Goal: Task Accomplishment & Management: Manage account settings

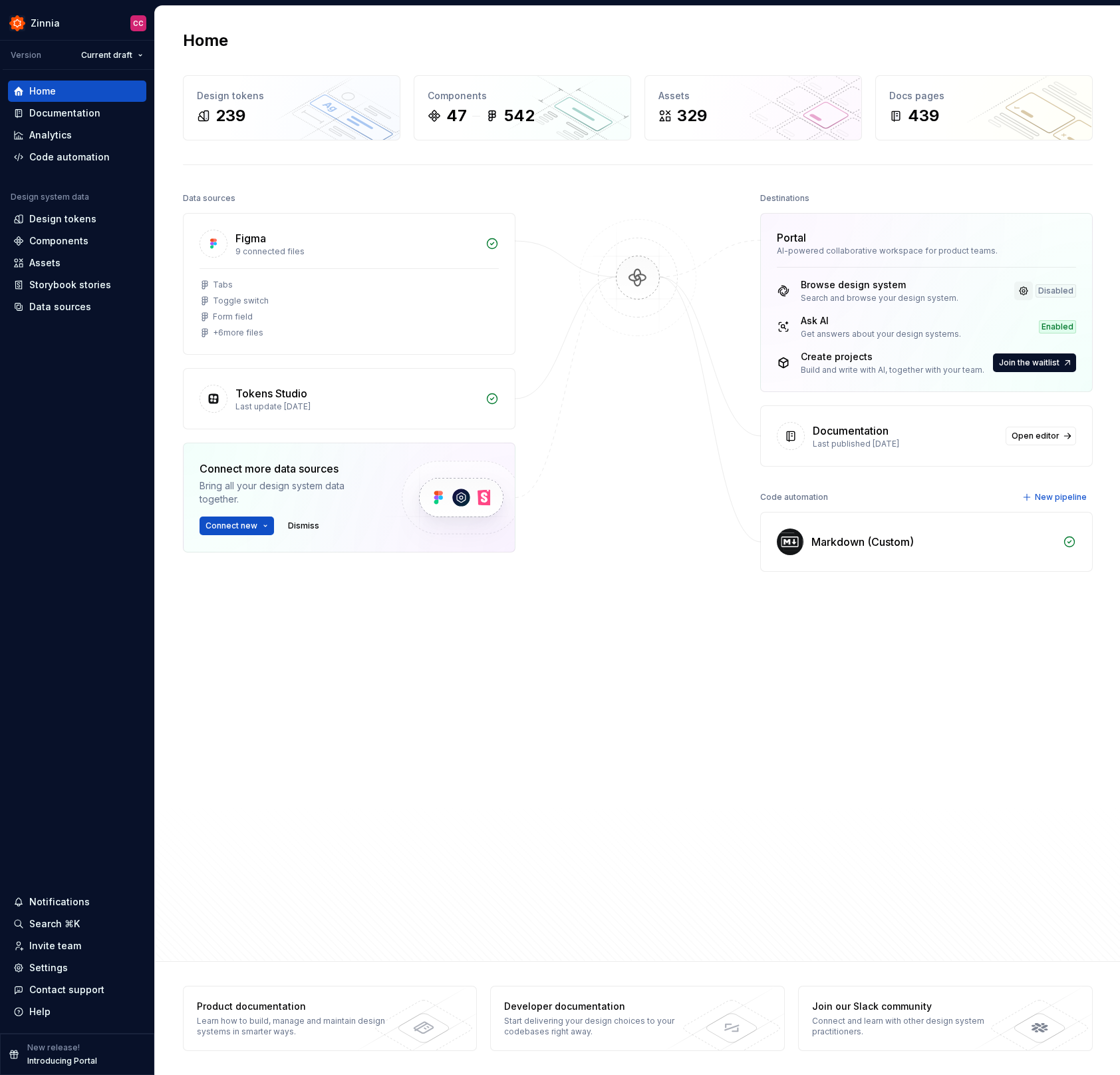
click at [1021, 290] on link at bounding box center [1024, 291] width 19 height 19
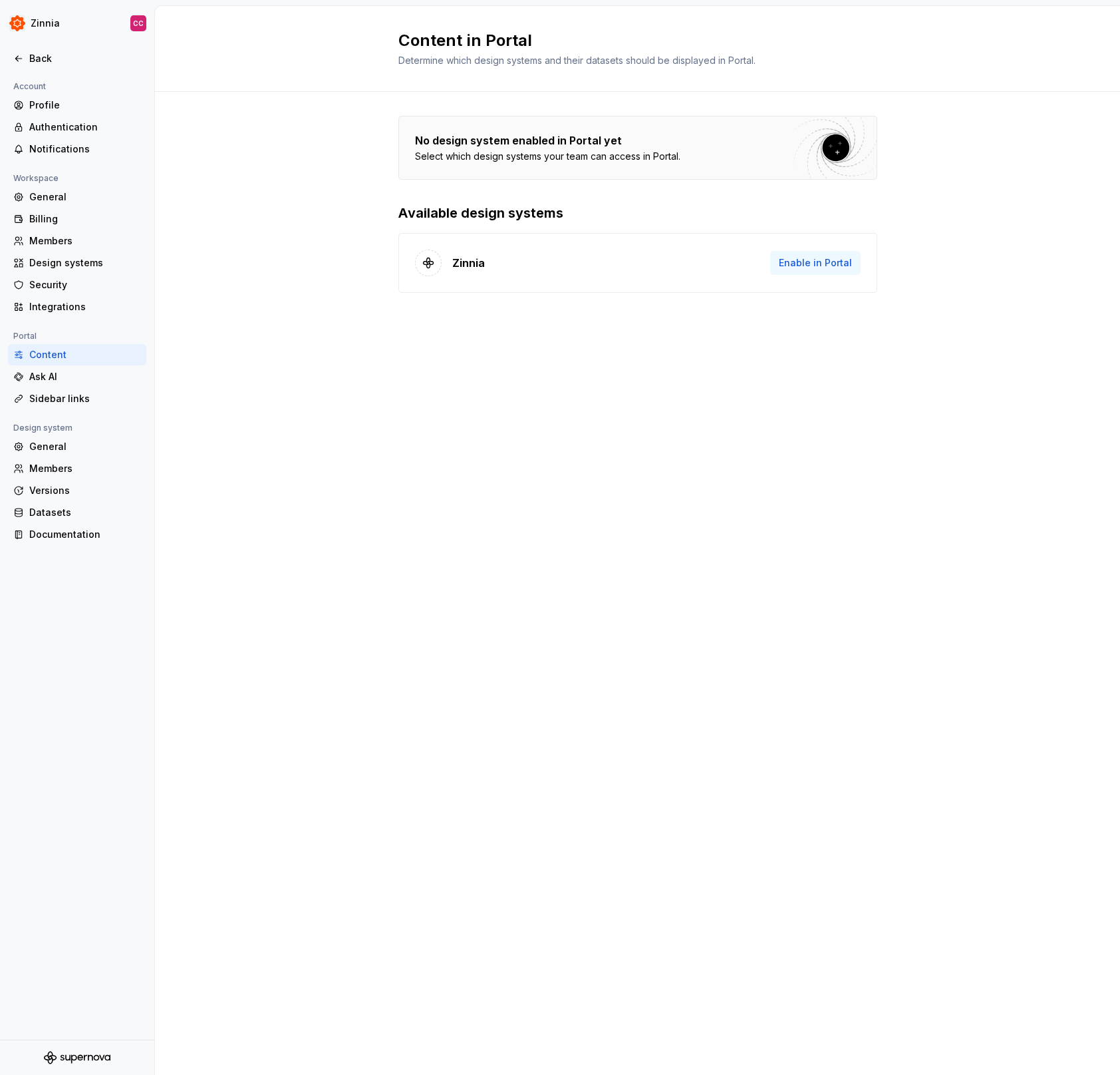
click at [822, 259] on span "Enable in Portal" at bounding box center [815, 263] width 73 height 13
click at [820, 263] on span "Enable in Portal" at bounding box center [815, 263] width 73 height 13
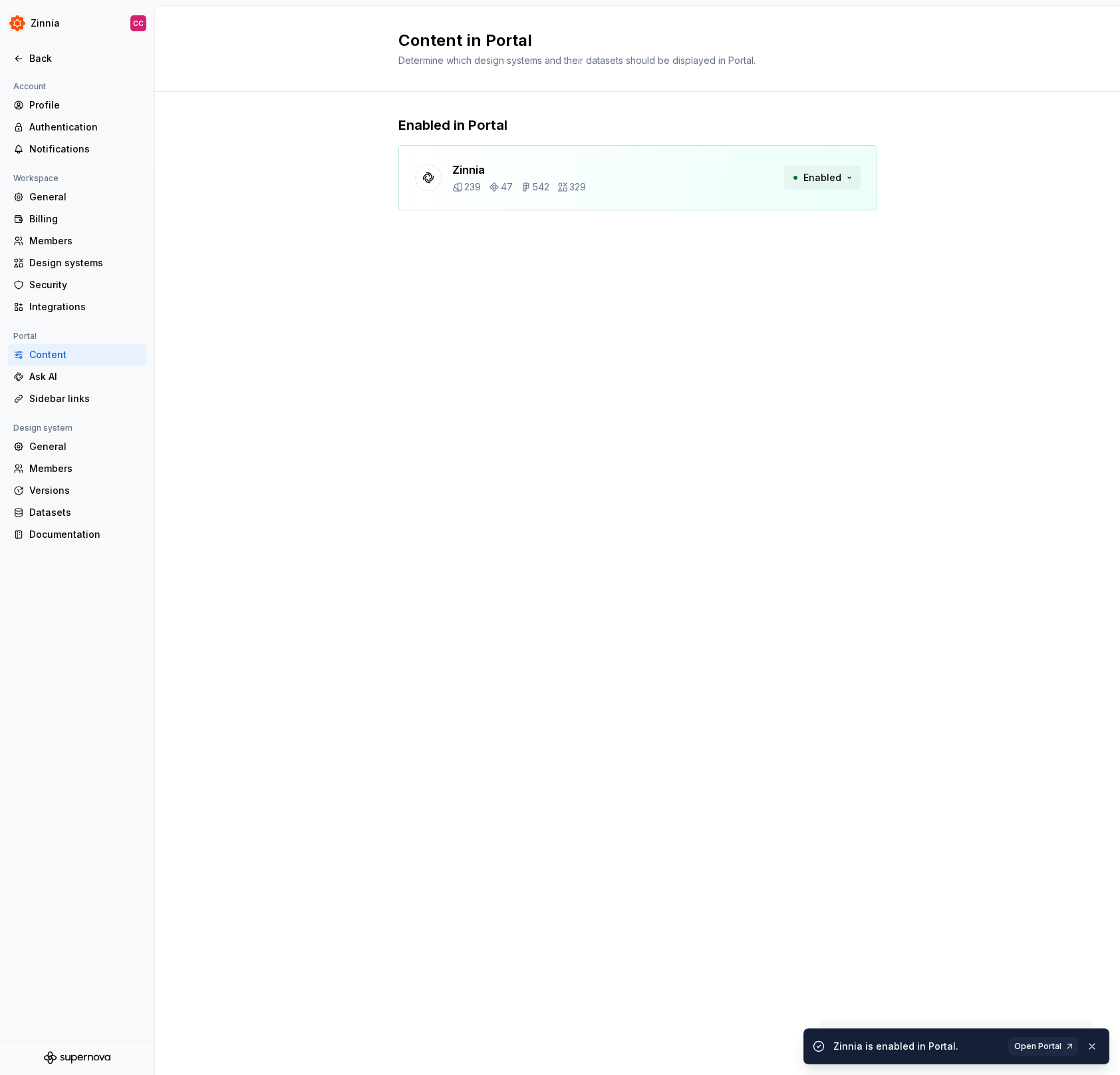
click at [852, 174] on button "Enabled" at bounding box center [822, 178] width 76 height 24
click at [941, 311] on div "Content in Portal Determine which design systems and their datasets should be d…" at bounding box center [637, 540] width 965 height 1069
click at [551, 349] on div "Content in Portal Determine which design systems and their datasets should be d…" at bounding box center [637, 540] width 965 height 1069
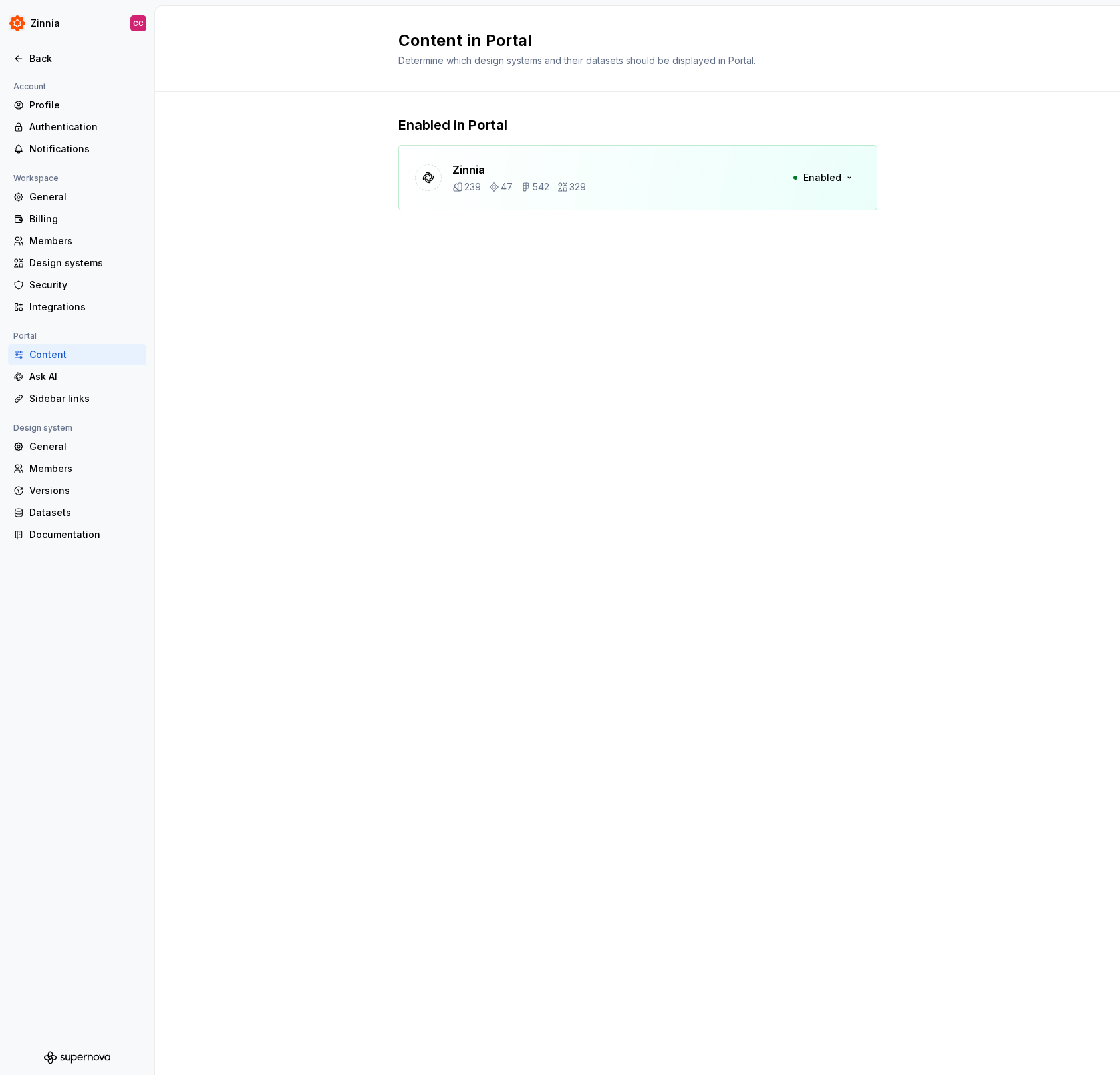
click at [286, 290] on div "Content in Portal Determine which design systems and their datasets should be d…" at bounding box center [637, 540] width 965 height 1069
click at [300, 351] on div "Content in Portal Determine which design systems and their datasets should be d…" at bounding box center [637, 540] width 965 height 1069
click at [54, 375] on div "Ask AI" at bounding box center [85, 376] width 112 height 13
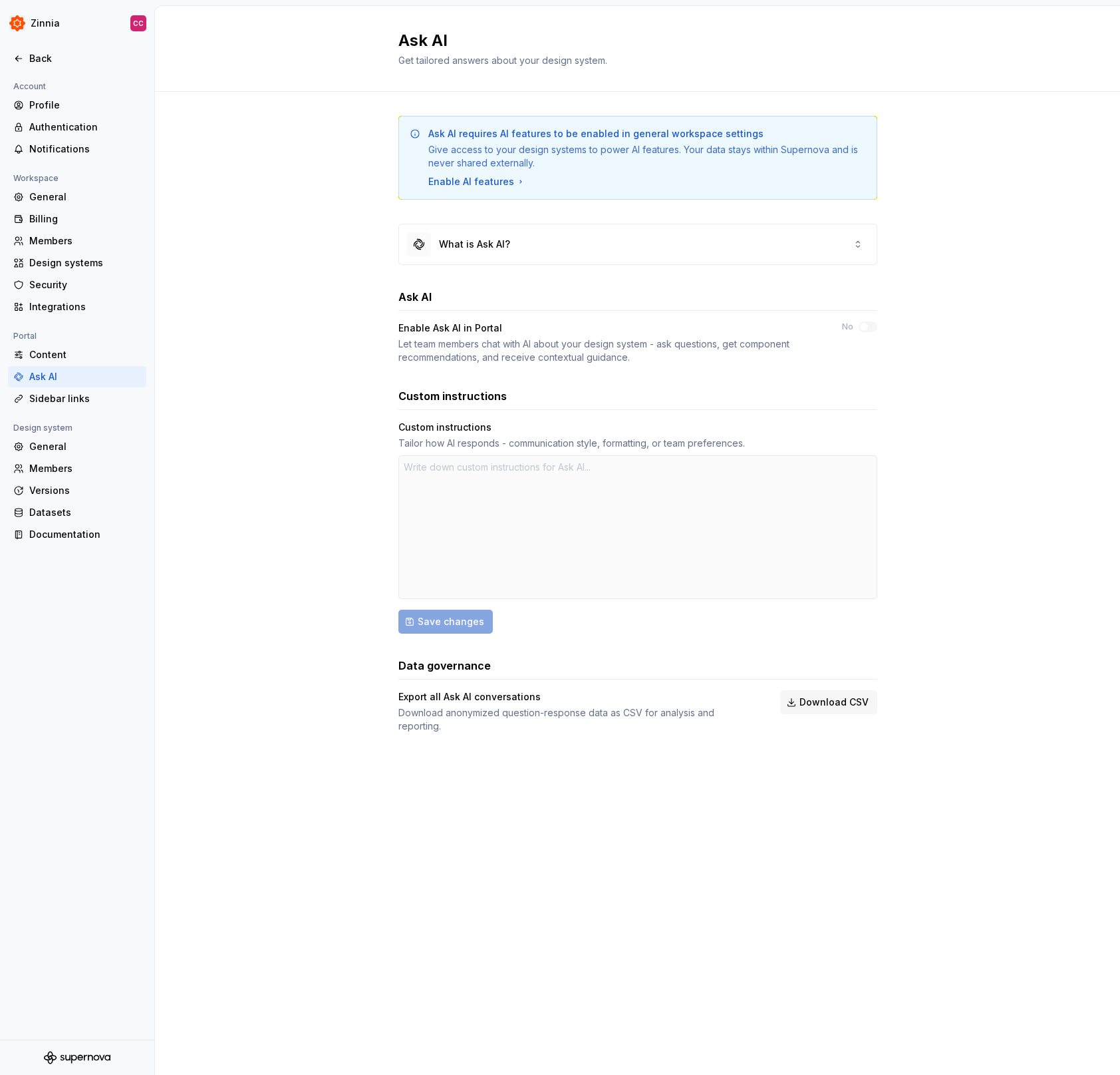
click at [980, 393] on div "Ask AI requires AI features to be enabled in general workspace settings Give ac…" at bounding box center [637, 437] width 965 height 691
click at [854, 245] on icon at bounding box center [858, 244] width 10 height 10
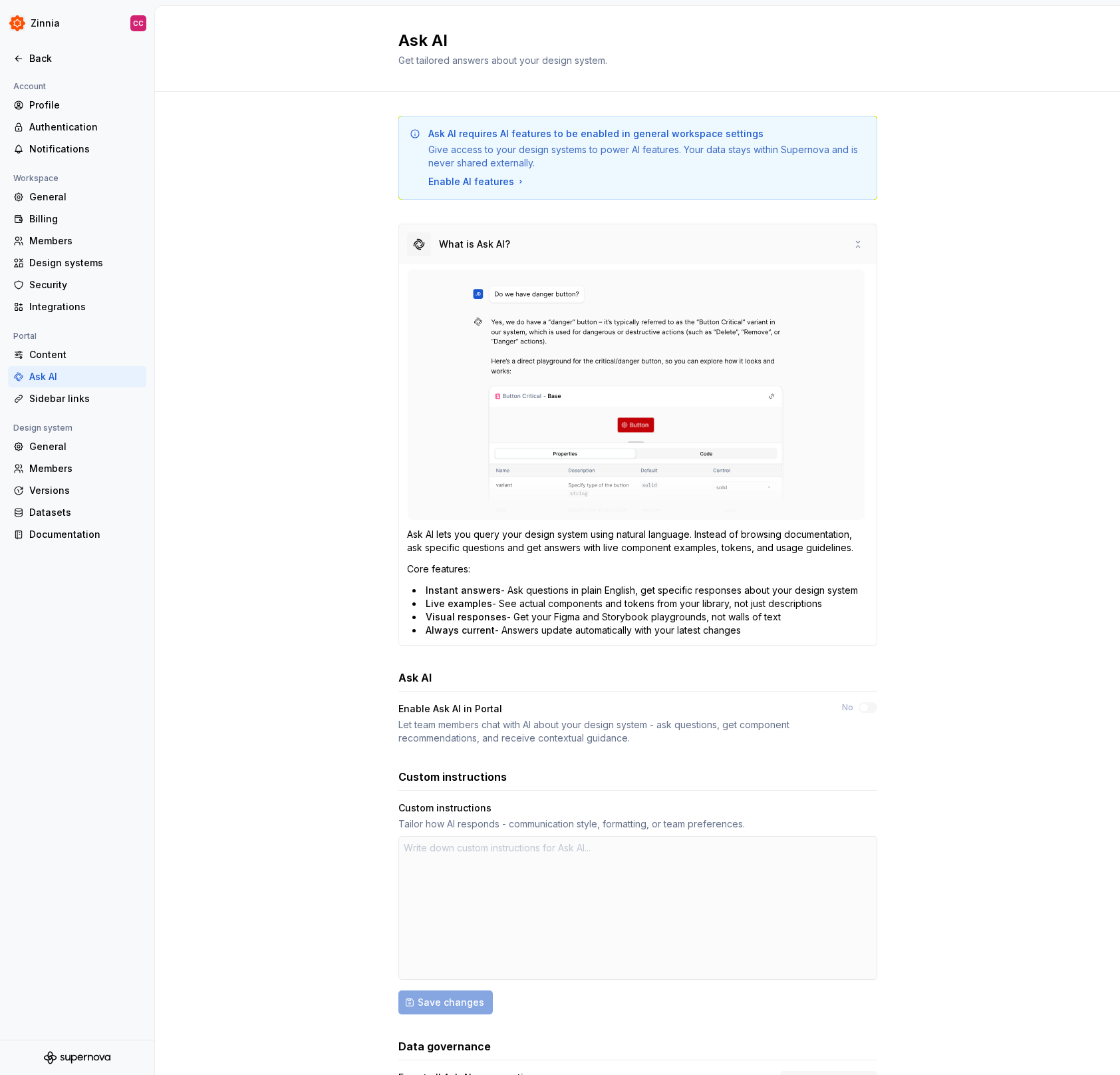
click at [855, 245] on icon at bounding box center [858, 244] width 10 height 10
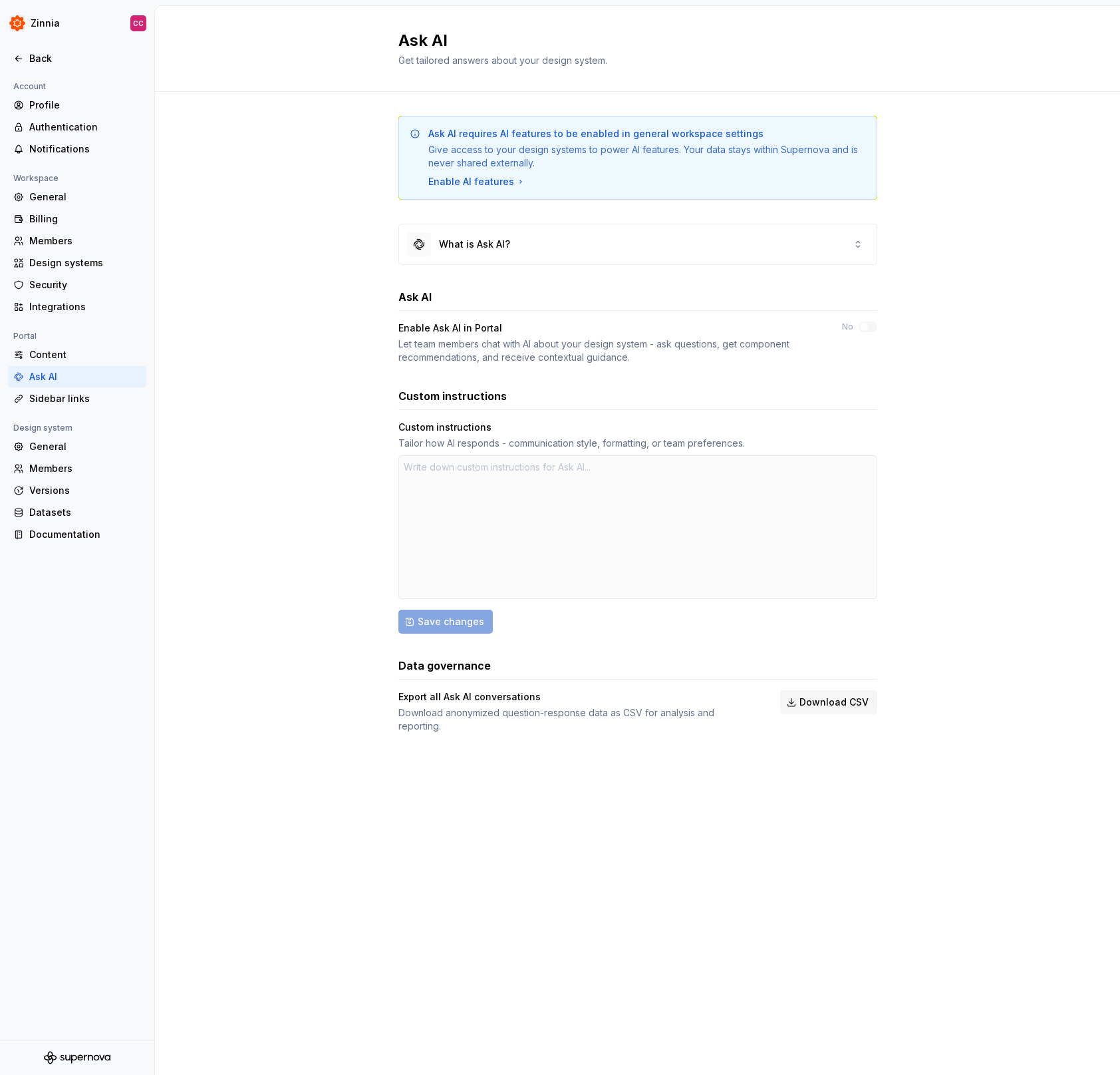
click at [979, 431] on div "Ask AI requires AI features to be enabled in general workspace settings Give ac…" at bounding box center [637, 437] width 965 height 691
type textarea "*"
click at [56, 397] on div "Sidebar links" at bounding box center [85, 398] width 112 height 13
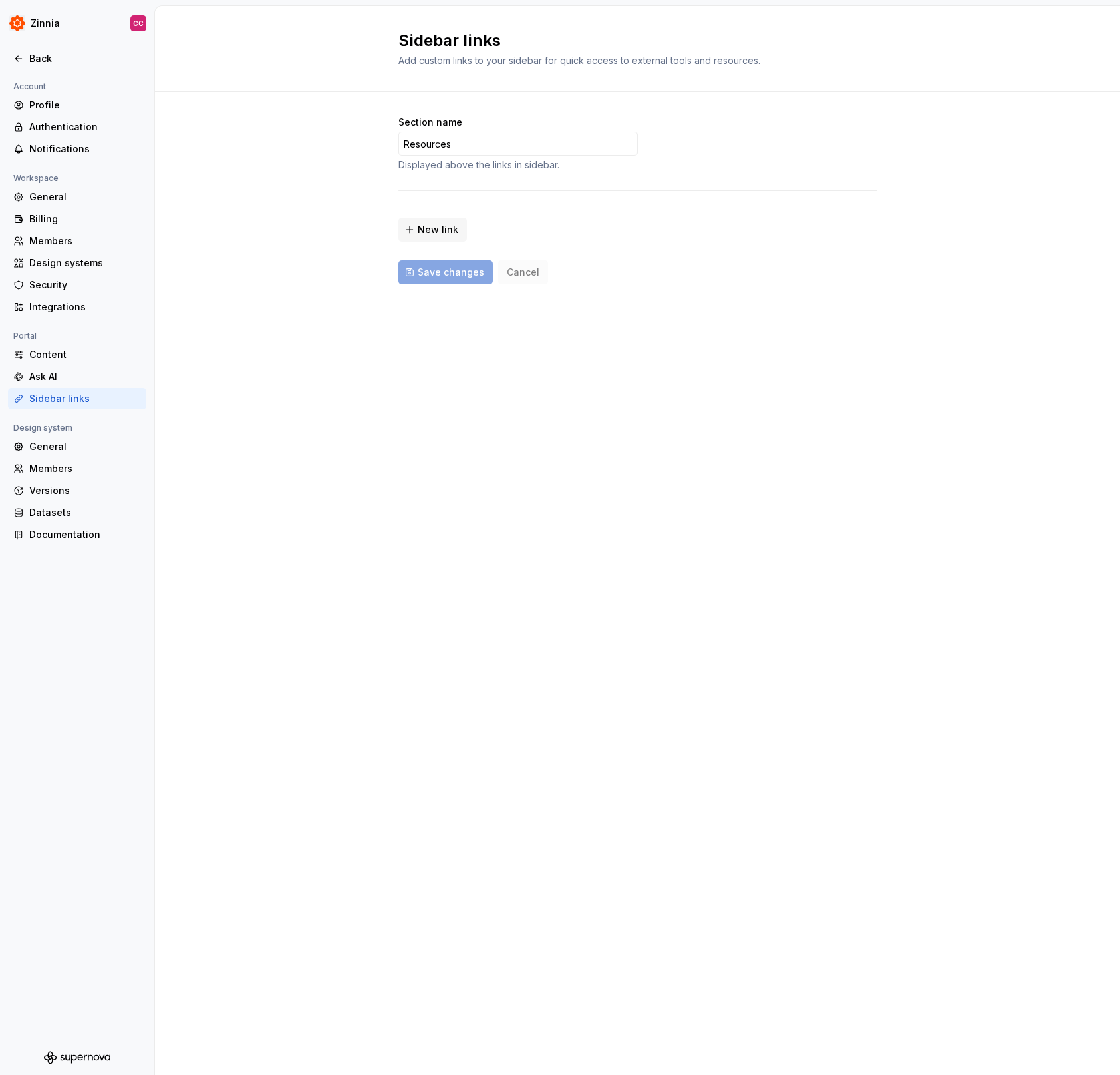
click at [529, 461] on div "Sidebar links Add custom links to your sidebar for quick access to external too…" at bounding box center [637, 540] width 965 height 1069
click at [57, 359] on div "Content" at bounding box center [85, 354] width 112 height 13
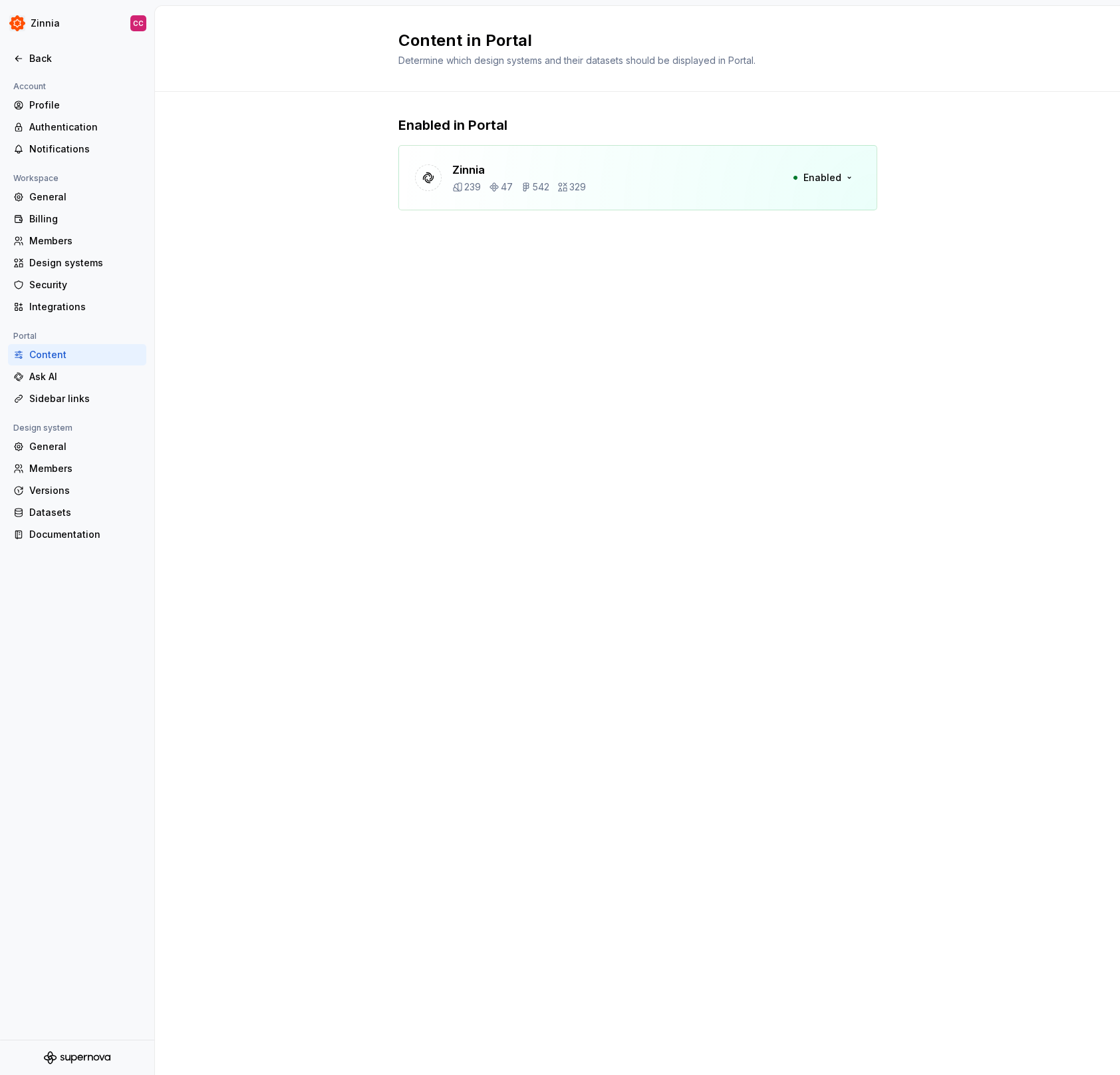
click at [679, 173] on div "Zinnia 239 47 542 329 Enabled" at bounding box center [638, 178] width 479 height 65
click at [848, 175] on button "Enabled" at bounding box center [822, 178] width 76 height 24
click at [532, 347] on div "Content in Portal Determine which design systems and their datasets should be d…" at bounding box center [637, 540] width 965 height 1069
click at [62, 196] on div "General" at bounding box center [85, 196] width 112 height 13
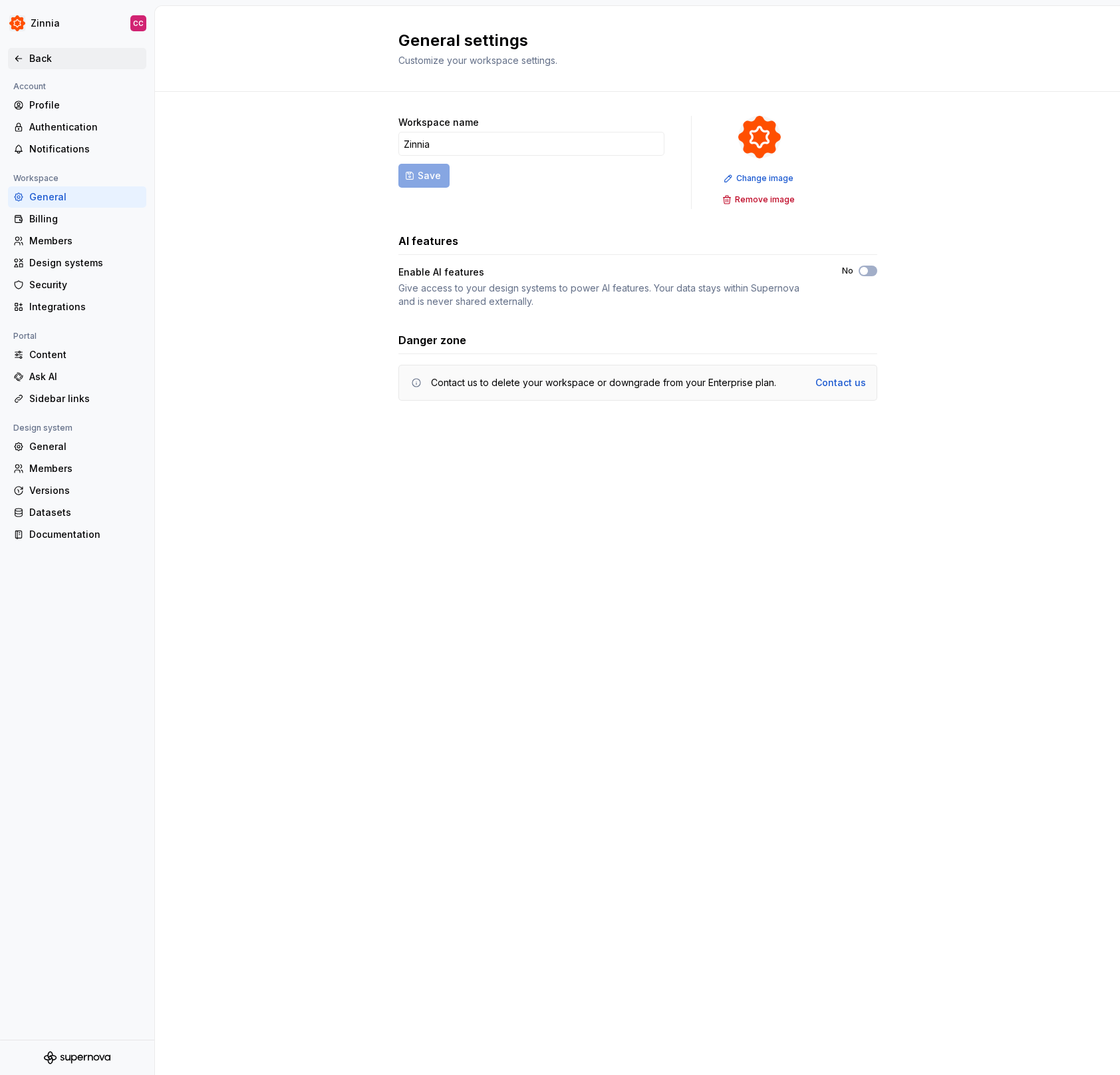
click at [35, 55] on div "Back" at bounding box center [85, 58] width 112 height 13
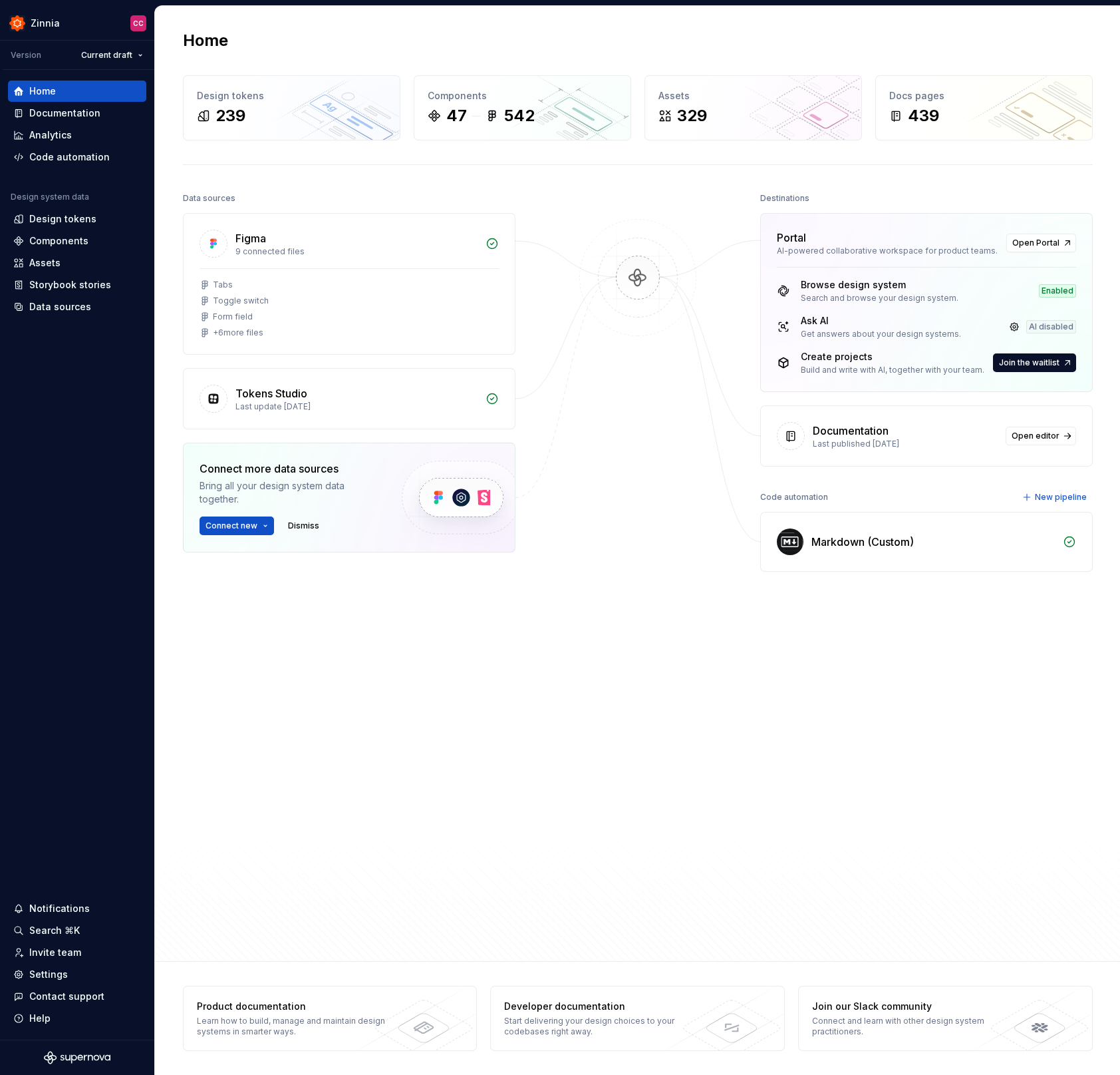
click at [798, 700] on div "Destinations Portal AI-powered collaborative workspace for product teams. Open …" at bounding box center [926, 511] width 333 height 645
click at [1013, 326] on link at bounding box center [1014, 326] width 19 height 19
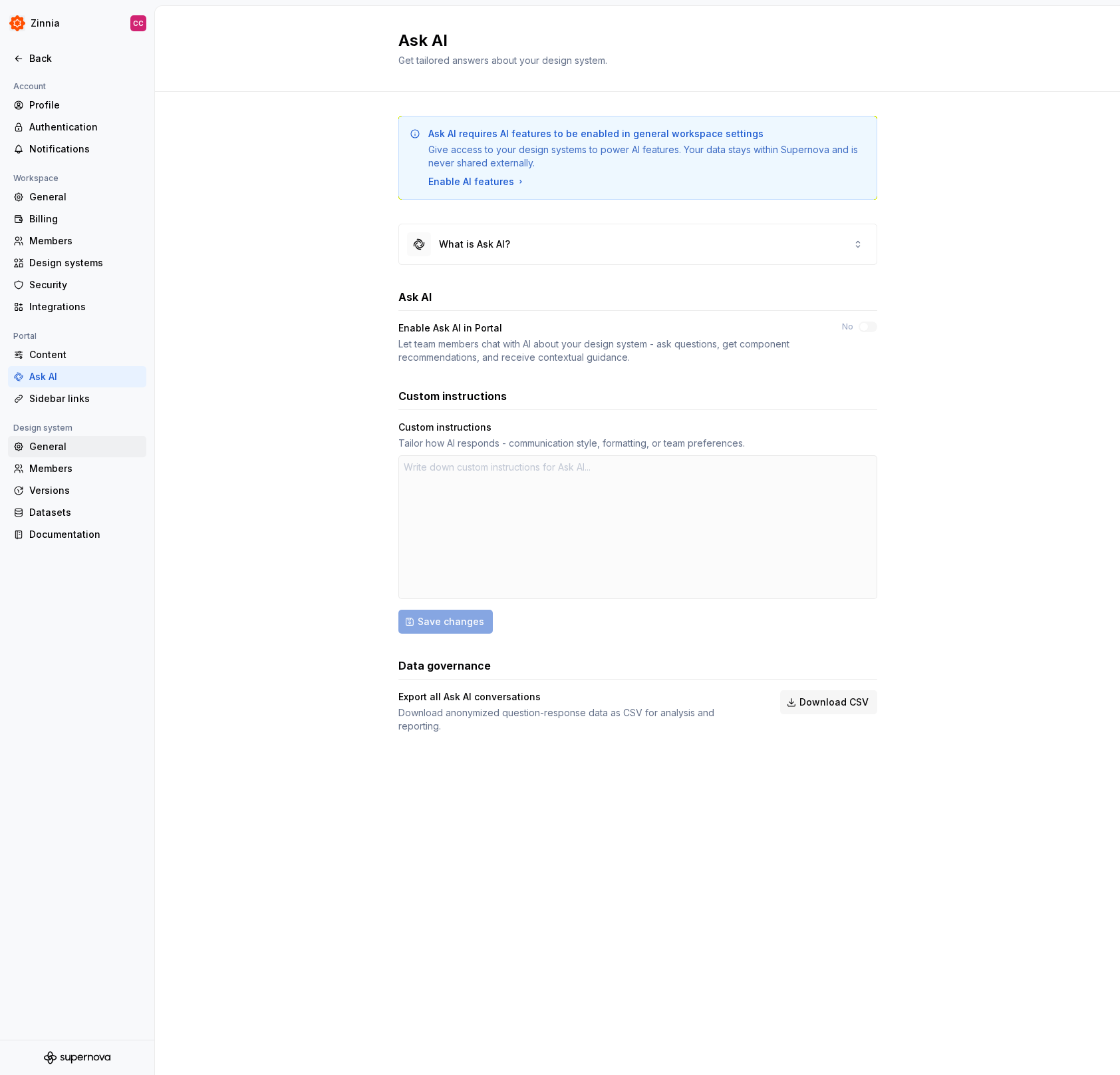
click at [57, 445] on div "General" at bounding box center [85, 446] width 112 height 13
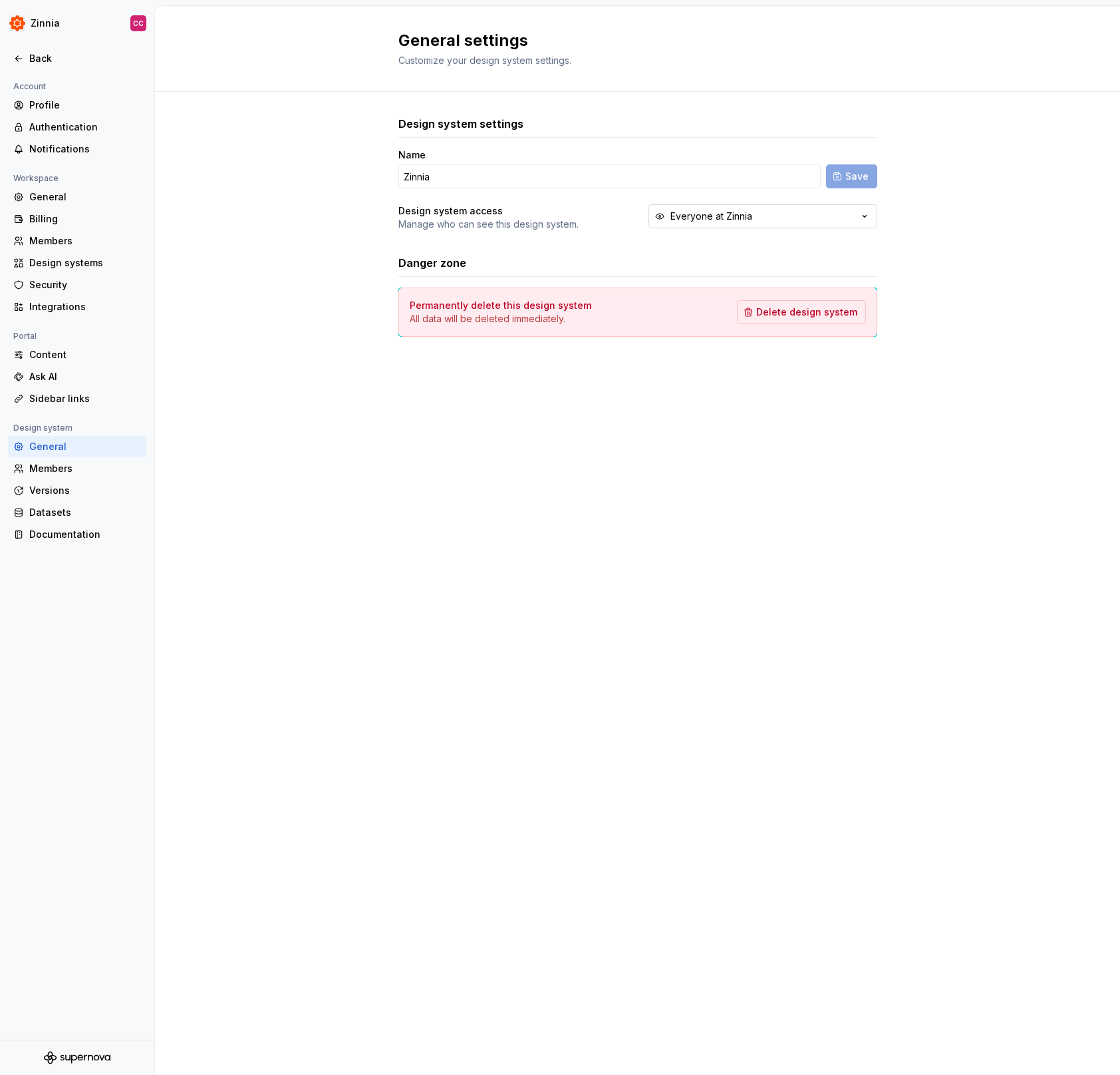
click at [810, 213] on button "Everyone at Zinnia" at bounding box center [763, 216] width 229 height 24
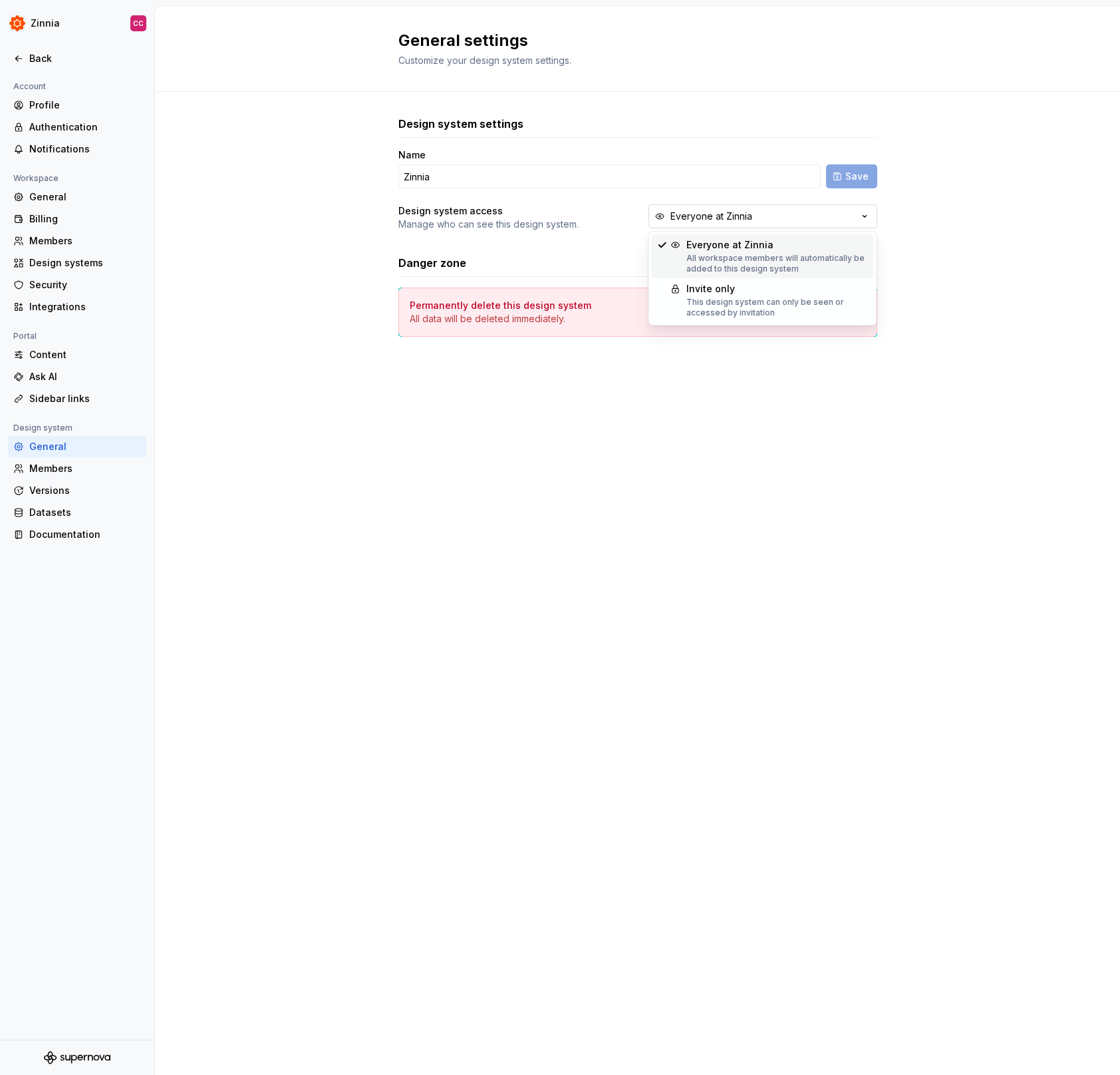
click at [810, 213] on button "Everyone at Zinnia" at bounding box center [763, 216] width 229 height 24
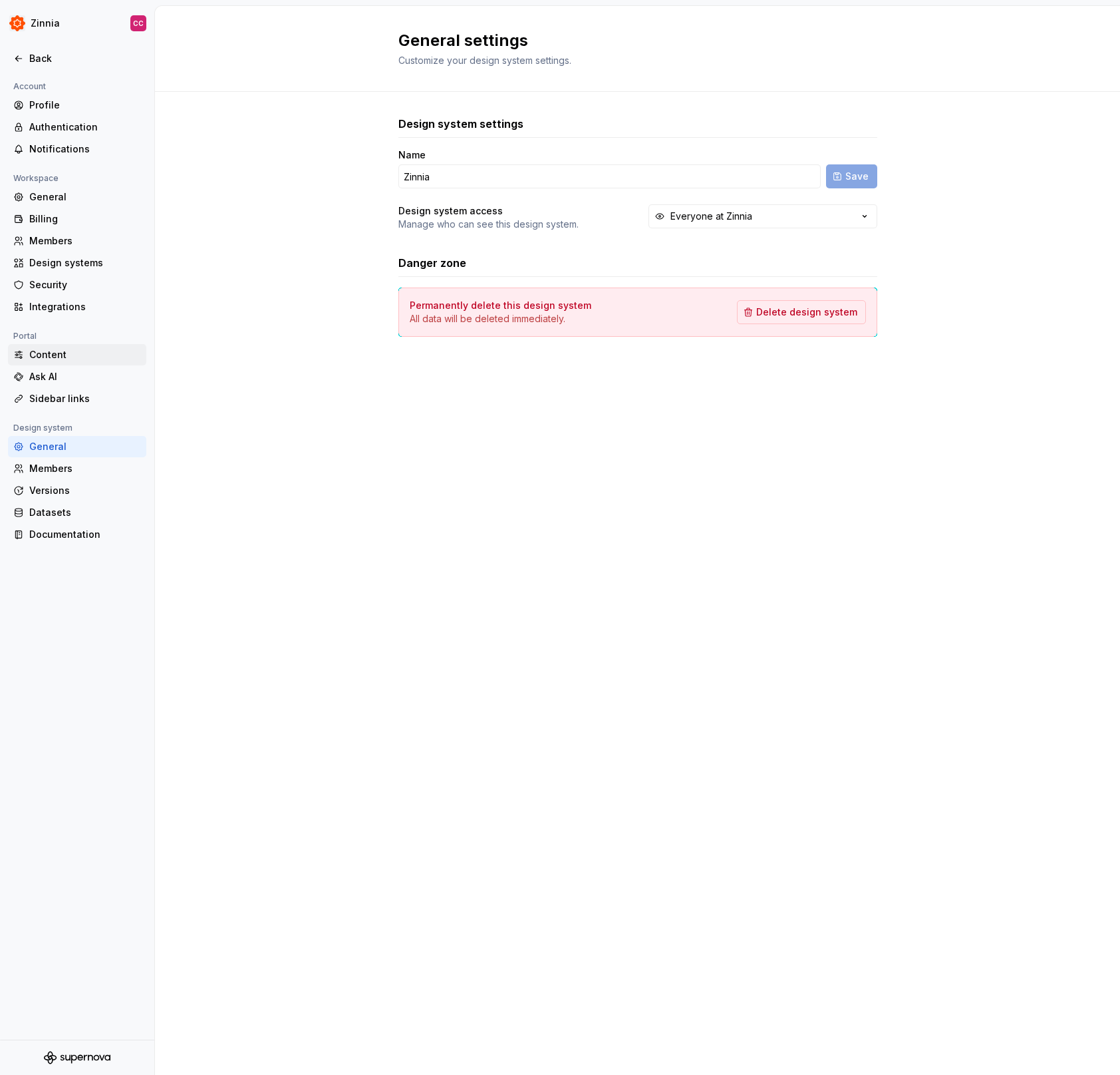
click at [85, 354] on div "Content" at bounding box center [85, 354] width 112 height 13
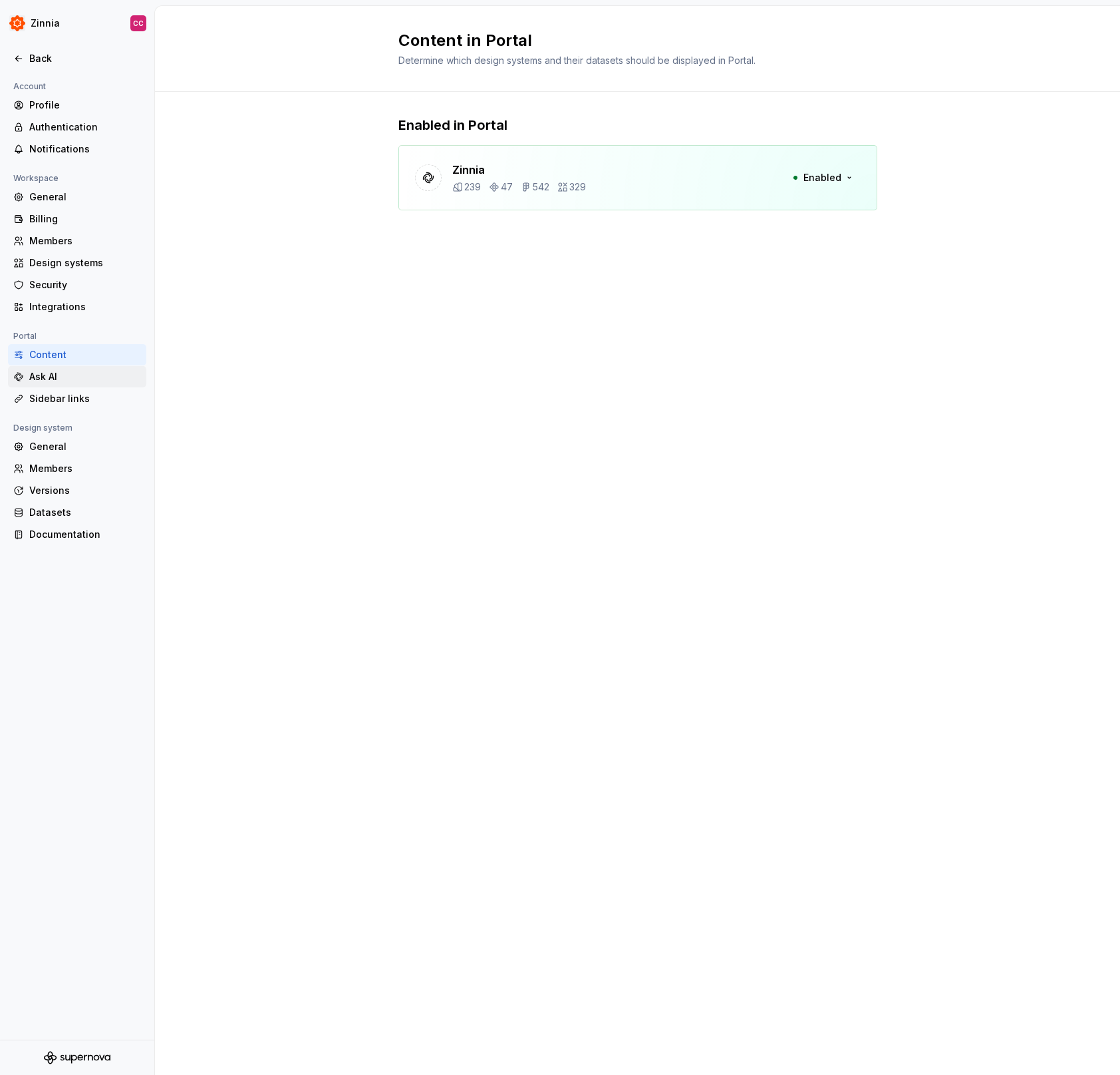
click at [63, 375] on div "Ask AI" at bounding box center [85, 376] width 112 height 13
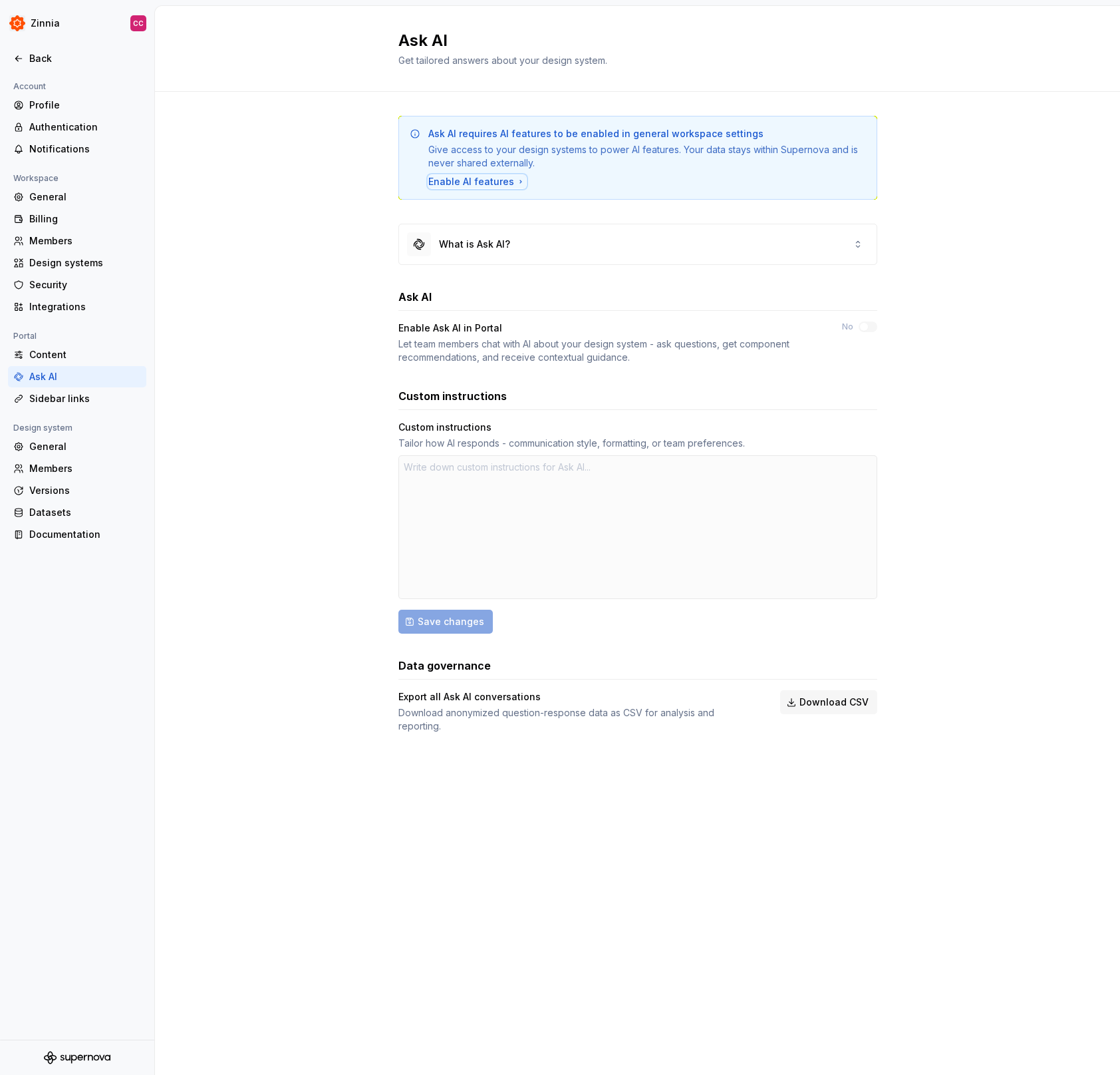
click at [470, 181] on div "Enable AI features" at bounding box center [477, 181] width 98 height 13
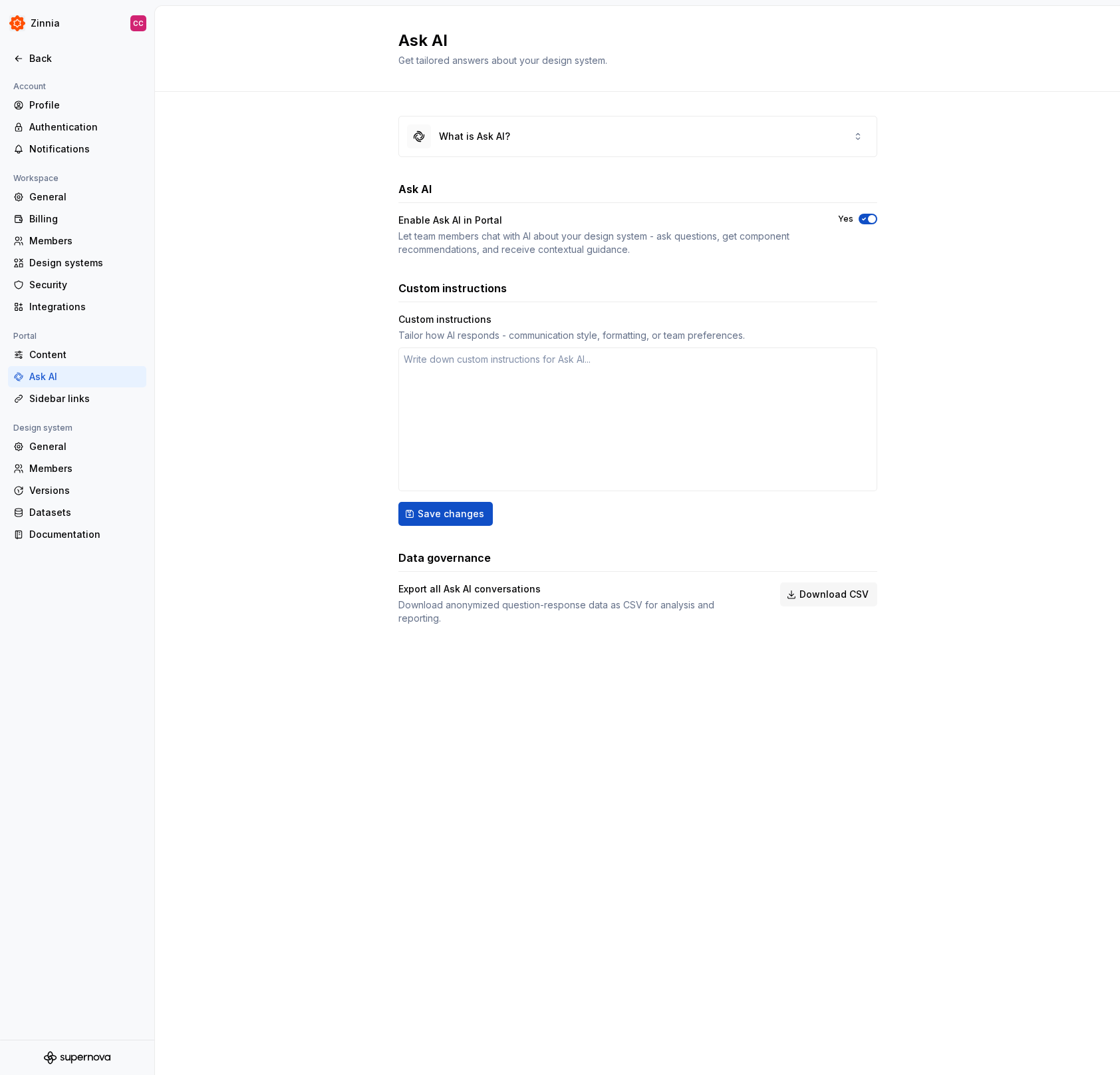
type textarea "*"
click at [995, 218] on div "What is Ask AI? Ask AI Enable Ask AI in Portal Let team members chat with AI ab…" at bounding box center [637, 383] width 965 height 584
click at [42, 59] on div "Back" at bounding box center [85, 58] width 112 height 13
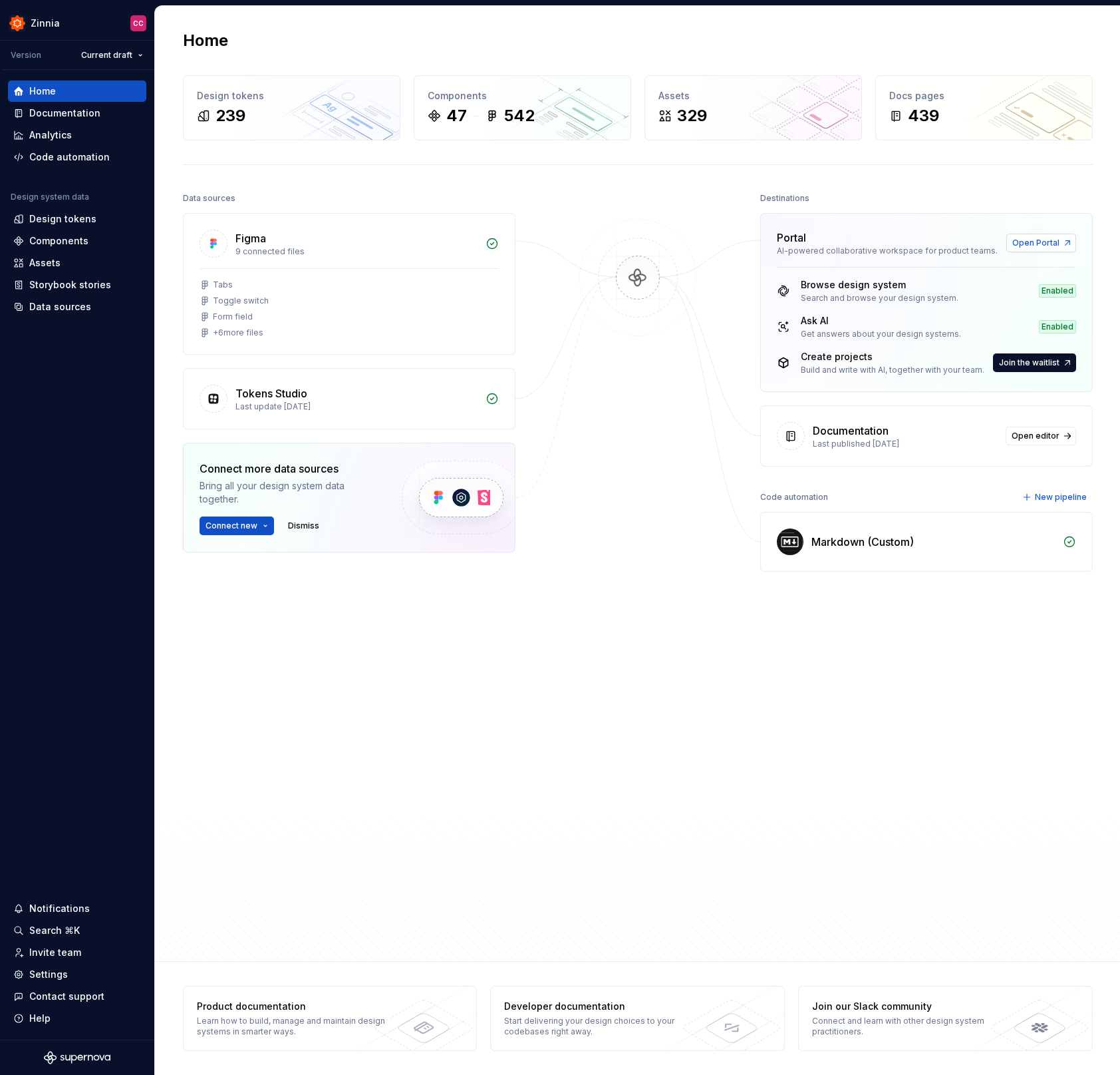
click at [1037, 238] on span "Open Portal" at bounding box center [1036, 243] width 48 height 10
click at [647, 334] on img at bounding box center [638, 291] width 129 height 145
click at [74, 153] on div "Code automation" at bounding box center [69, 157] width 80 height 13
click at [68, 152] on div "Code automation" at bounding box center [69, 157] width 80 height 13
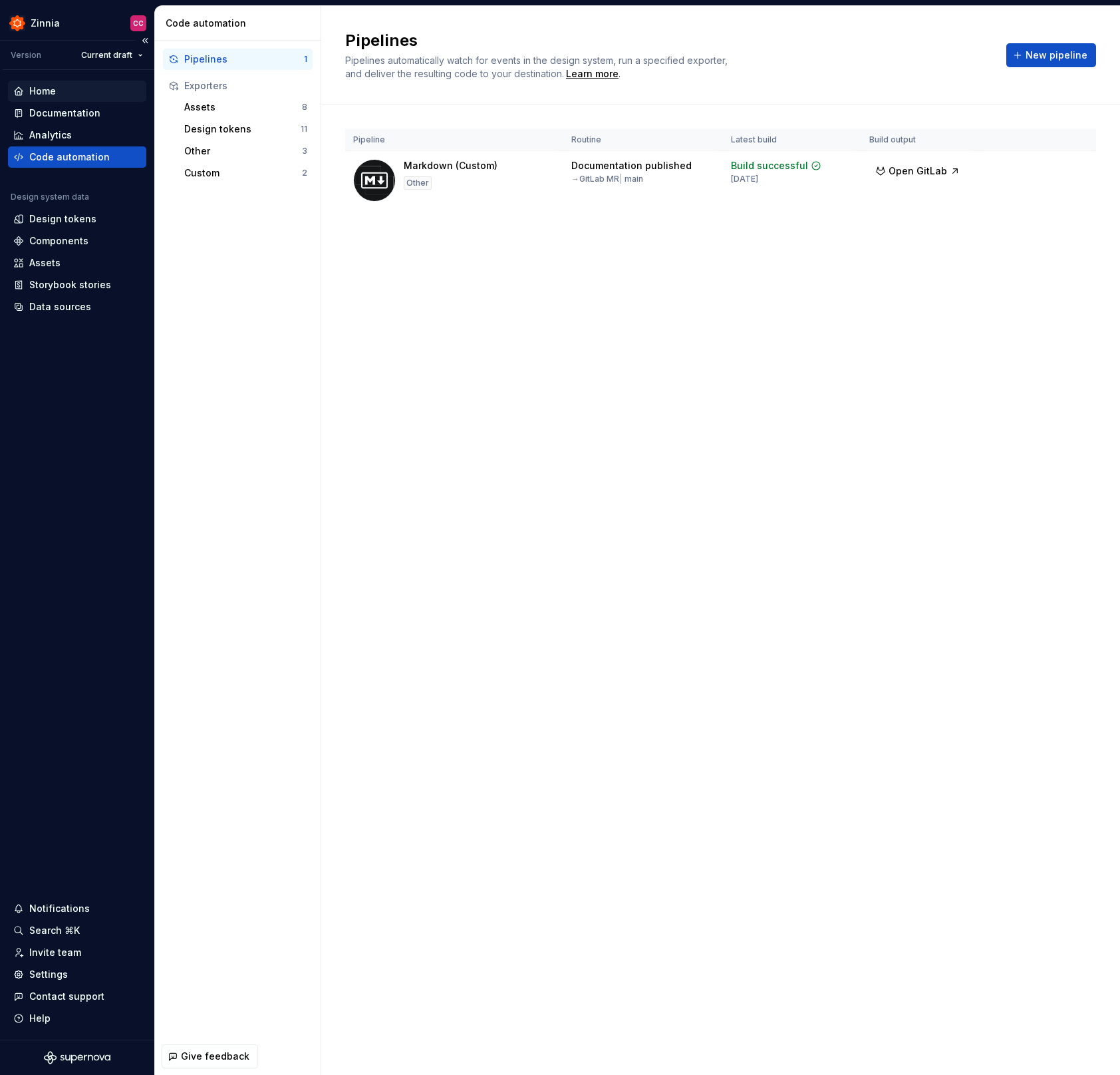
click at [64, 90] on div "Home" at bounding box center [77, 91] width 128 height 13
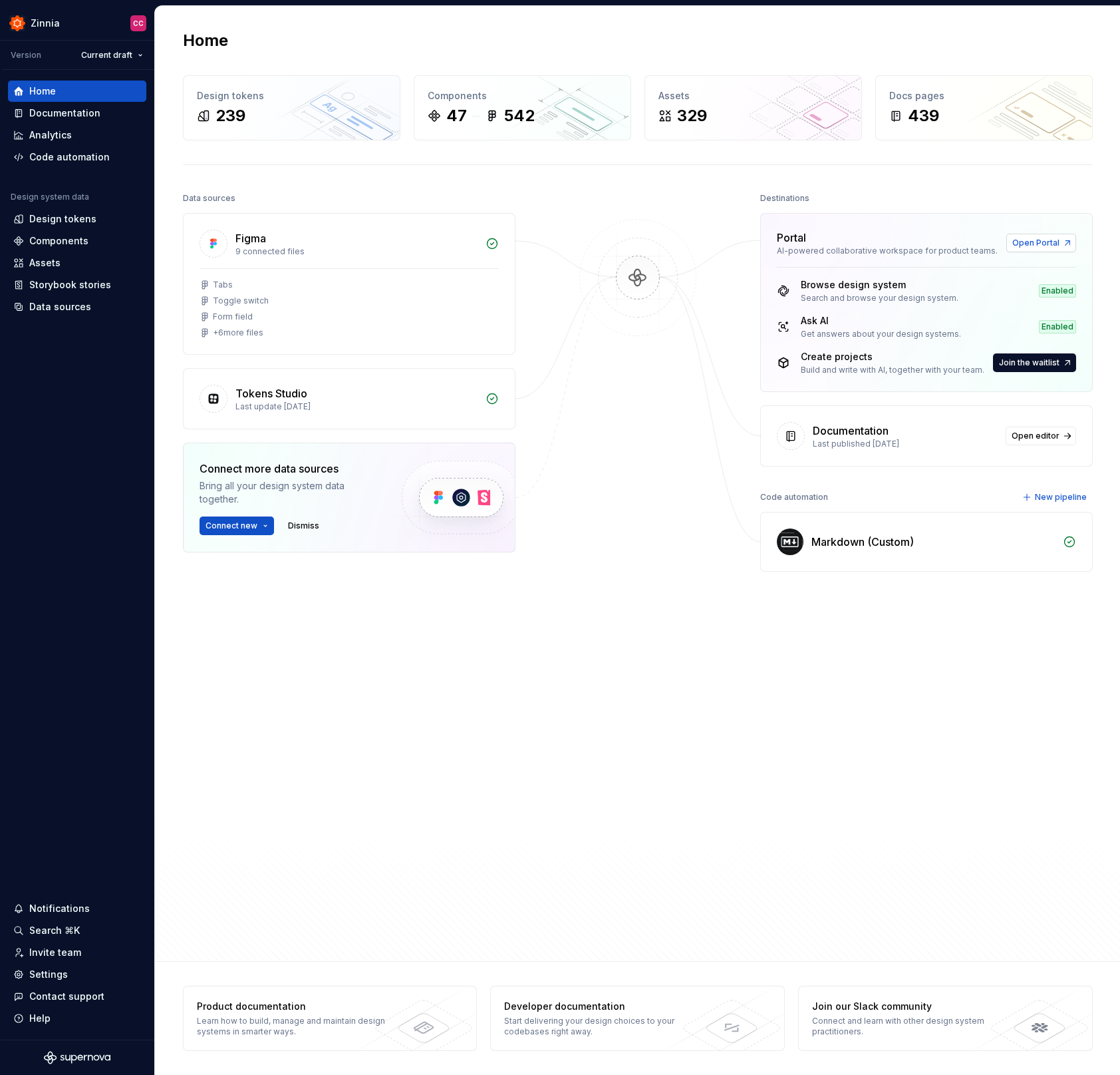
click at [1041, 242] on span "Open Portal" at bounding box center [1036, 243] width 48 height 10
click at [1029, 288] on link at bounding box center [1027, 291] width 19 height 19
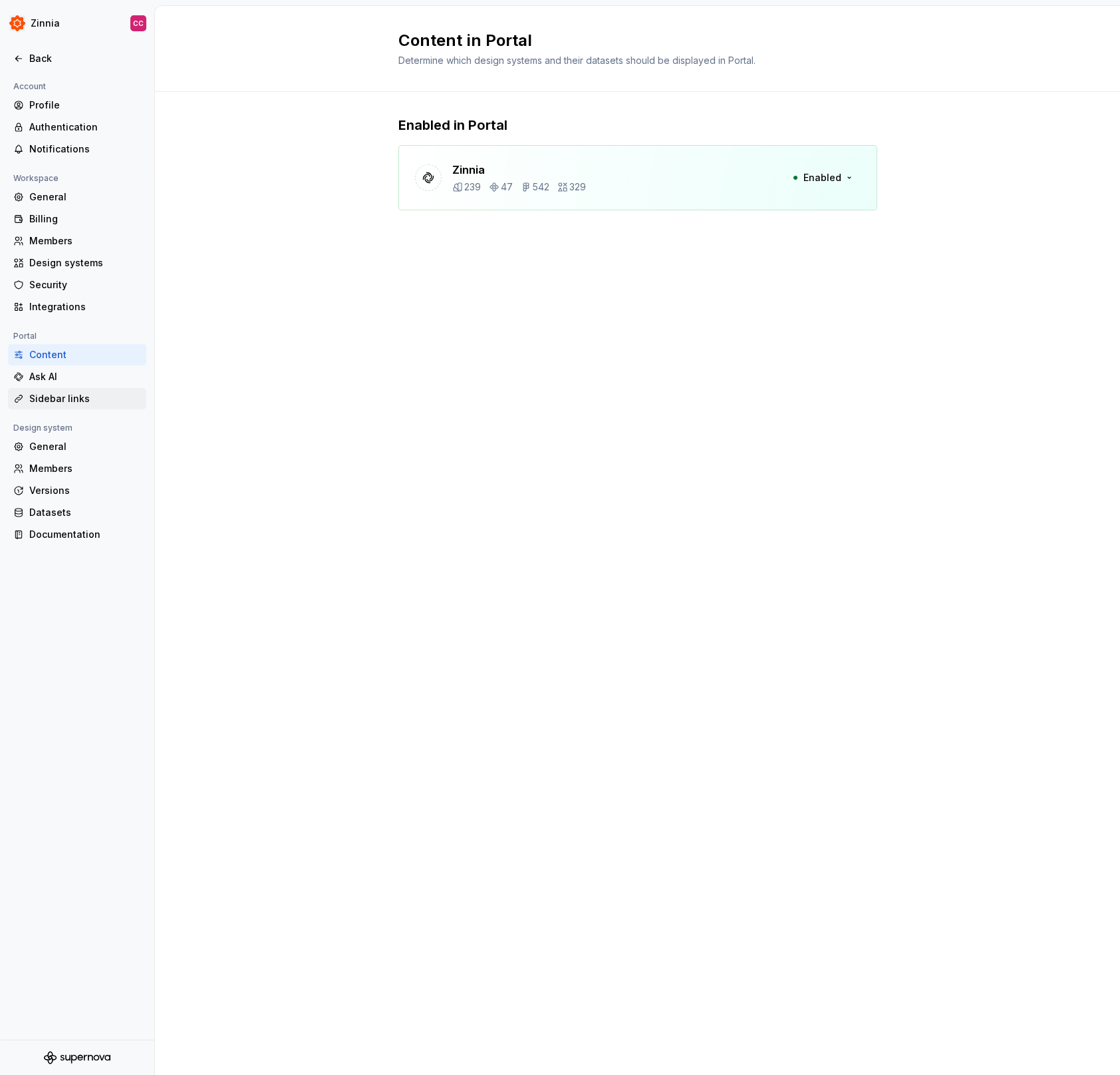
click at [62, 397] on div "Sidebar links" at bounding box center [85, 398] width 112 height 13
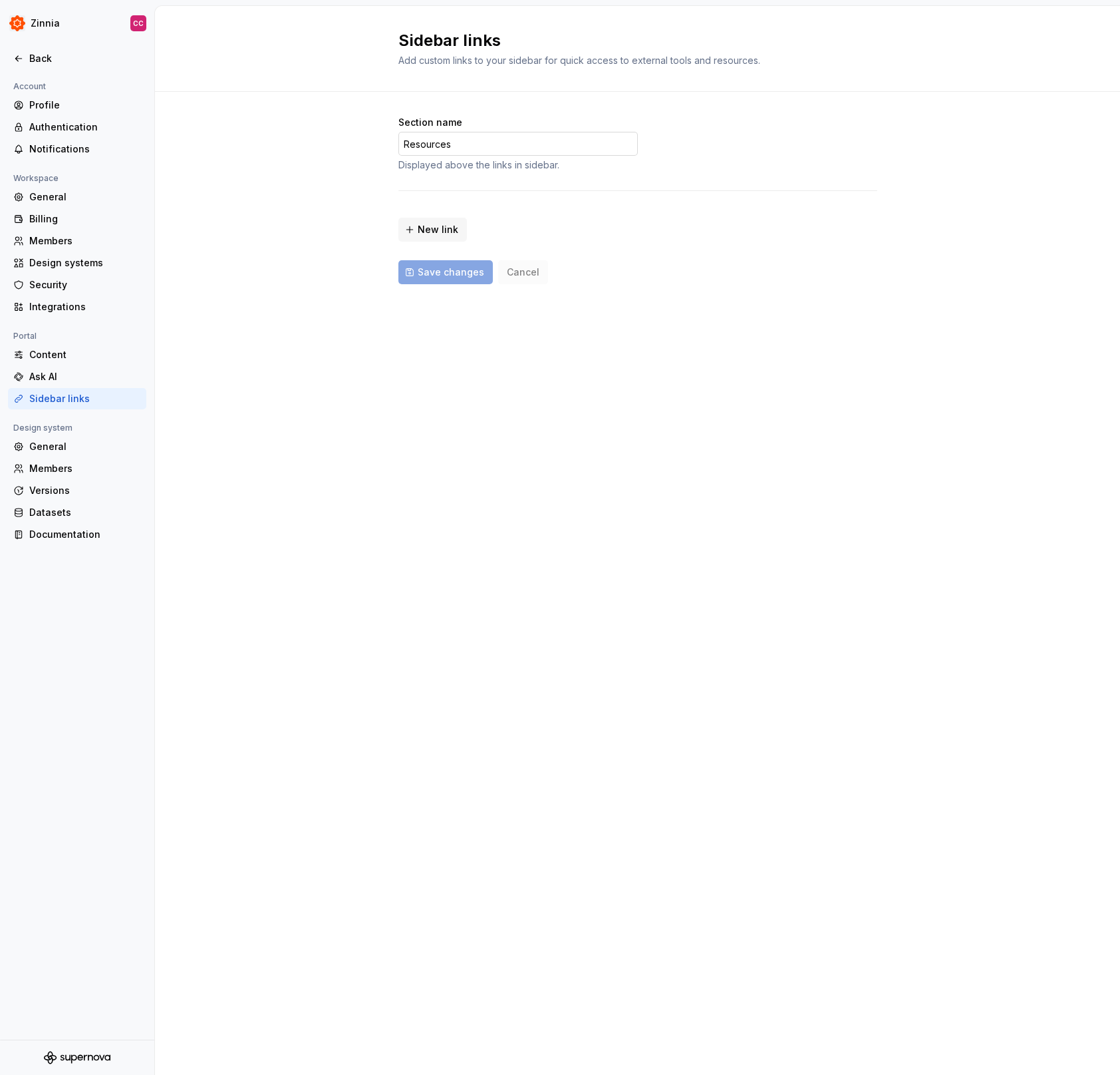
click at [475, 142] on input "Resources" at bounding box center [518, 144] width 240 height 24
click at [585, 379] on div "Sidebar links Add custom links to your sidebar for quick access to external too…" at bounding box center [637, 540] width 965 height 1069
click at [437, 221] on button "New link" at bounding box center [432, 229] width 68 height 24
type input "*********"
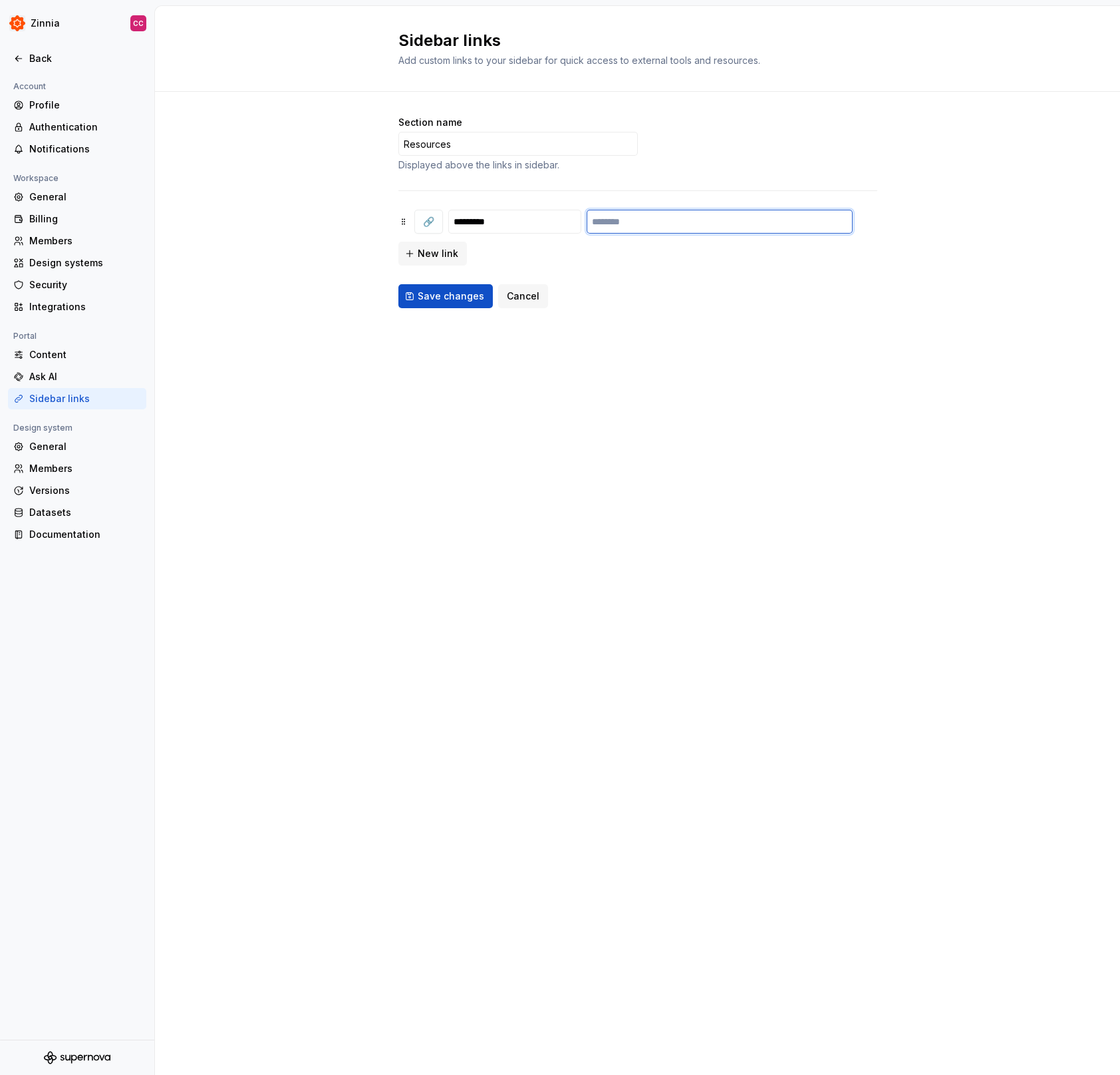
paste input "**********"
type input "**********"
click at [455, 301] on span "Save changes" at bounding box center [451, 296] width 66 height 13
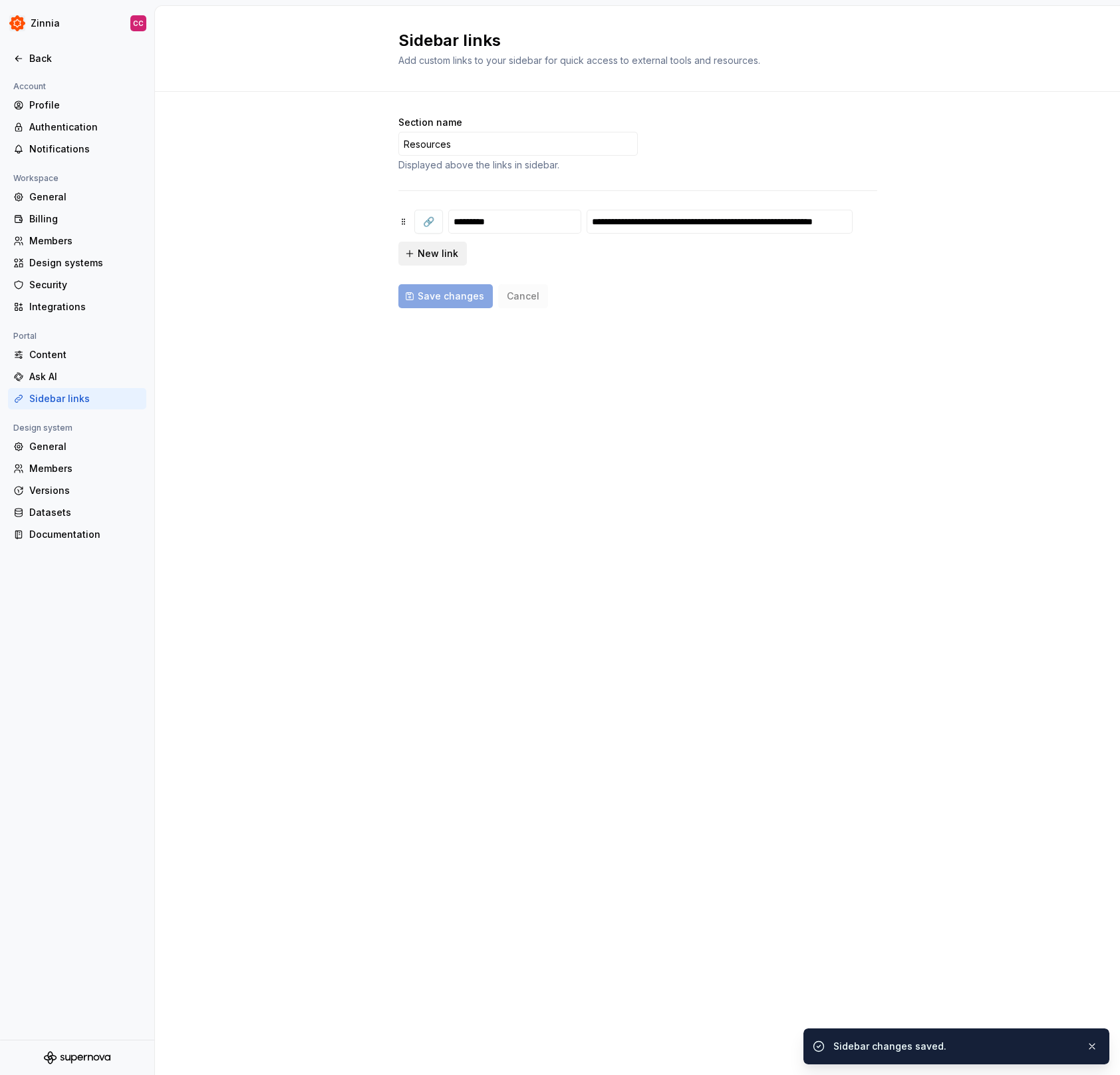
click at [442, 252] on span "New link" at bounding box center [438, 253] width 41 height 13
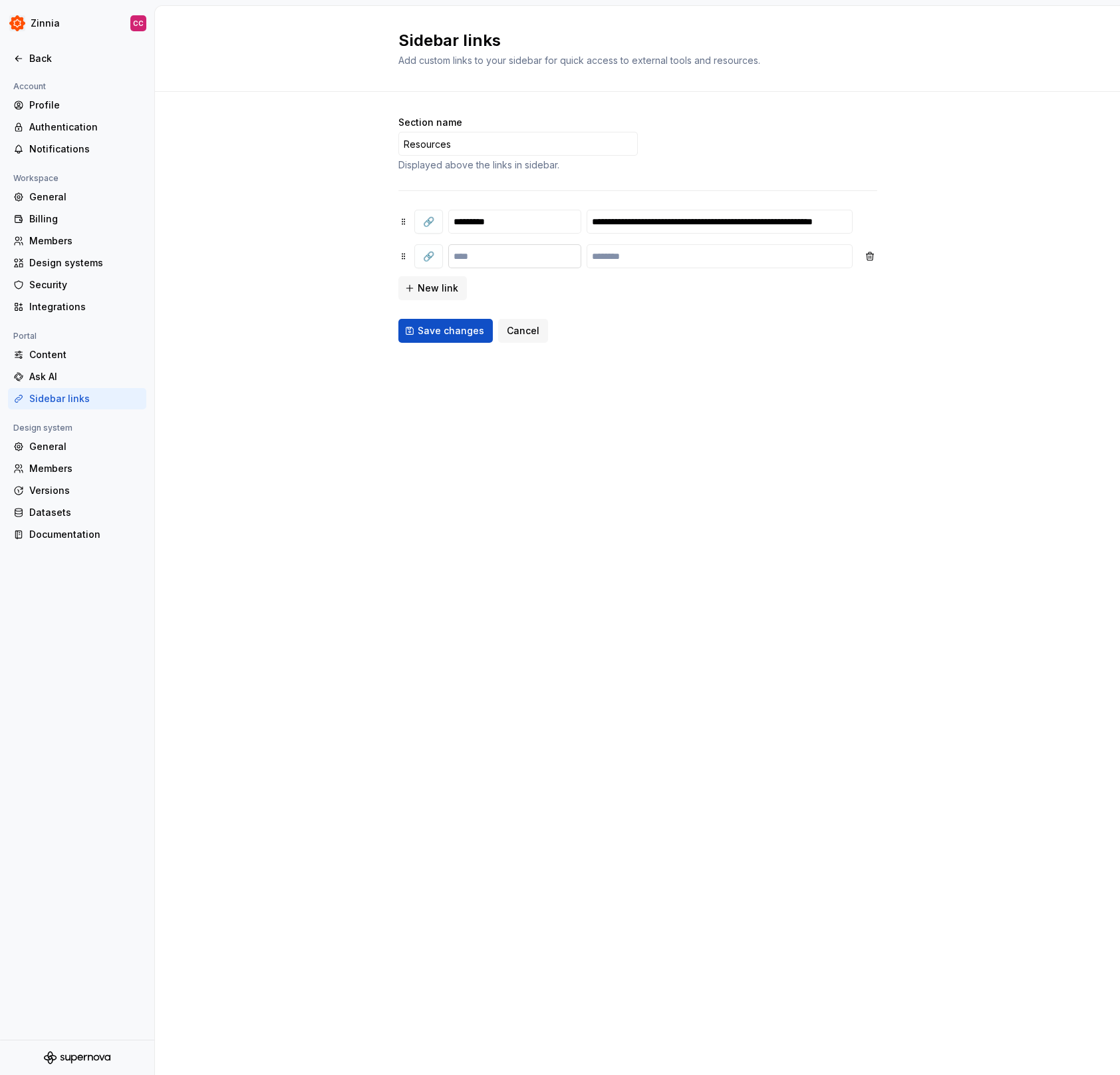
click at [509, 252] on input "text" at bounding box center [515, 256] width 133 height 24
click at [498, 252] on input "text" at bounding box center [515, 256] width 133 height 24
type input "**********"
paste input "**********"
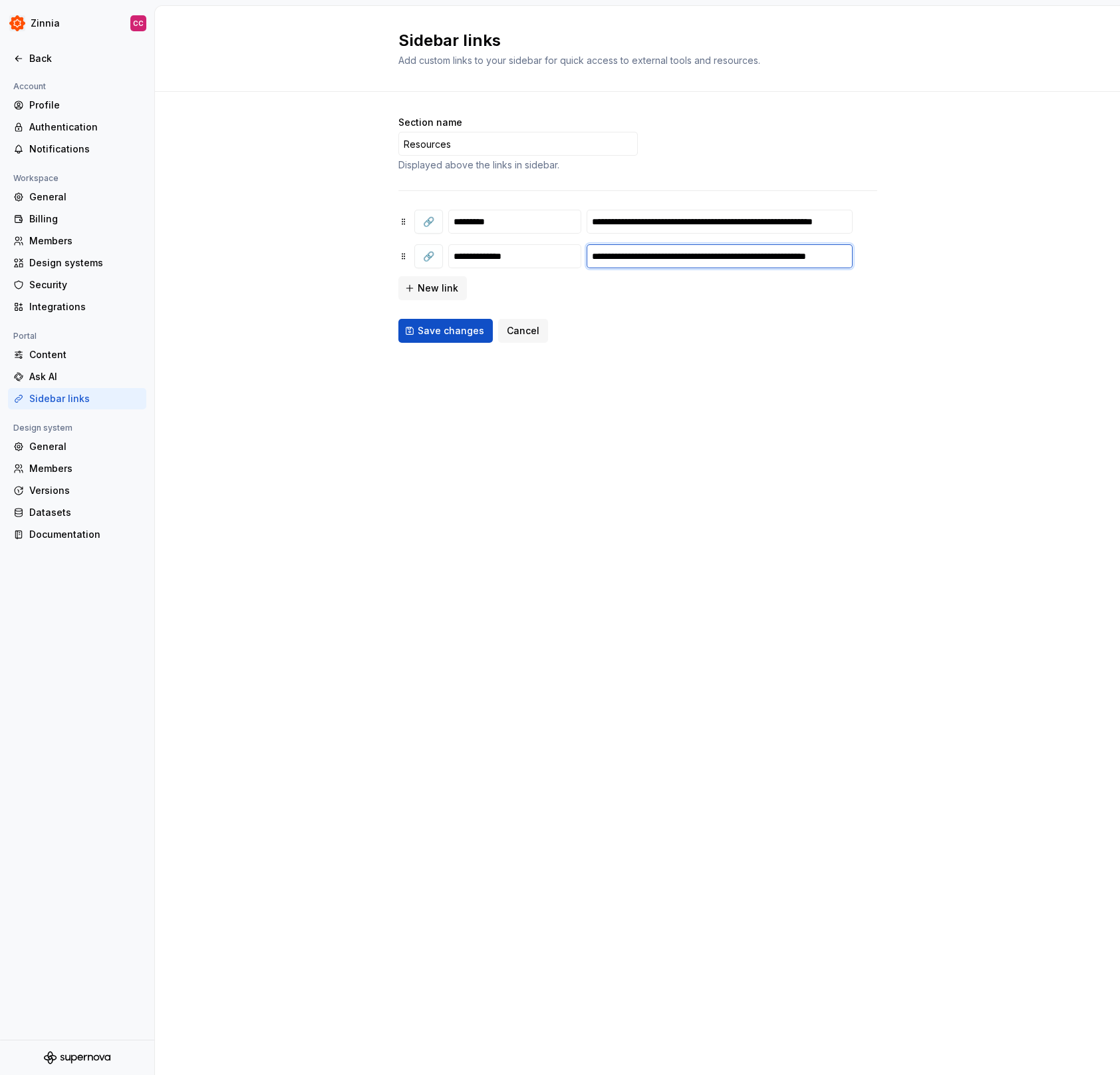
type input "**********"
click at [398, 319] on button "Save changes" at bounding box center [445, 331] width 94 height 24
click at [662, 486] on div "**********" at bounding box center [637, 540] width 965 height 1069
click at [71, 368] on div "Ask AI" at bounding box center [77, 377] width 138 height 21
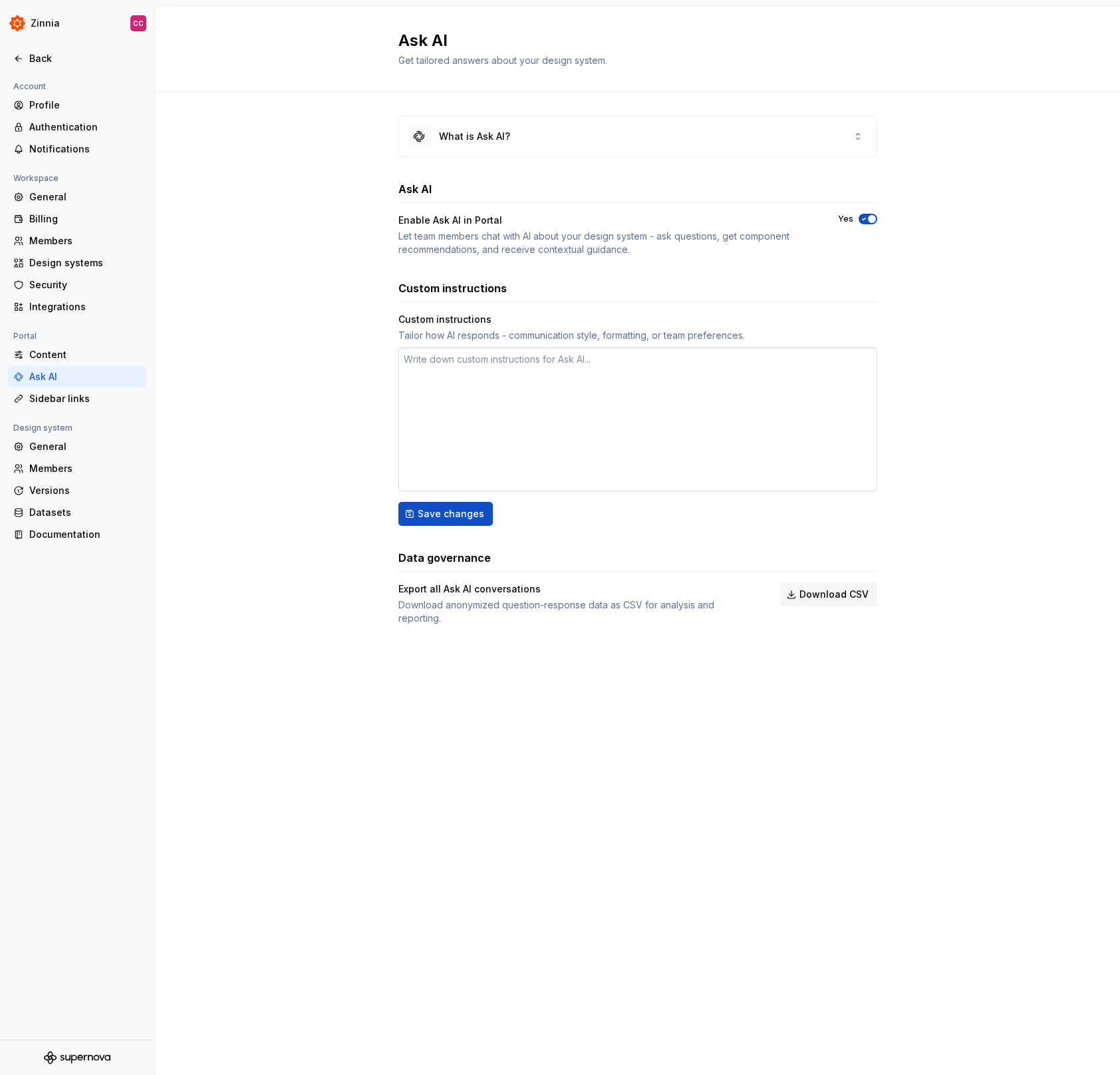
click at [470, 395] on textarea at bounding box center [638, 419] width 479 height 144
type textarea "*"
type textarea "A"
type textarea "*"
type textarea "Al"
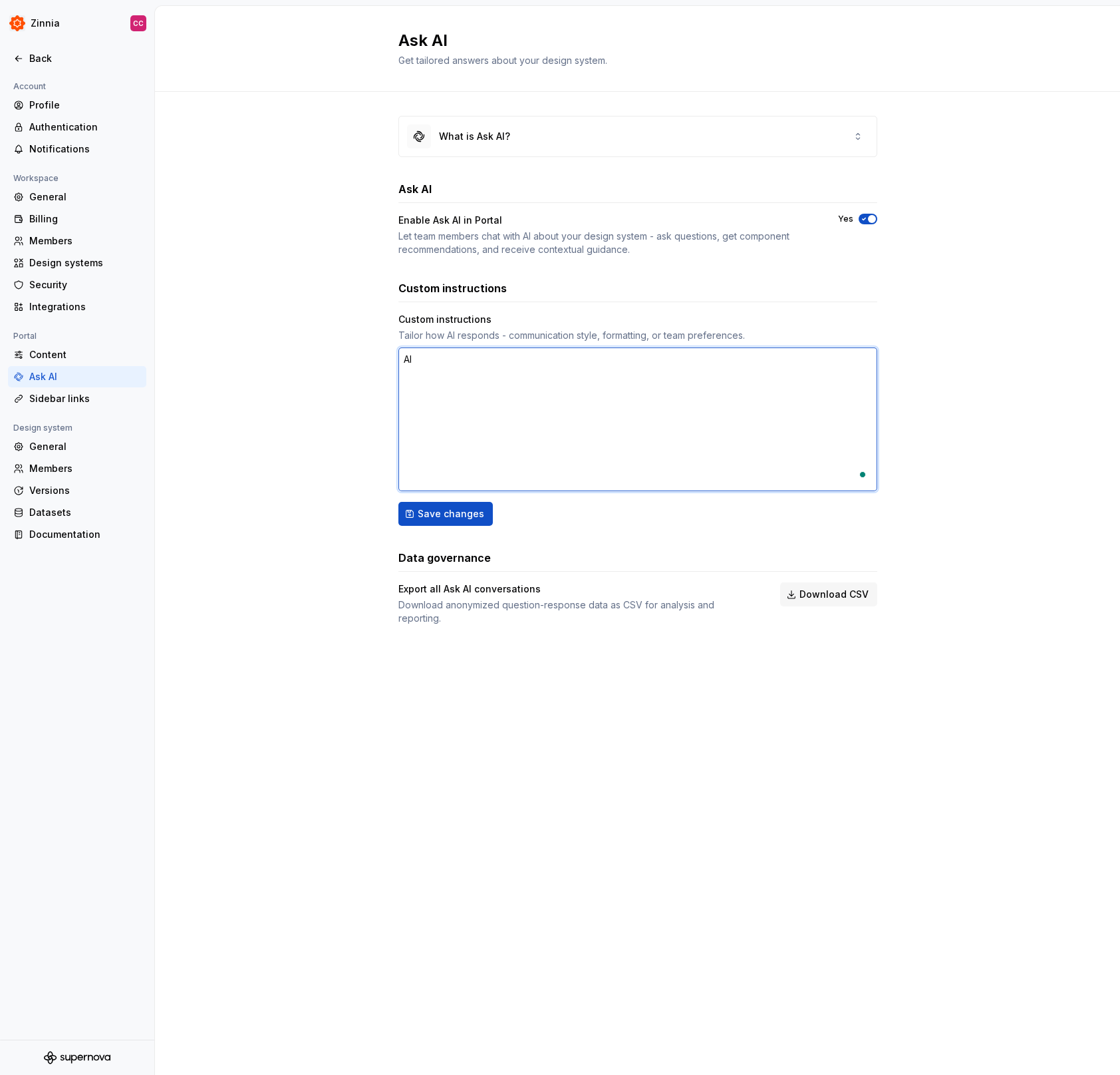
type textarea "*"
type textarea "Alw"
type textarea "*"
type textarea "Alwa"
type textarea "*"
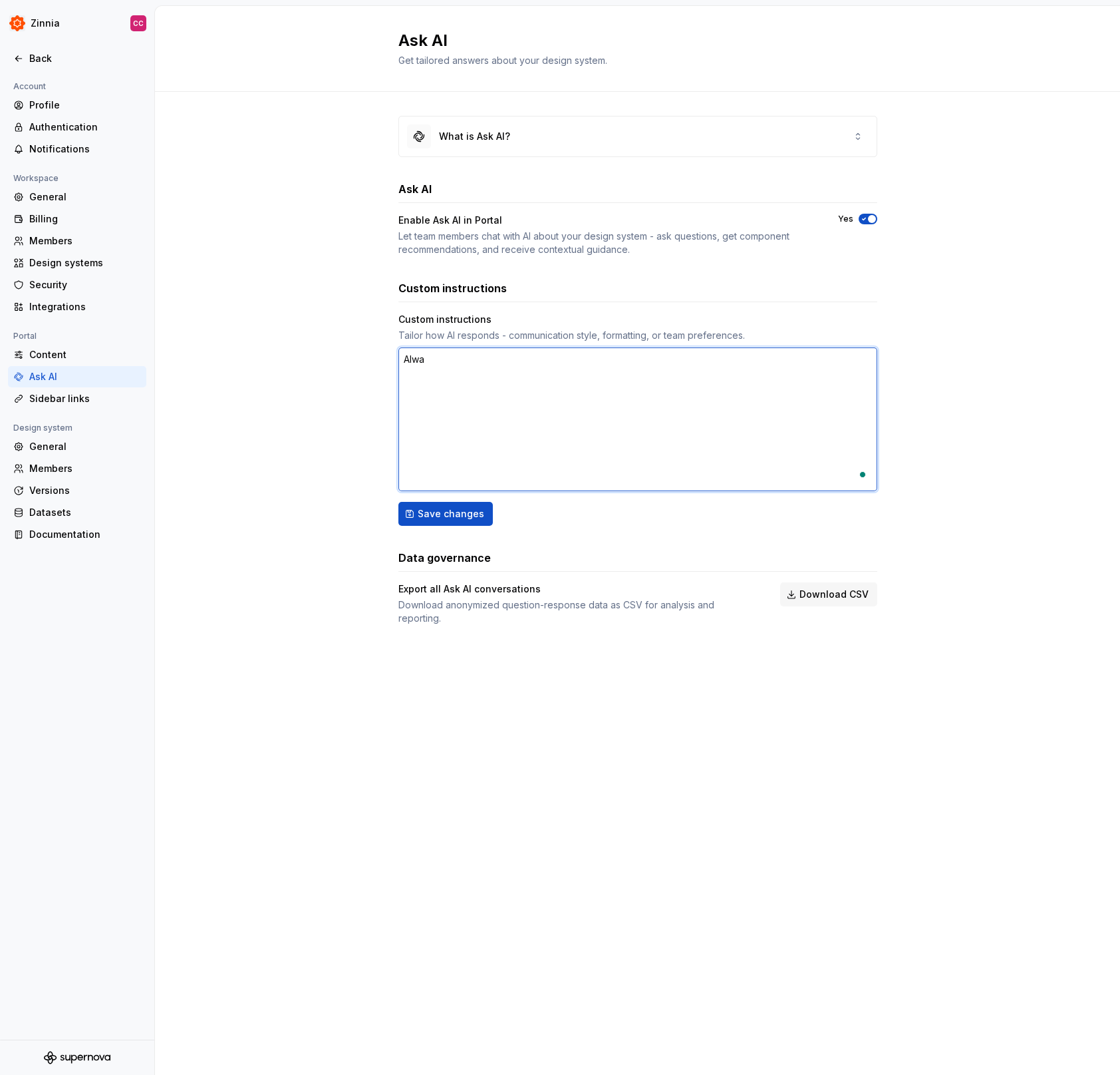
type textarea "Alway"
type textarea "*"
type textarea "Always"
type textarea "*"
type textarea "Always"
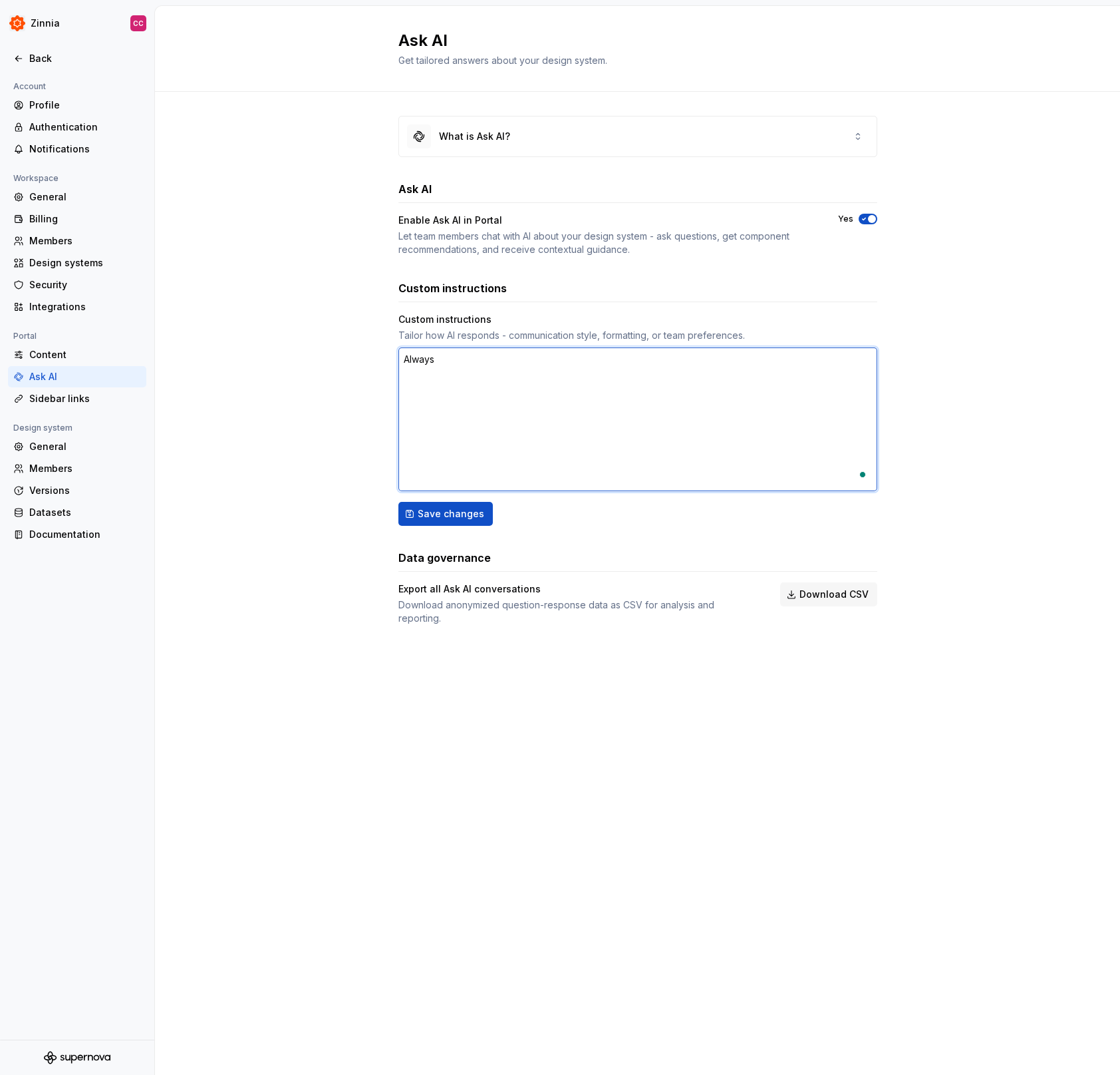
type textarea "*"
type textarea "Always p"
type textarea "*"
type textarea "Always pr"
type textarea "*"
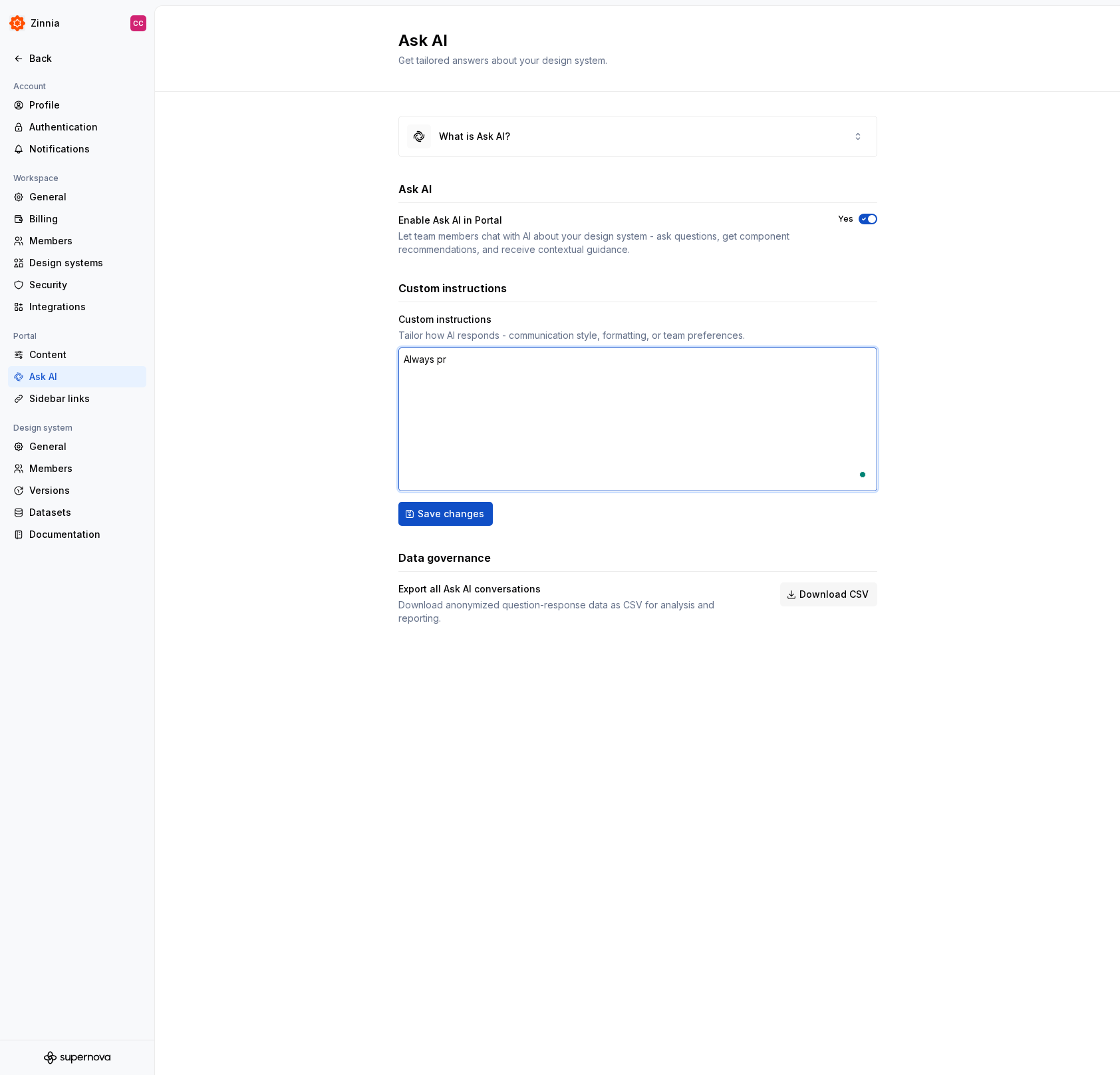
type textarea "Always pro"
type textarea "*"
type textarea "Always prov"
type textarea "*"
type textarea "Always provi"
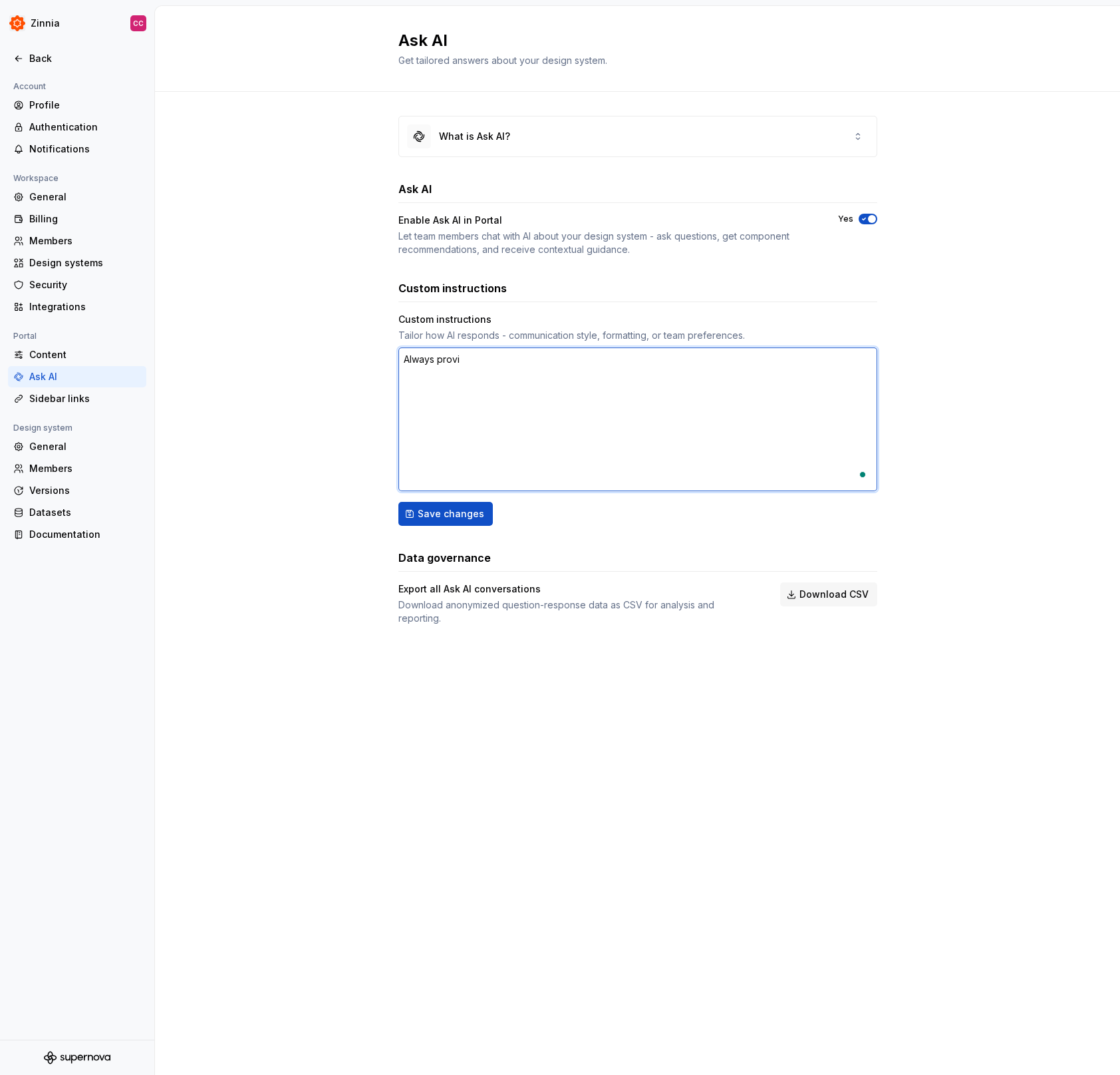
type textarea "*"
type textarea "Always provid"
type textarea "*"
type textarea "Always provide"
type textarea "*"
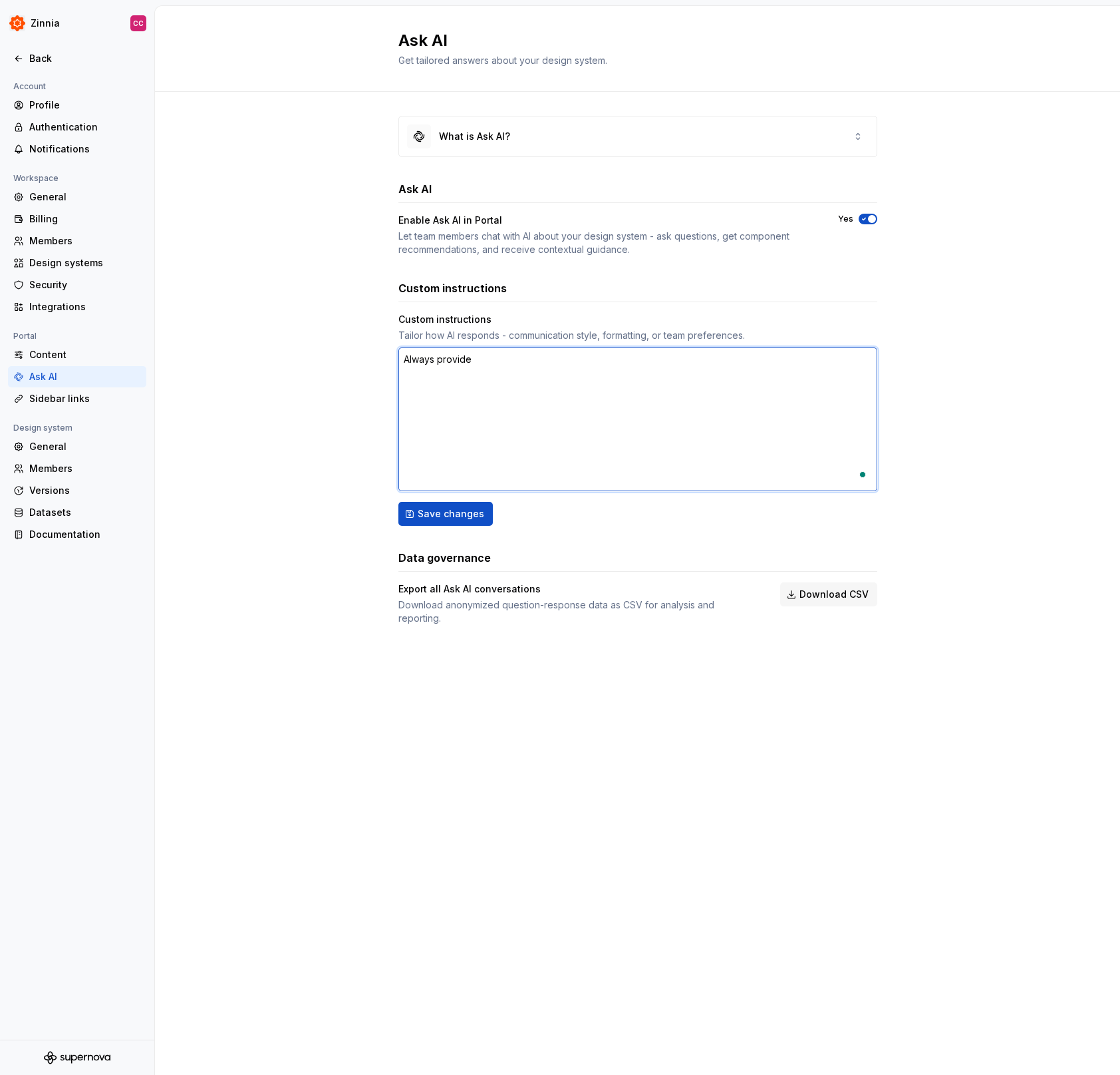
type textarea "Always provide"
type textarea "*"
type textarea "Always provide a"
type textarea "*"
type textarea "Always provide a"
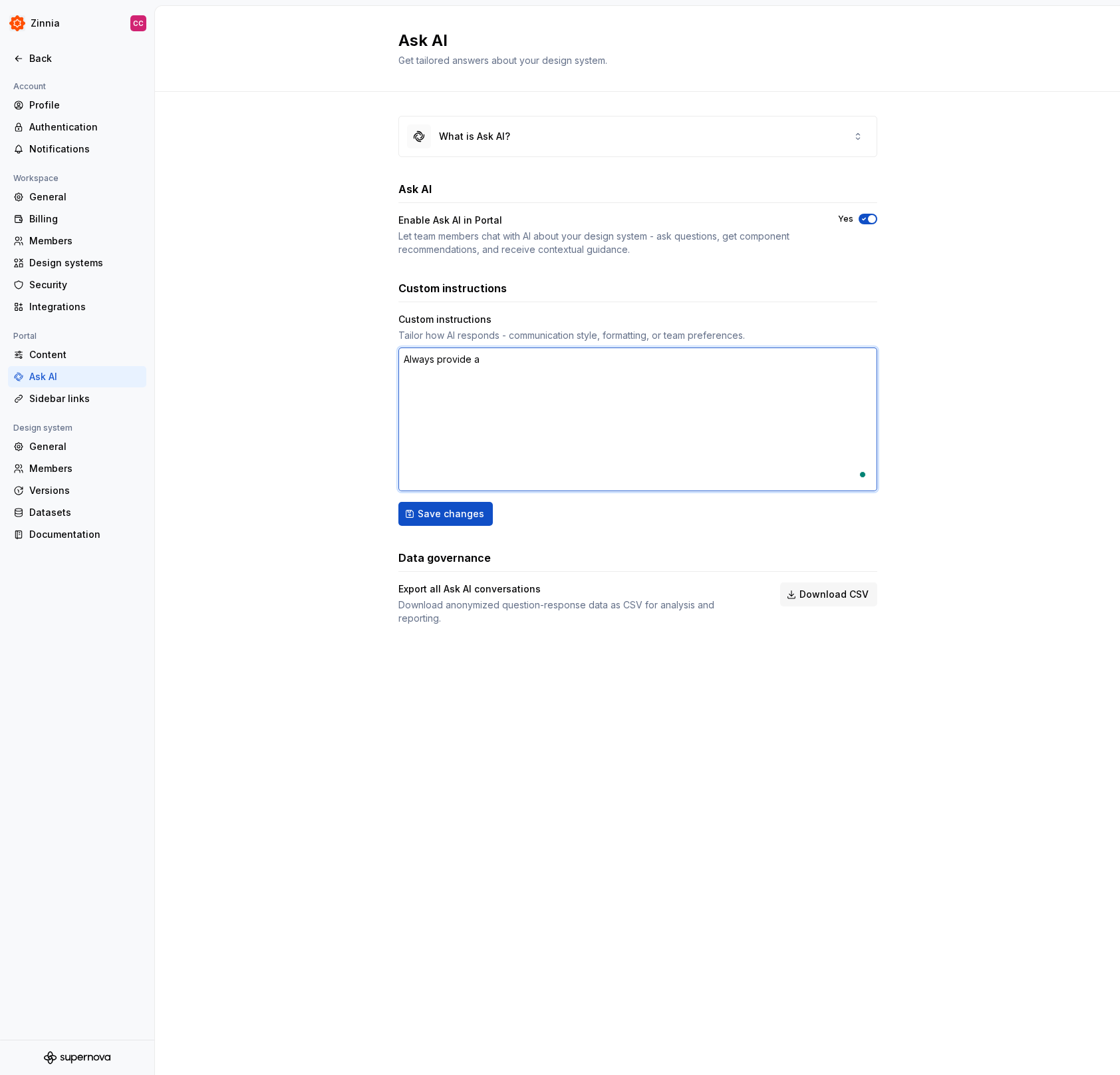
type textarea "*"
type textarea "Always provide a l"
type textarea "*"
type textarea "Always provide a li"
type textarea "*"
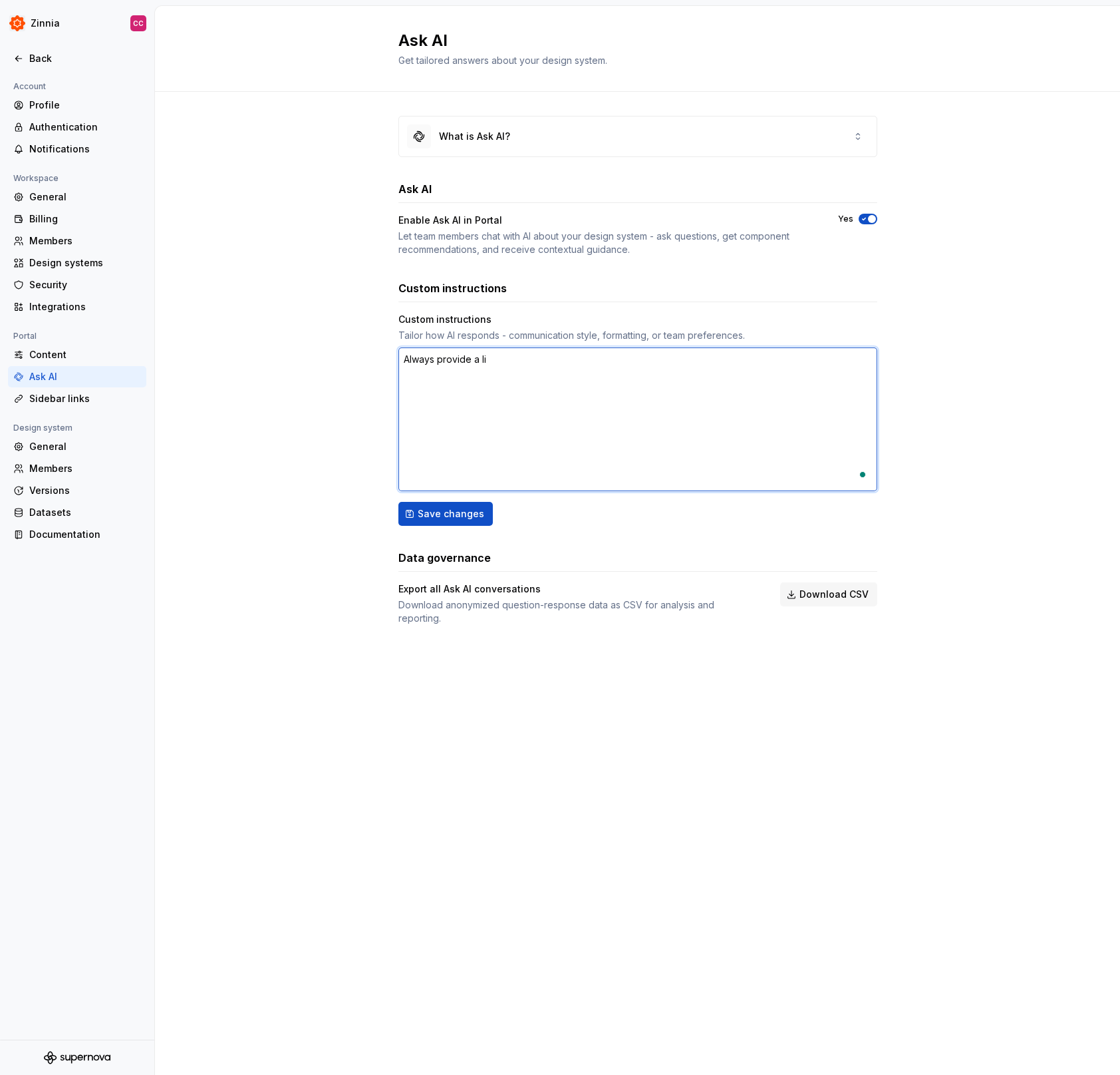
type textarea "Always provide a lin"
type textarea "*"
type textarea "Always provide a link"
type textarea "*"
type textarea "Always provide a link"
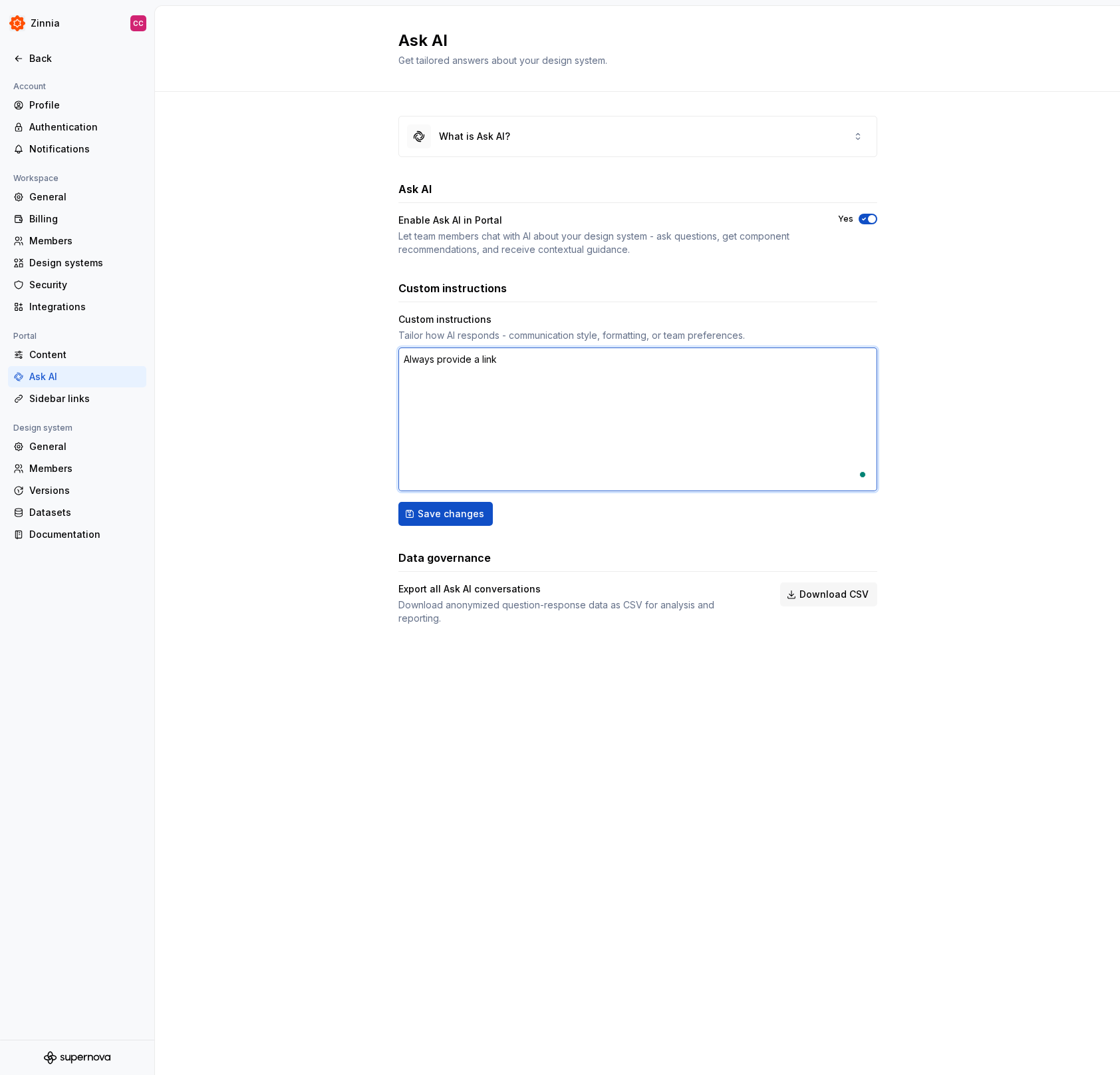
type textarea "*"
type textarea "Always provide a link t"
type textarea "*"
type textarea "Always provide a link to"
type textarea "*"
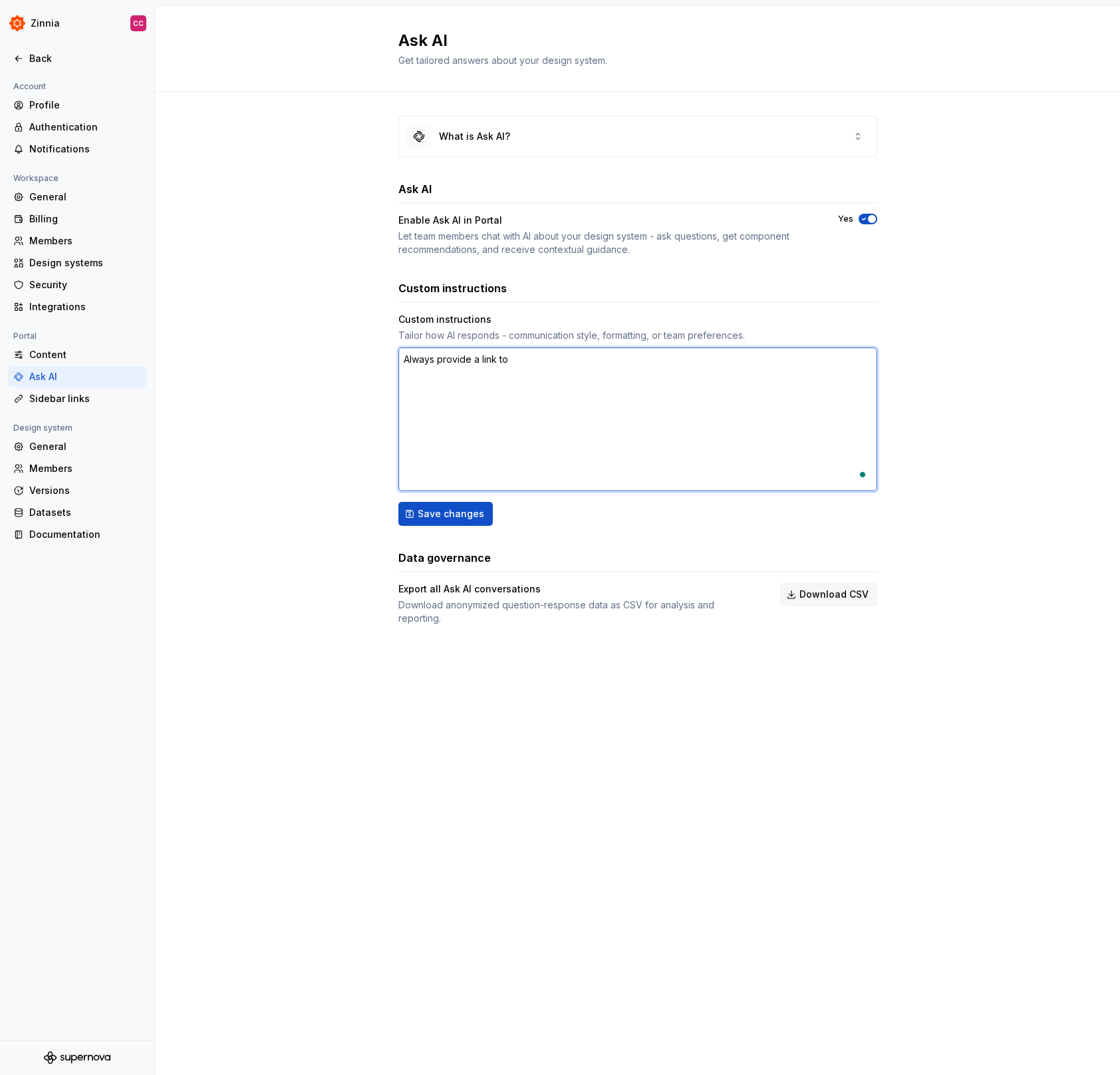
type textarea "Always provide a link to"
type textarea "*"
type textarea "Always provide a link to r"
type textarea "*"
type textarea "Always provide a link to re"
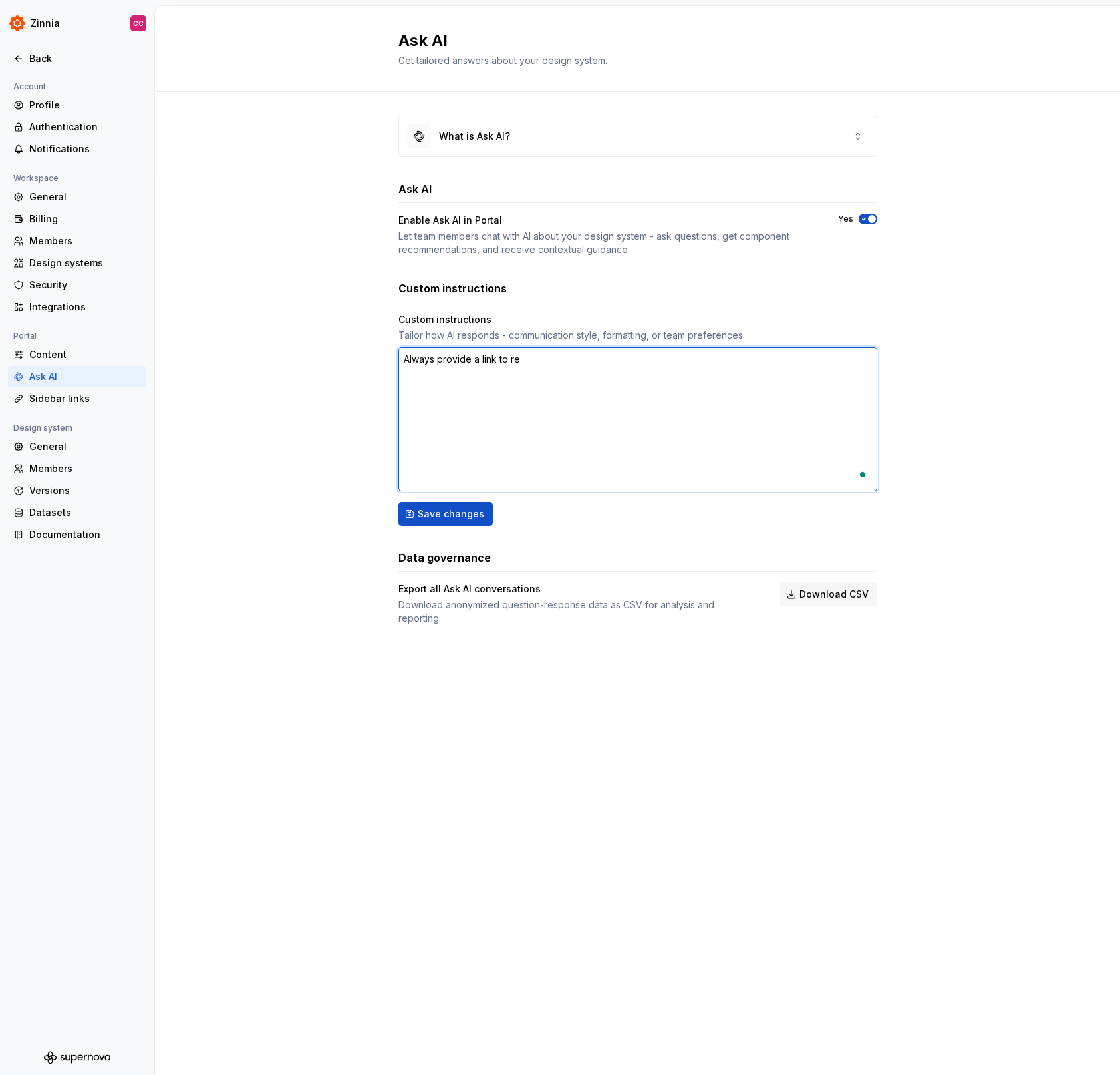
type textarea "*"
type textarea "Always provide a link to rel"
type textarea "*"
type textarea "Always provide a link to rele"
type textarea "*"
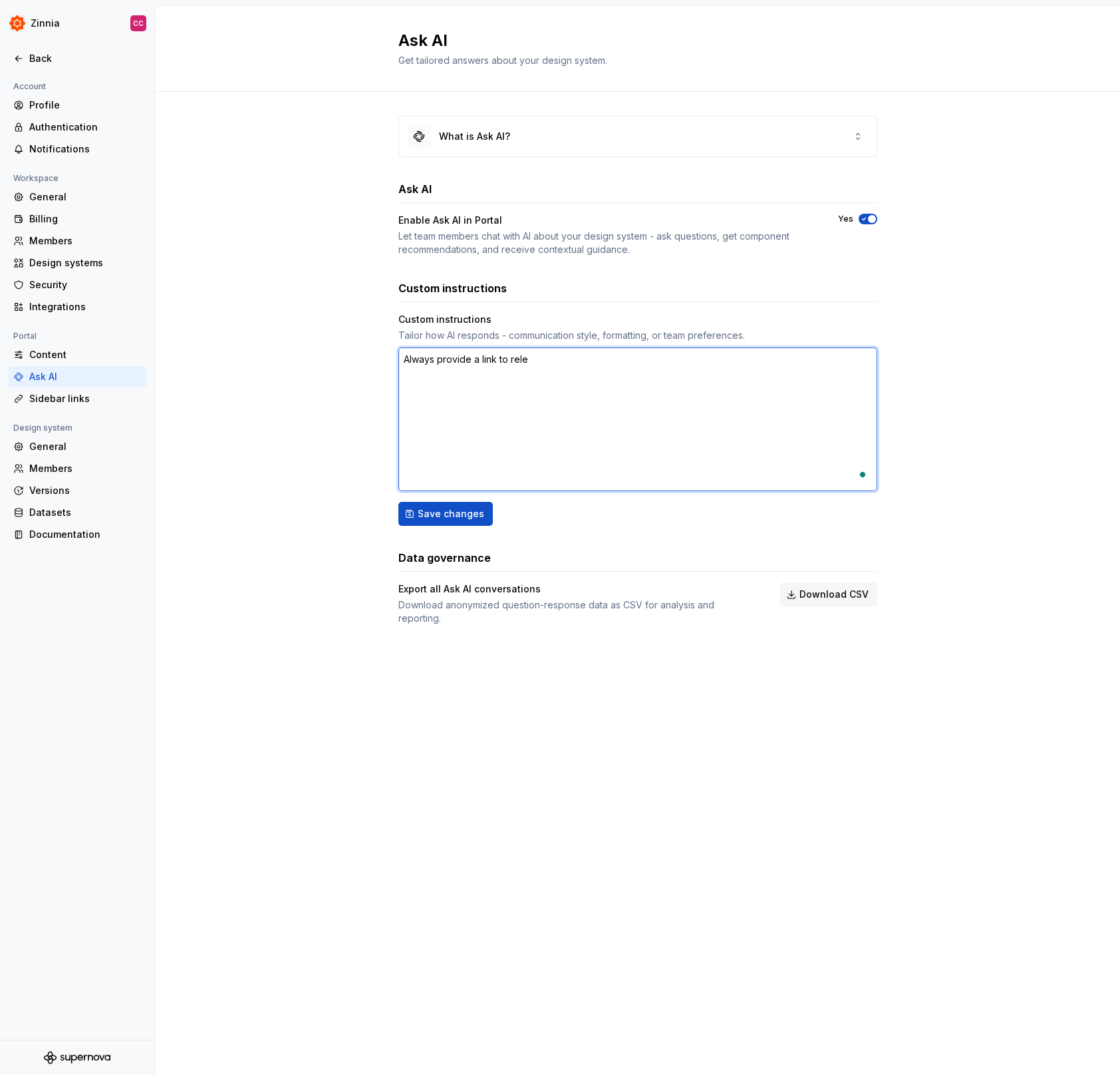
type textarea "Always provide a link to relev"
type textarea "*"
type textarea "Always provide a link to releva"
type textarea "*"
type textarea "Always provide a link to relevan"
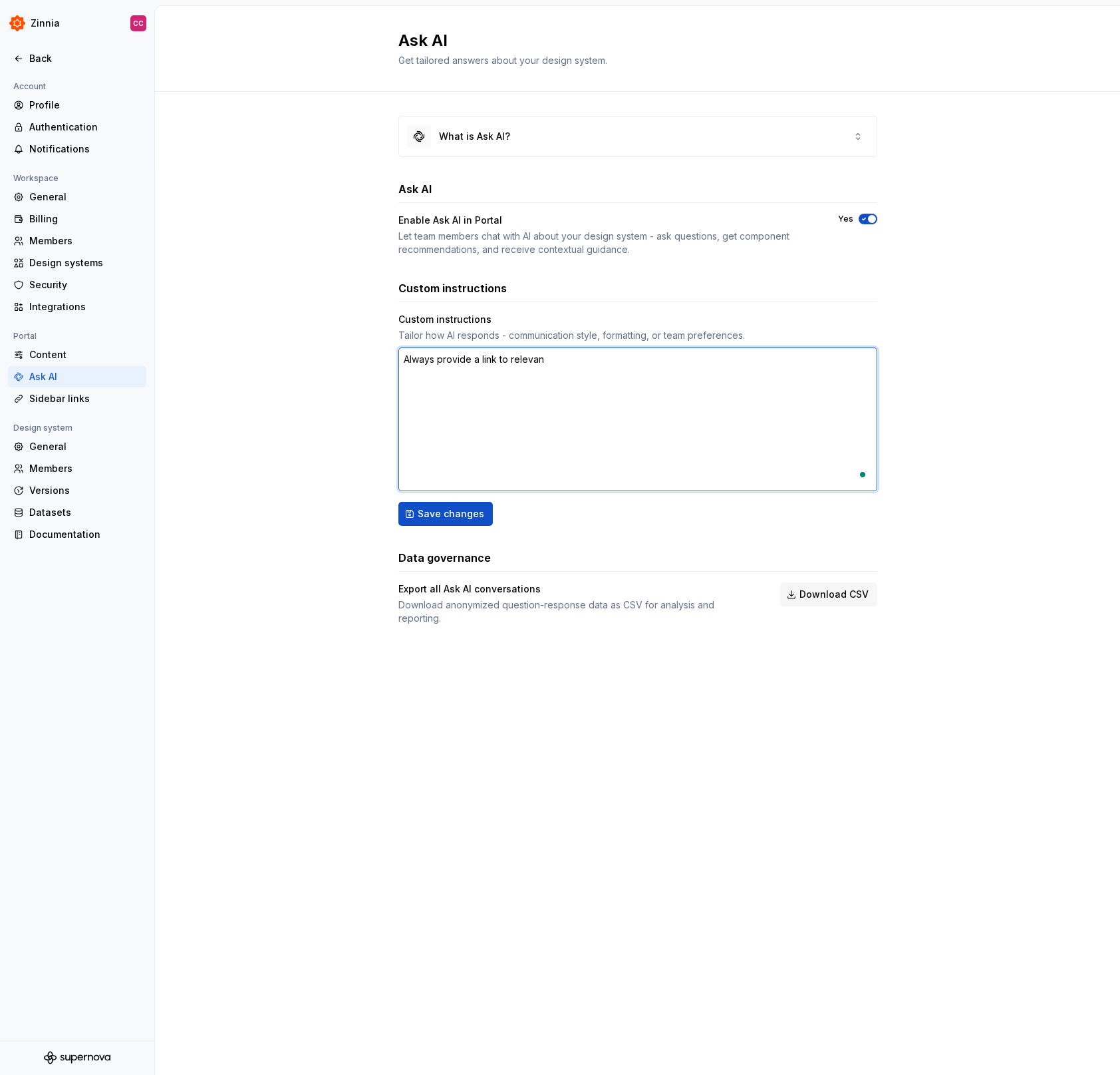
type textarea "*"
type textarea "Always provide a link to relevant"
type textarea "*"
type textarea "Always provide a link to relevant"
type textarea "*"
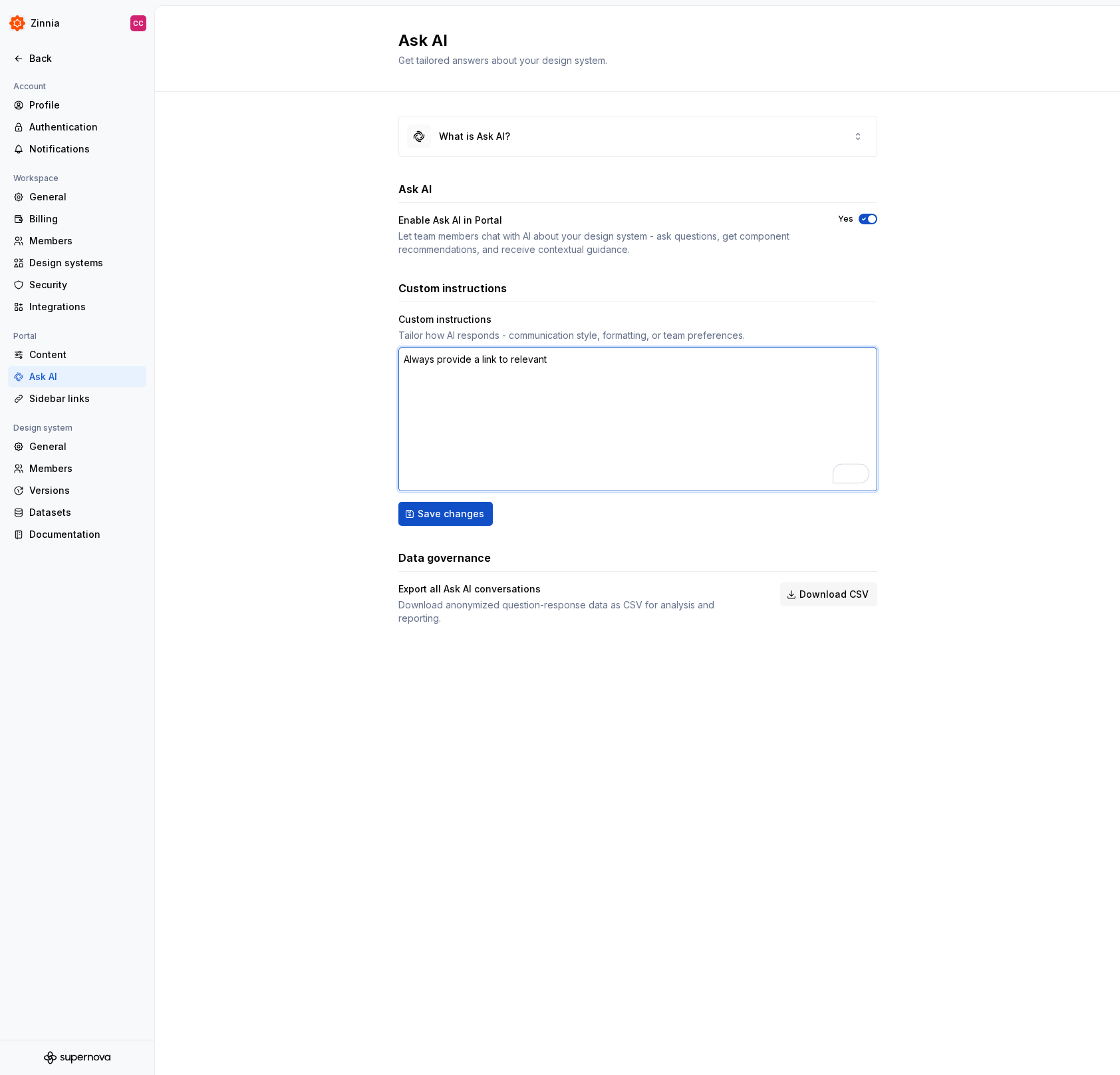
type textarea "Always provide a link to relevant d"
type textarea "*"
type textarea "Always provide a link to relevant do"
type textarea "*"
type textarea "Always provide a link to relevant doc"
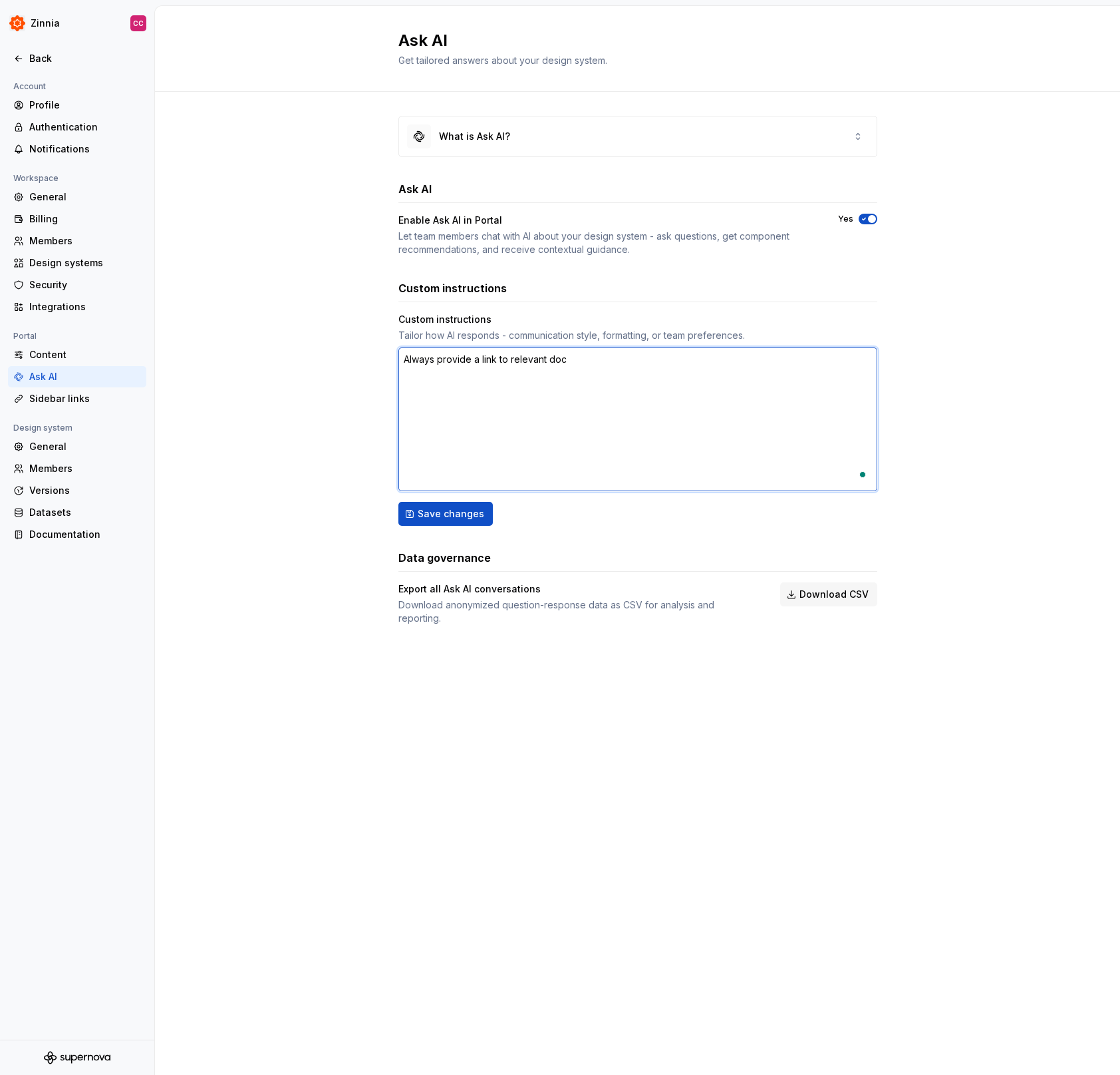
type textarea "*"
type textarea "Always provide a link to relevant docu"
type textarea "*"
type textarea "Always provide a link to relevant docum"
type textarea "*"
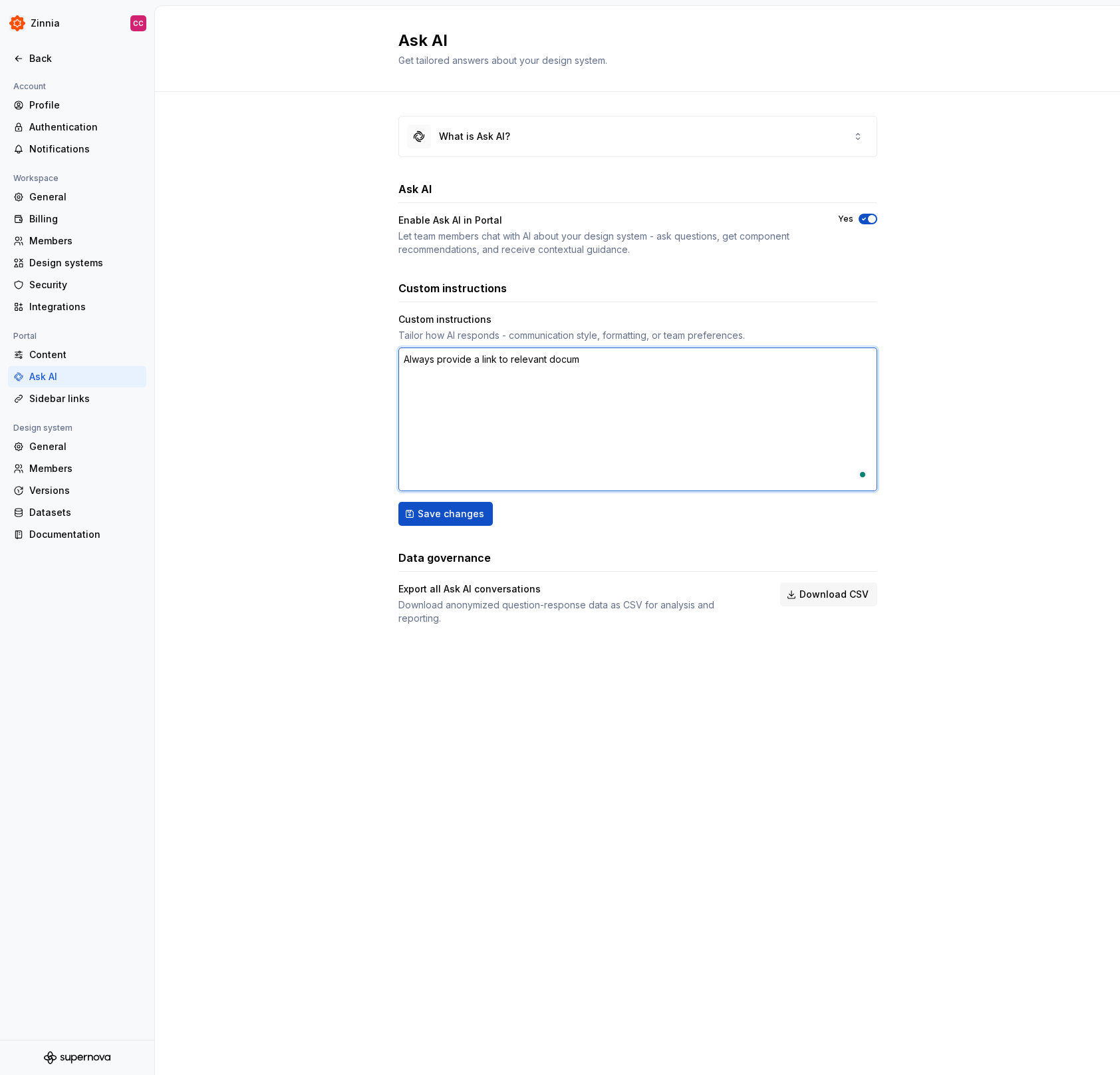
type textarea "Always provide a link to relevant docume"
type textarea "*"
type textarea "Always provide a link to relevant documen"
type textarea "*"
type textarea "Always provide a link to relevant document"
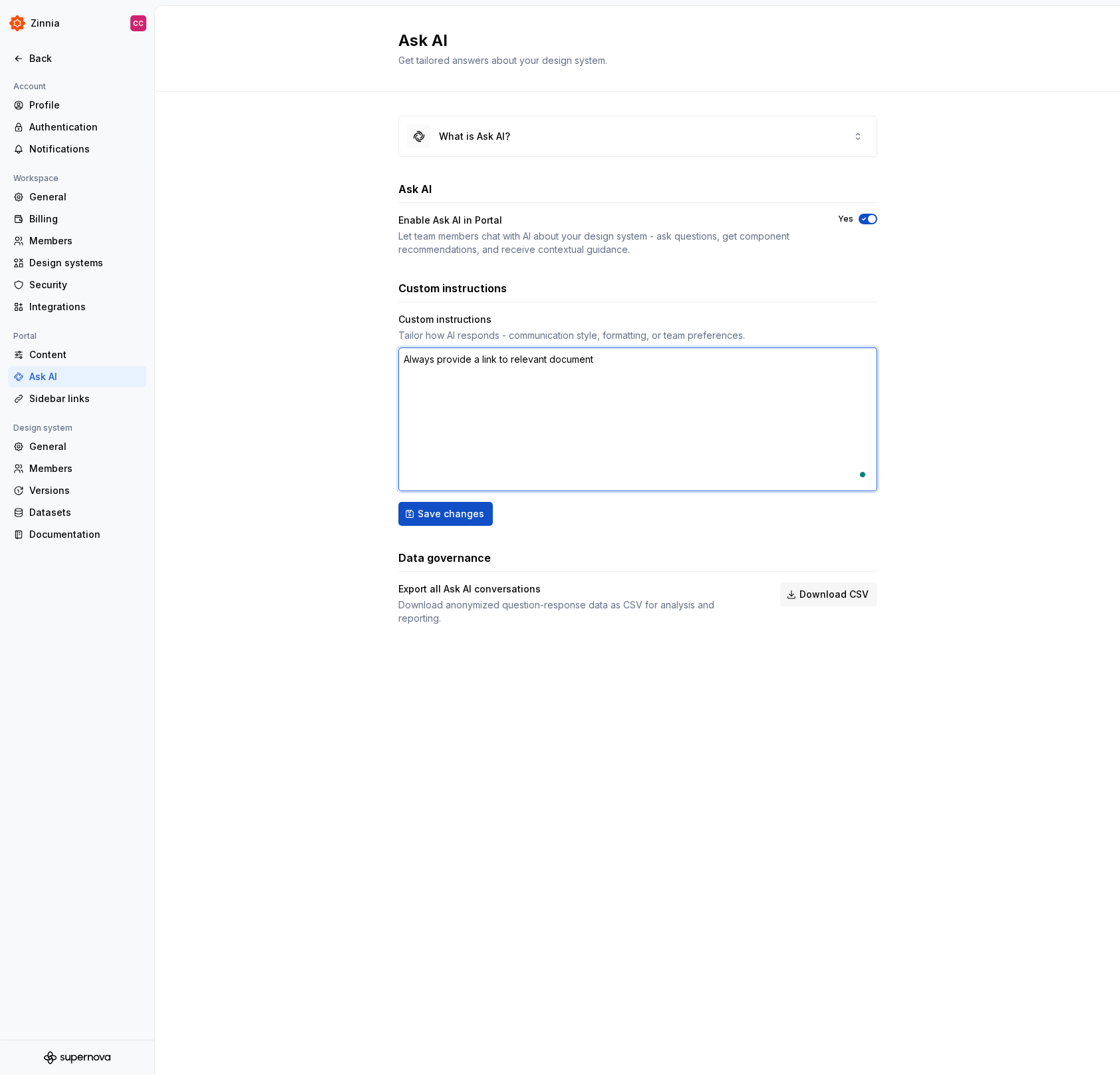
type textarea "*"
type textarea "Always provide a link to relevant documenta"
type textarea "*"
type textarea "Always provide a link to relevant documentat"
type textarea "*"
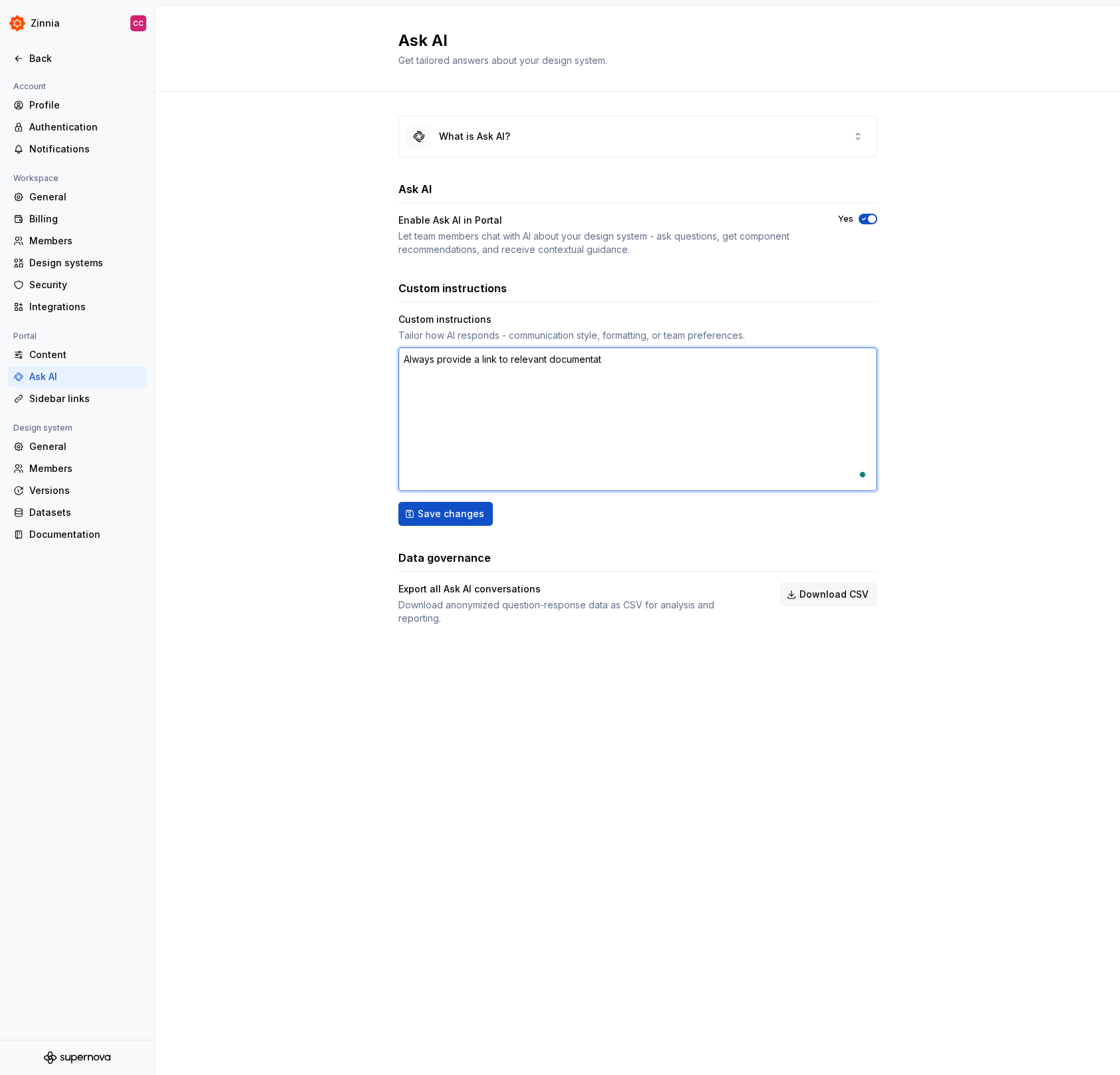
type textarea "Always provide a link to relevant documentati"
type textarea "*"
type textarea "Always provide a link to relevant documentatio"
type textarea "*"
type textarea "Always provide a link to relevant documentation"
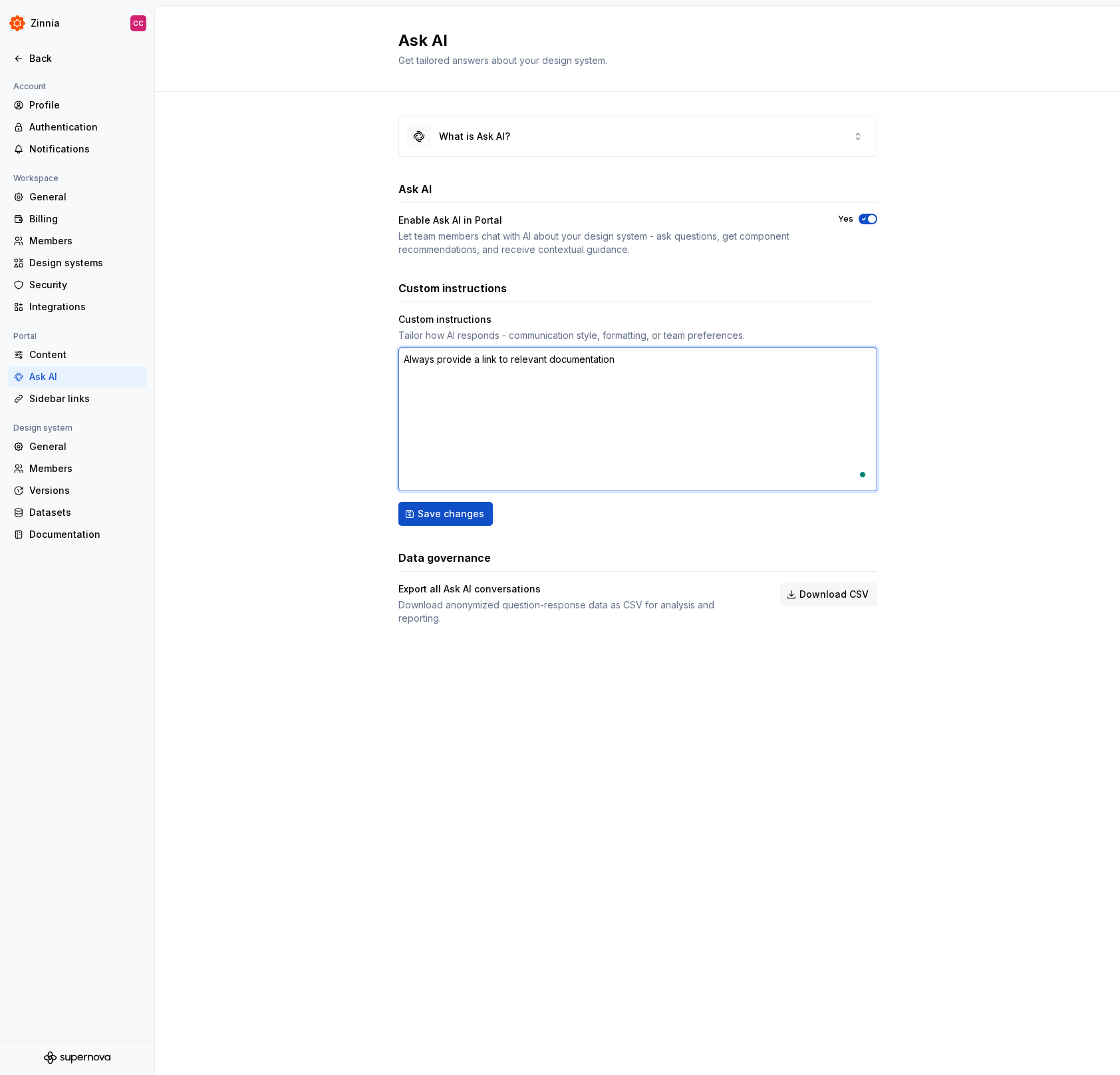
type textarea "*"
type textarea "Always provide a link to relevant documentation"
type textarea "*"
type textarea "Always provide a link to relevant documentation w"
type textarea "*"
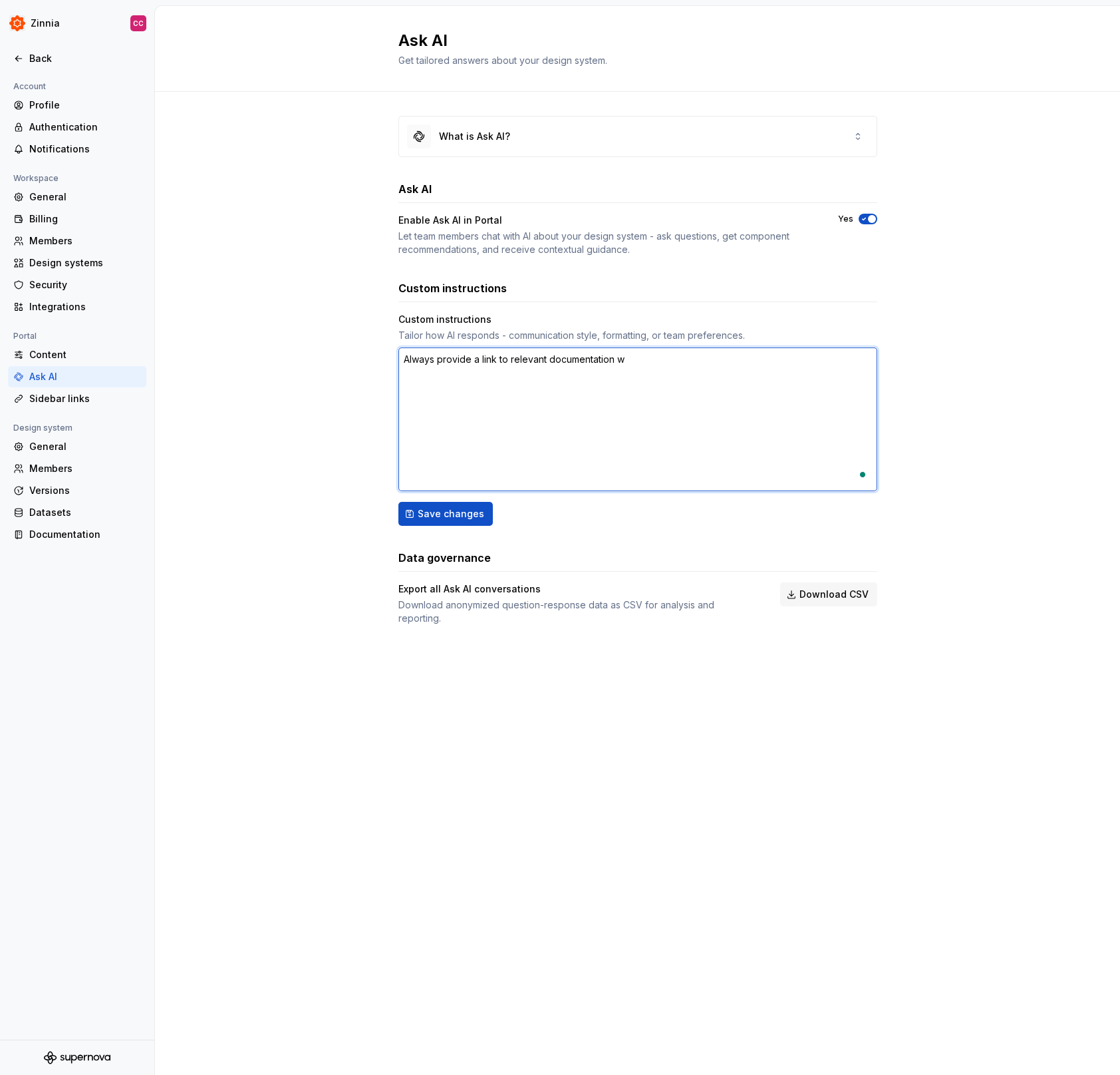
type textarea "Always provide a link to relevant documentation wh"
type textarea "*"
type textarea "Always provide a link to relevant documentation whe"
type textarea "*"
type textarea "Always provide a link to relevant documentation when"
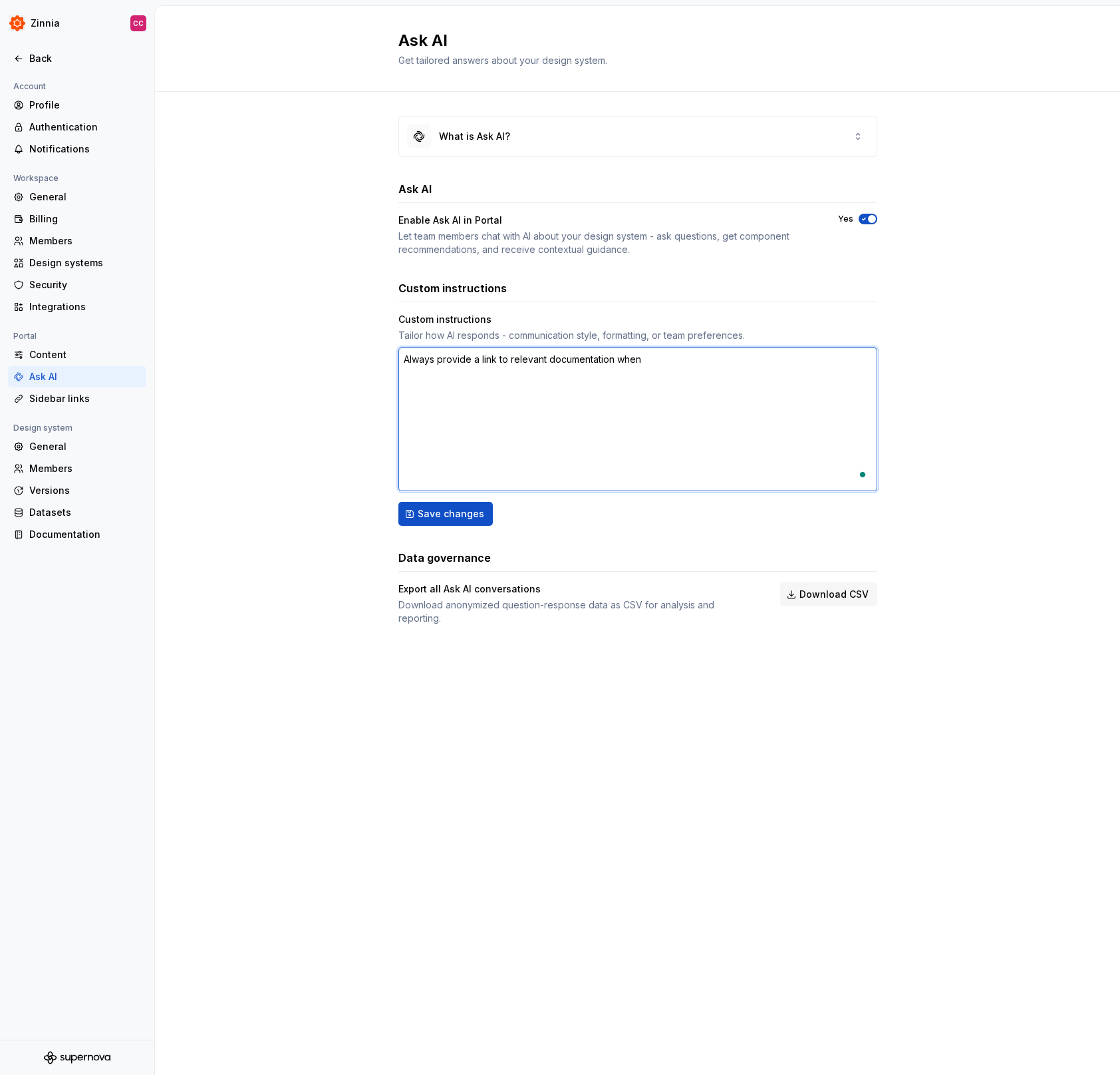
type textarea "*"
type textarea "Always provide a link to relevant documentation when"
type textarea "*"
type textarea "Always provide a link to relevant documentation when y"
type textarea "*"
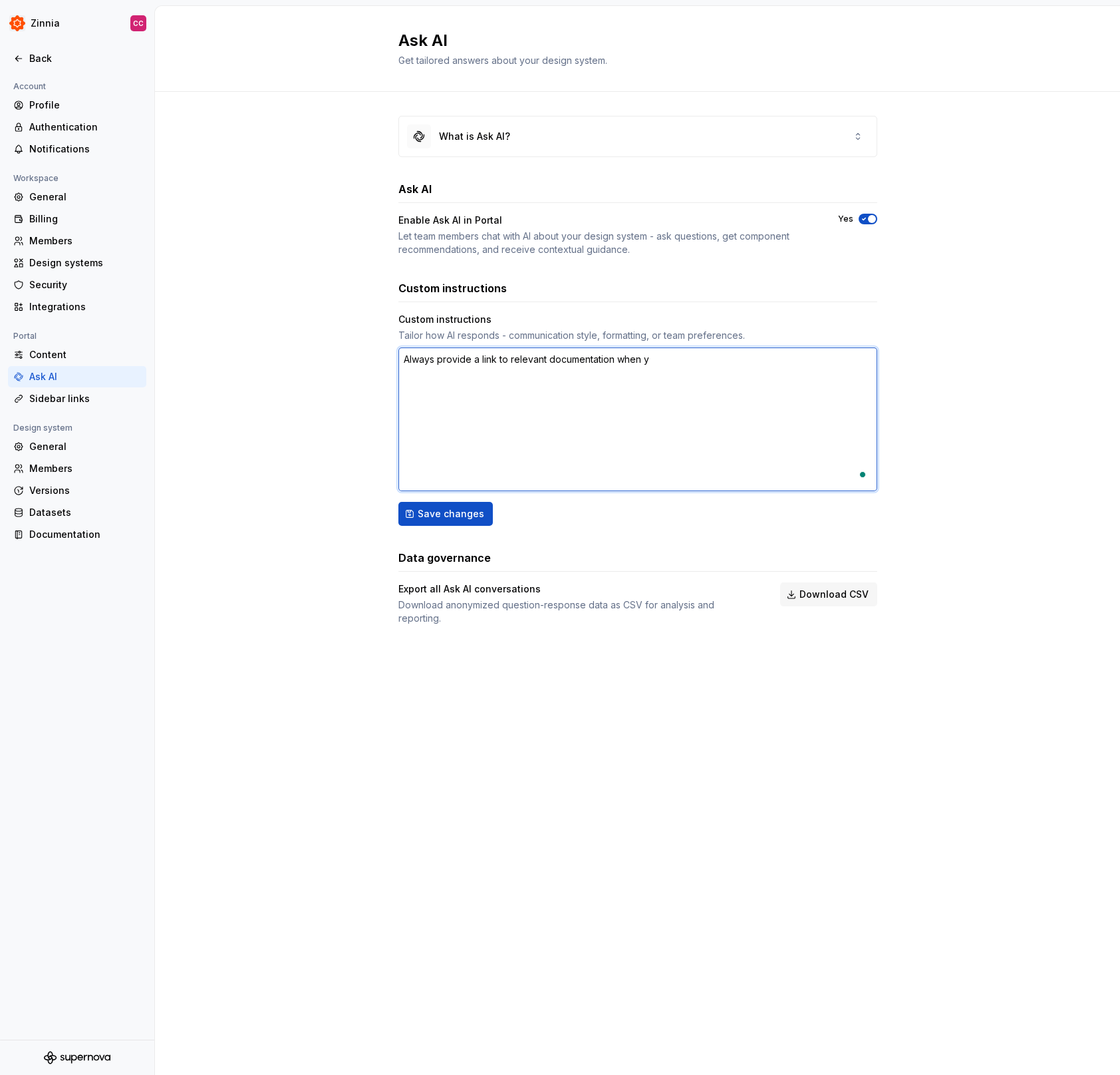
type textarea "Always provide a link to relevant documentation when yo"
type textarea "*"
type textarea "Always provide a link to relevant documentation when you"
type textarea "*"
type textarea "Always provide a link to relevant documentation when you"
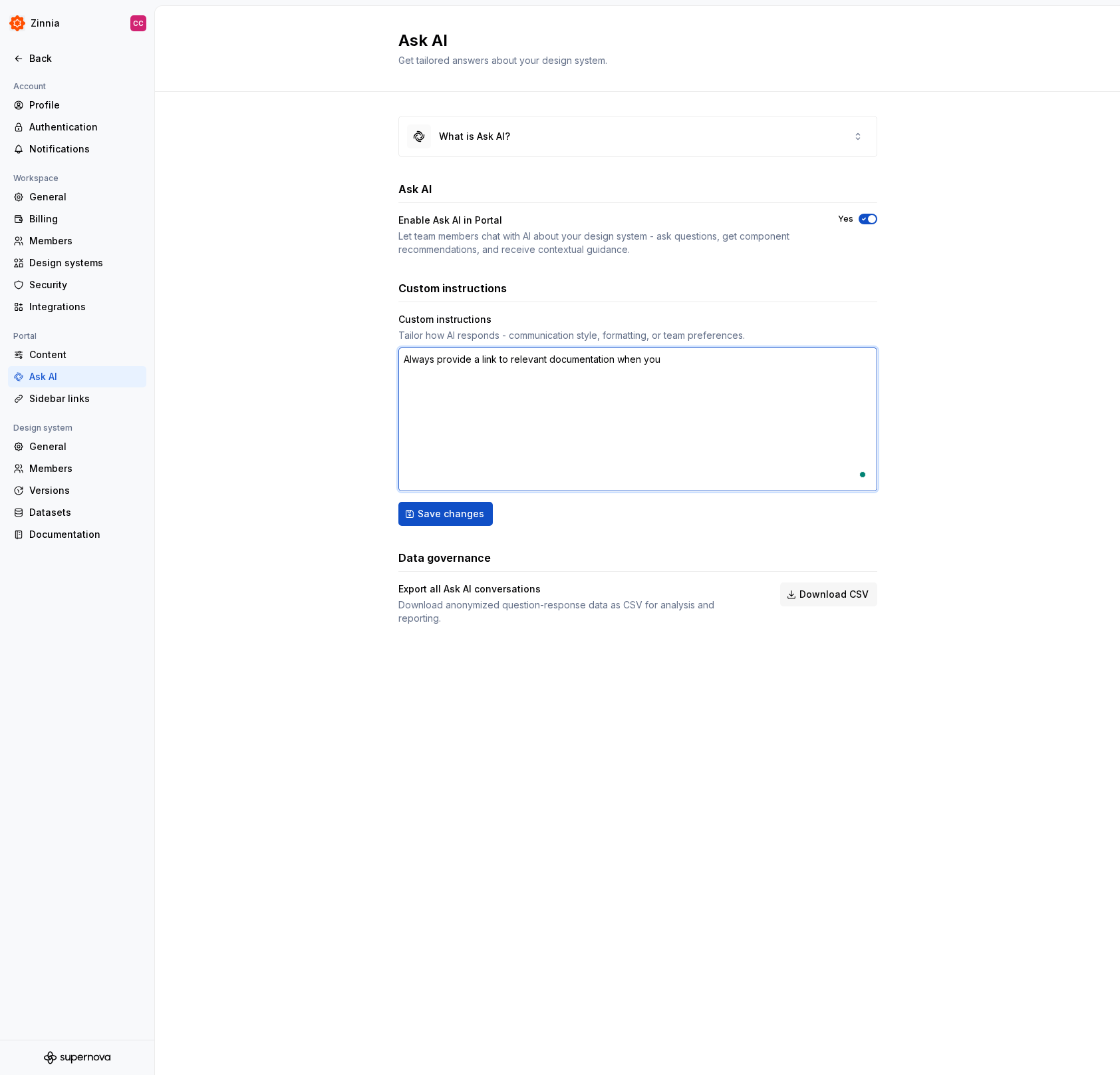
type textarea "*"
type textarea "Always provide a link to relevant documentation when you g"
type textarea "*"
type textarea "Always provide a link to relevant documentation when you gi"
type textarea "*"
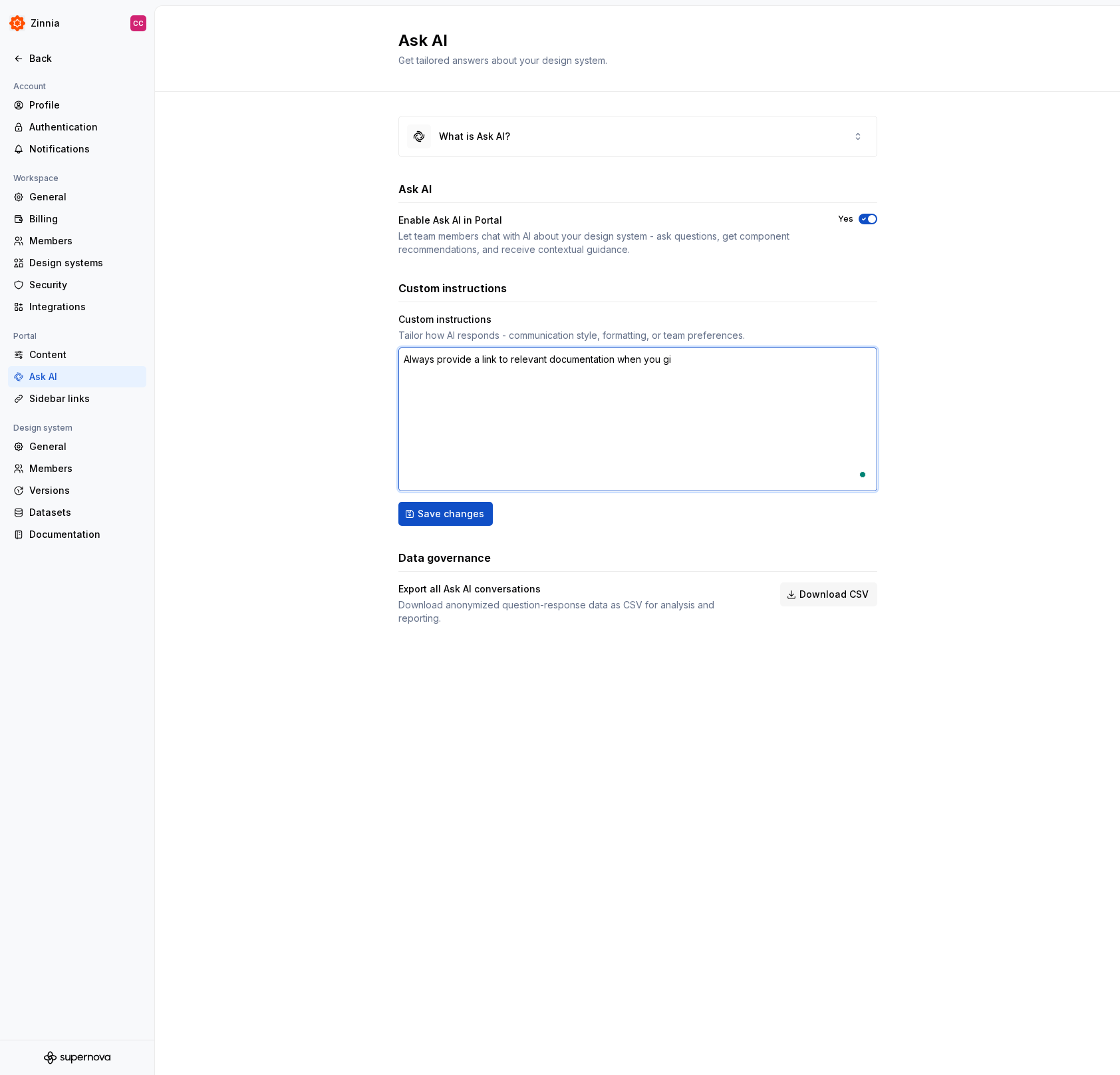
type textarea "Always provide a link to relevant documentation when you giv"
type textarea "*"
type textarea "Always provide a link to relevant documentation when you give"
type textarea "*"
type textarea "Always provide a link to relevant documentation when you give"
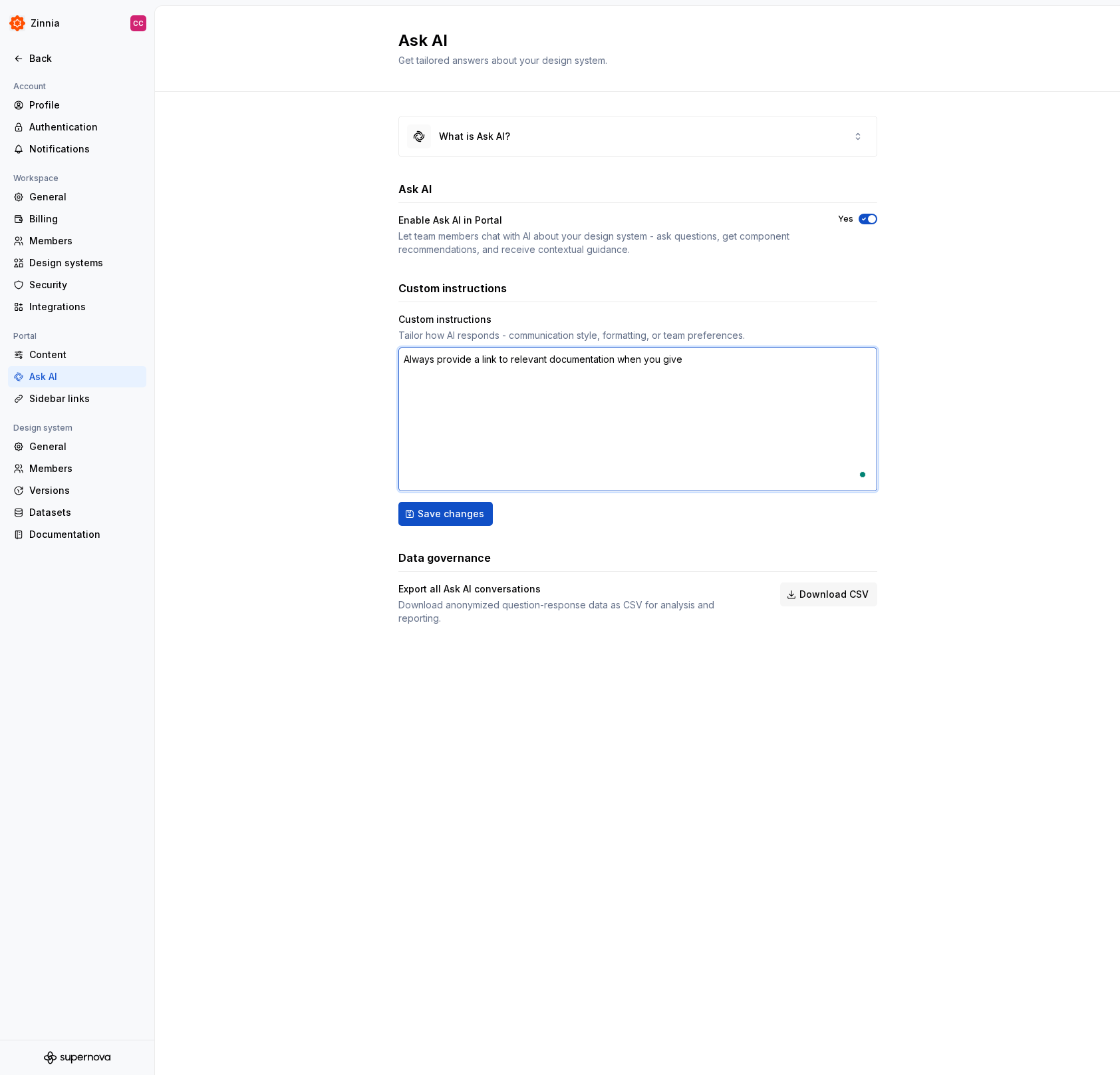
type textarea "*"
type textarea "Always provide a link to relevant documentation when you give a"
type textarea "*"
type textarea "Always provide a link to relevant documentation when you give an"
type textarea "*"
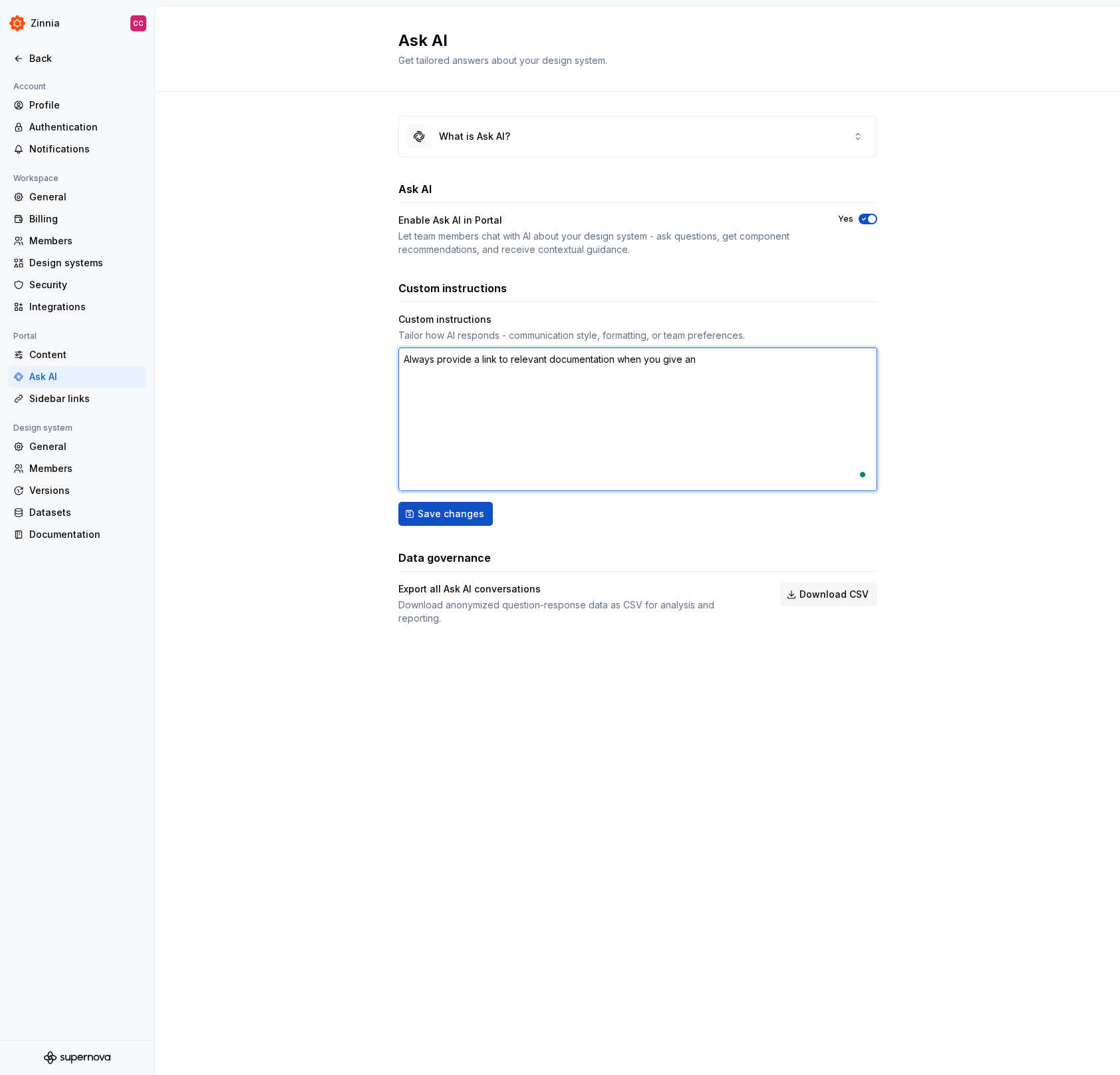
type textarea "Always provide a link to relevant documentation when you give an"
type textarea "*"
type textarea "Always provide a link to relevant documentation when you give an a"
type textarea "*"
type textarea "Always provide a link to relevant documentation when you give an an"
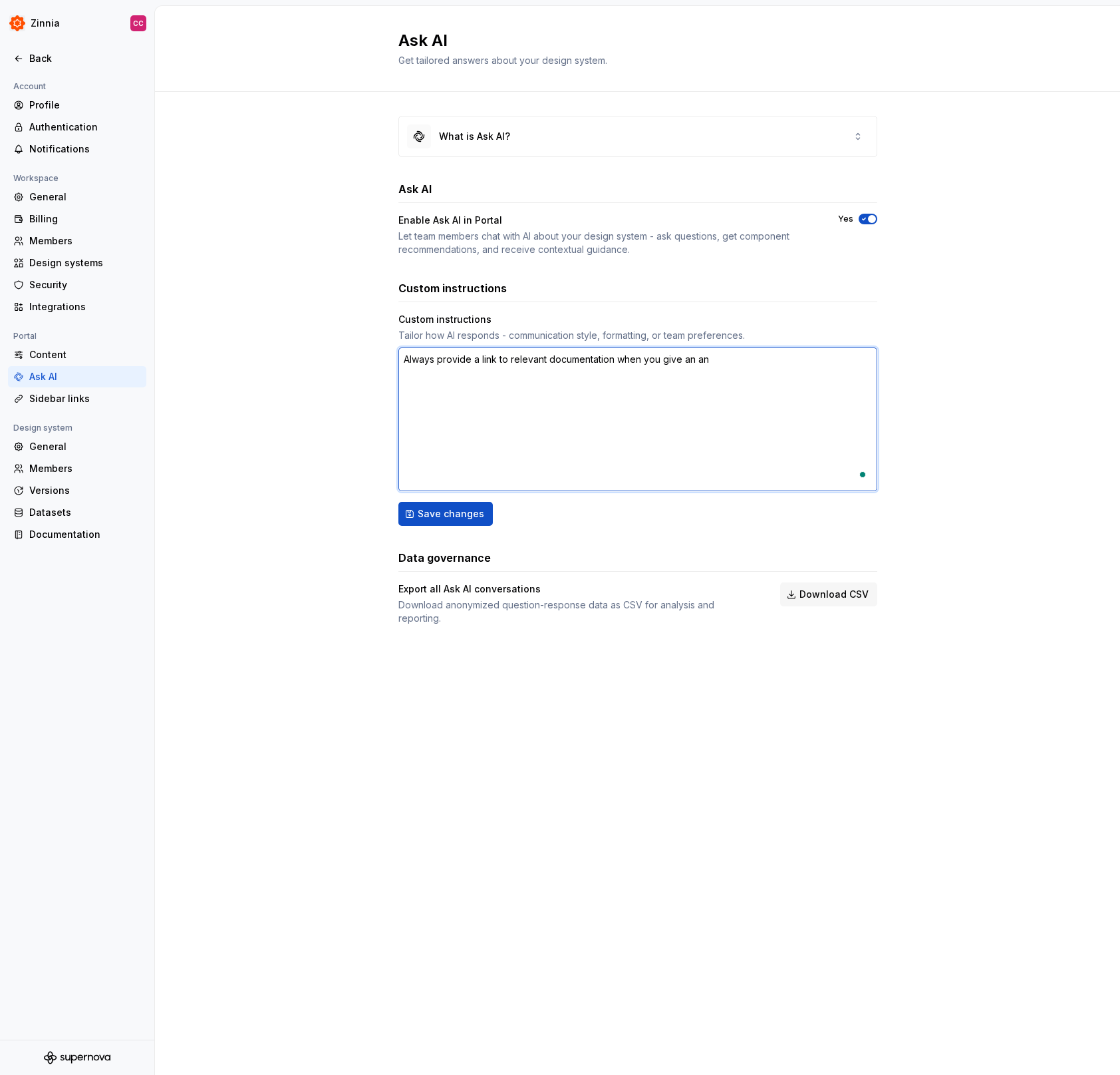
type textarea "*"
type textarea "Always provide a link to relevant documentation when you give an ans"
type textarea "*"
type textarea "Always provide a link to relevant documentation when you give an answ"
type textarea "*"
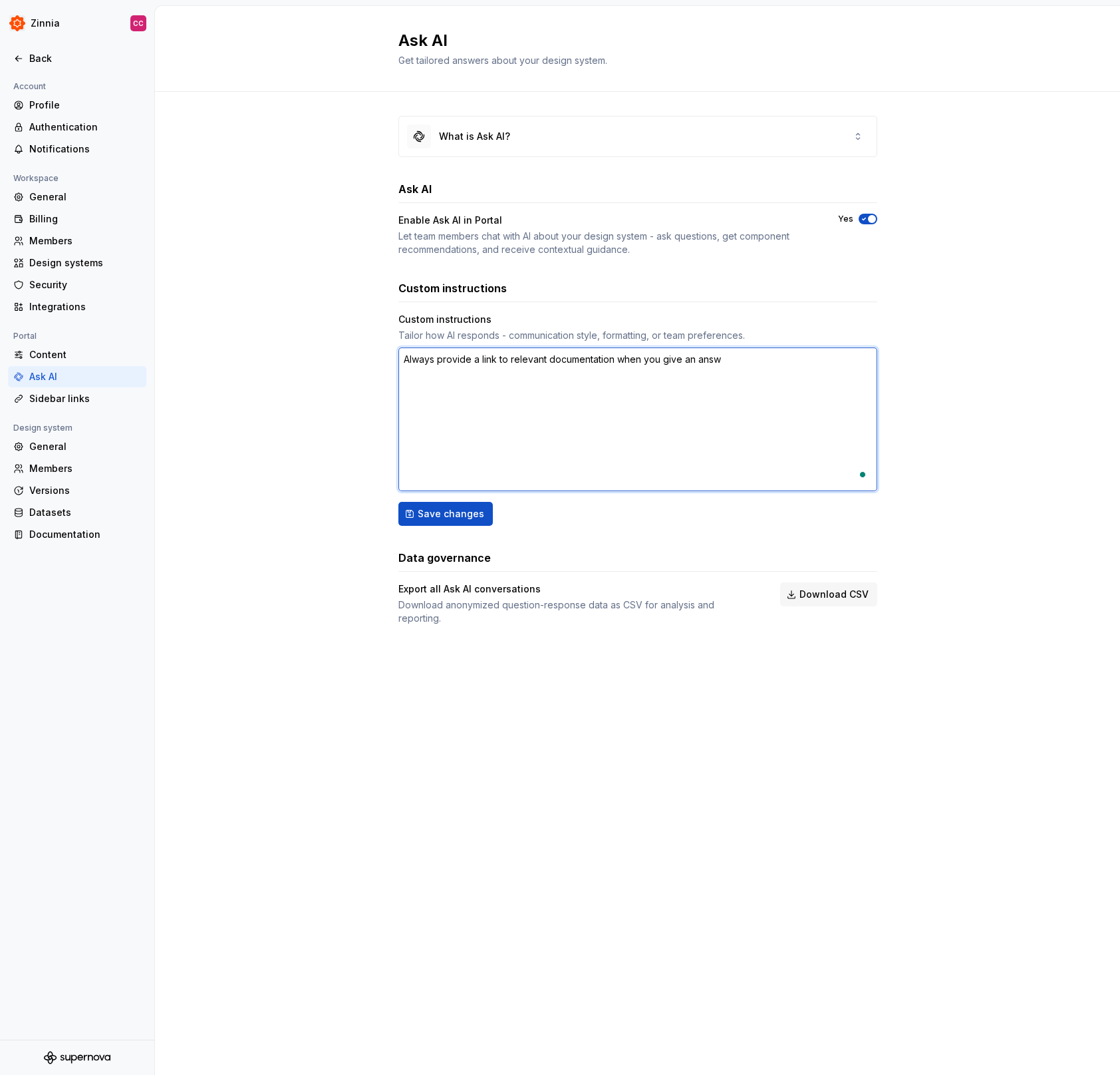
type textarea "Always provide a link to relevant documentation when you give an answe"
type textarea "*"
type textarea "Always provide a link to relevant documentation when you give an answer"
type textarea "*"
type textarea "Always provide a link to relevant documentation when you give an answer."
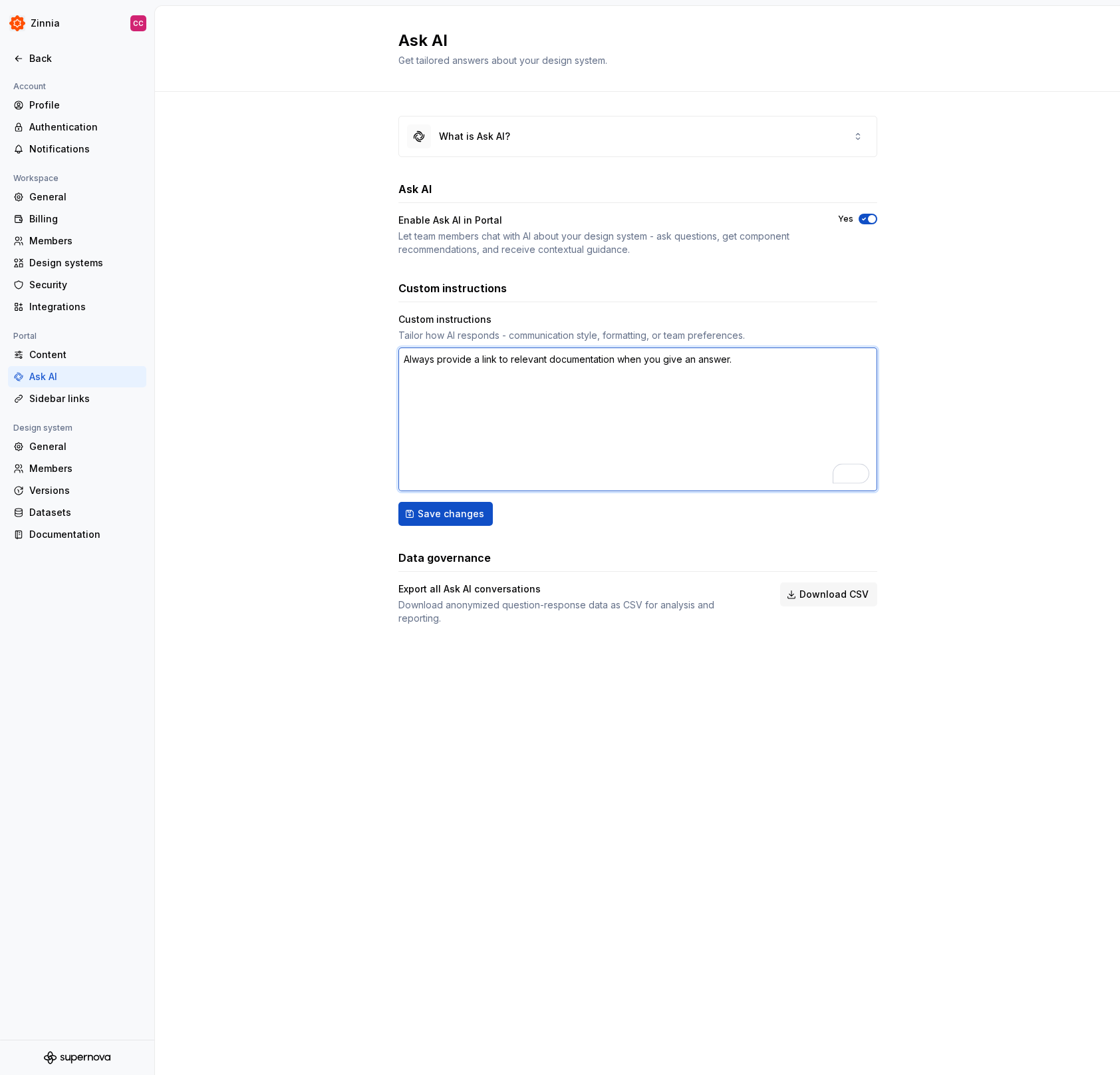
type textarea "*"
type textarea "Always provide a link to relevant documentation when you give an answer."
type textarea "*"
type textarea "Always provide a link to relevant documentation when you give an answer. I"
type textarea "*"
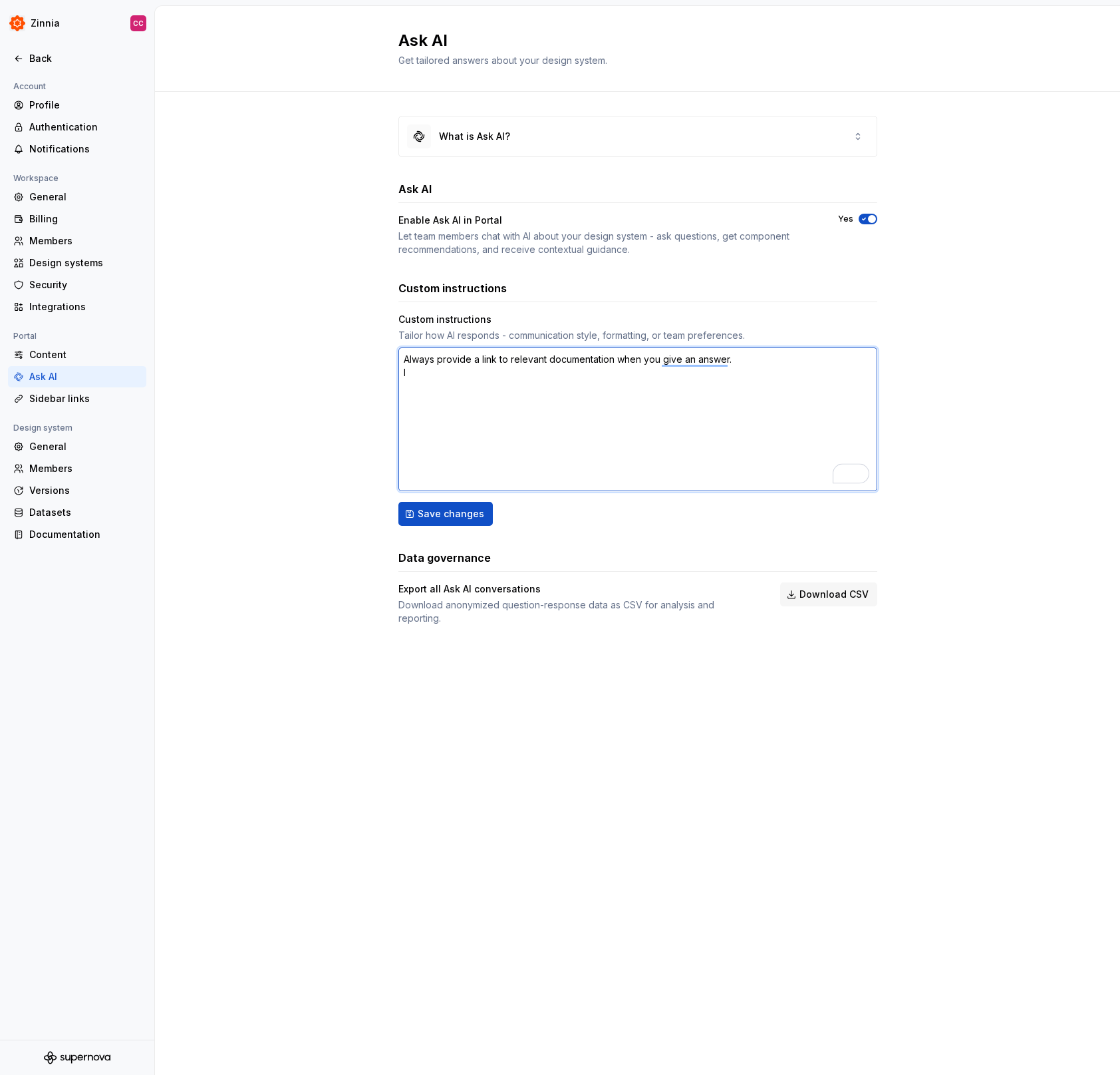
type textarea "Always provide a link to relevant documentation when you give an answer. If"
type textarea "*"
type textarea "Always provide a link to relevant documentation when you give an answer. If"
type textarea "*"
type textarea "Always provide a link to relevant documentation when you give an answer. If y"
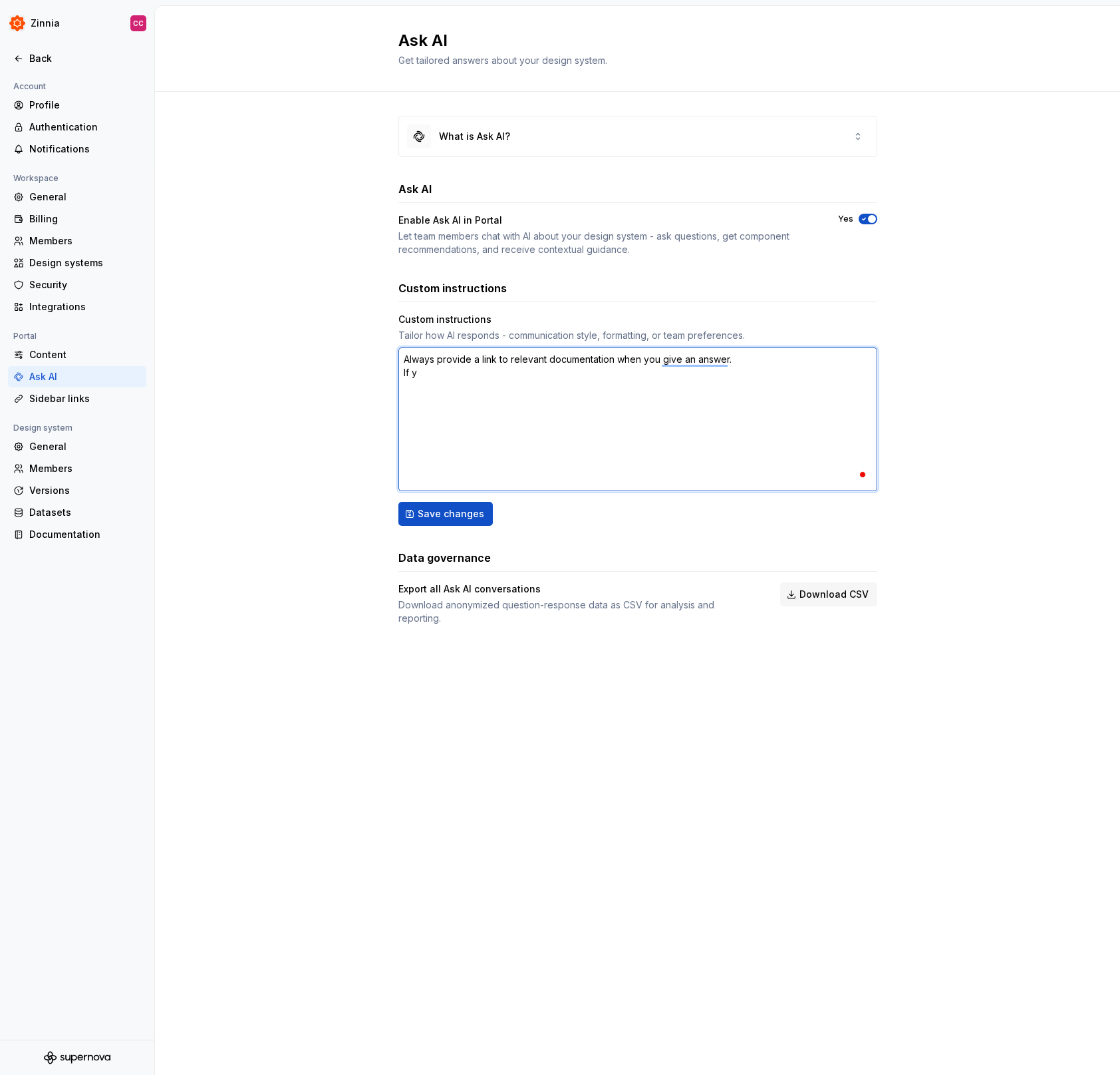
type textarea "*"
type textarea "Always provide a link to relevant documentation when you give an answer. If yo"
type textarea "*"
type textarea "Always provide a link to relevant documentation when you give an answer. If you"
type textarea "*"
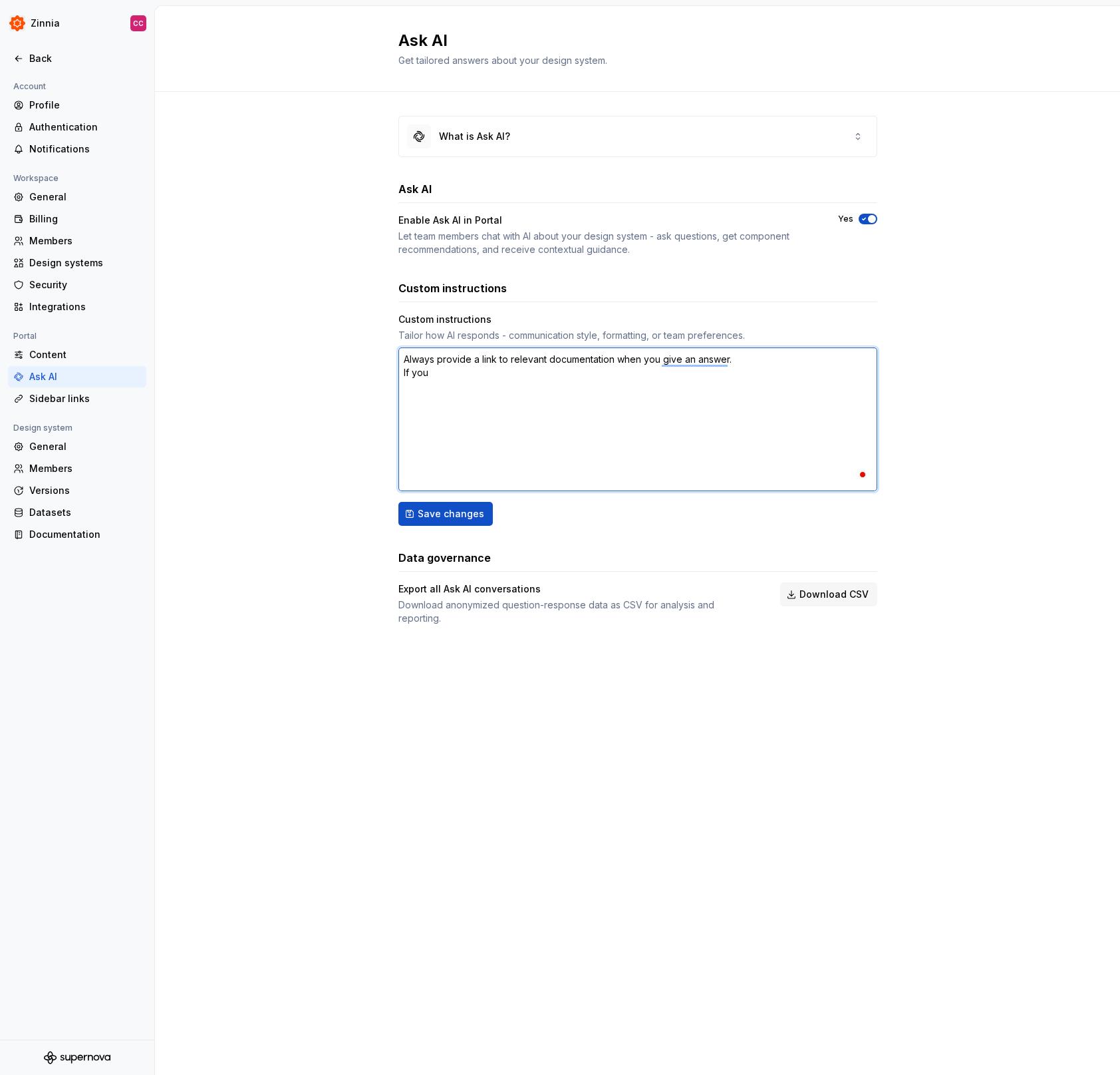
type textarea "Always provide a link to relevant documentation when you give an answer. If you"
type textarea "*"
type textarea "Always provide a link to relevant documentation when you give an answer. If you…"
type textarea "*"
type textarea "Always provide a link to relevant documentation when you give an answer. If you…"
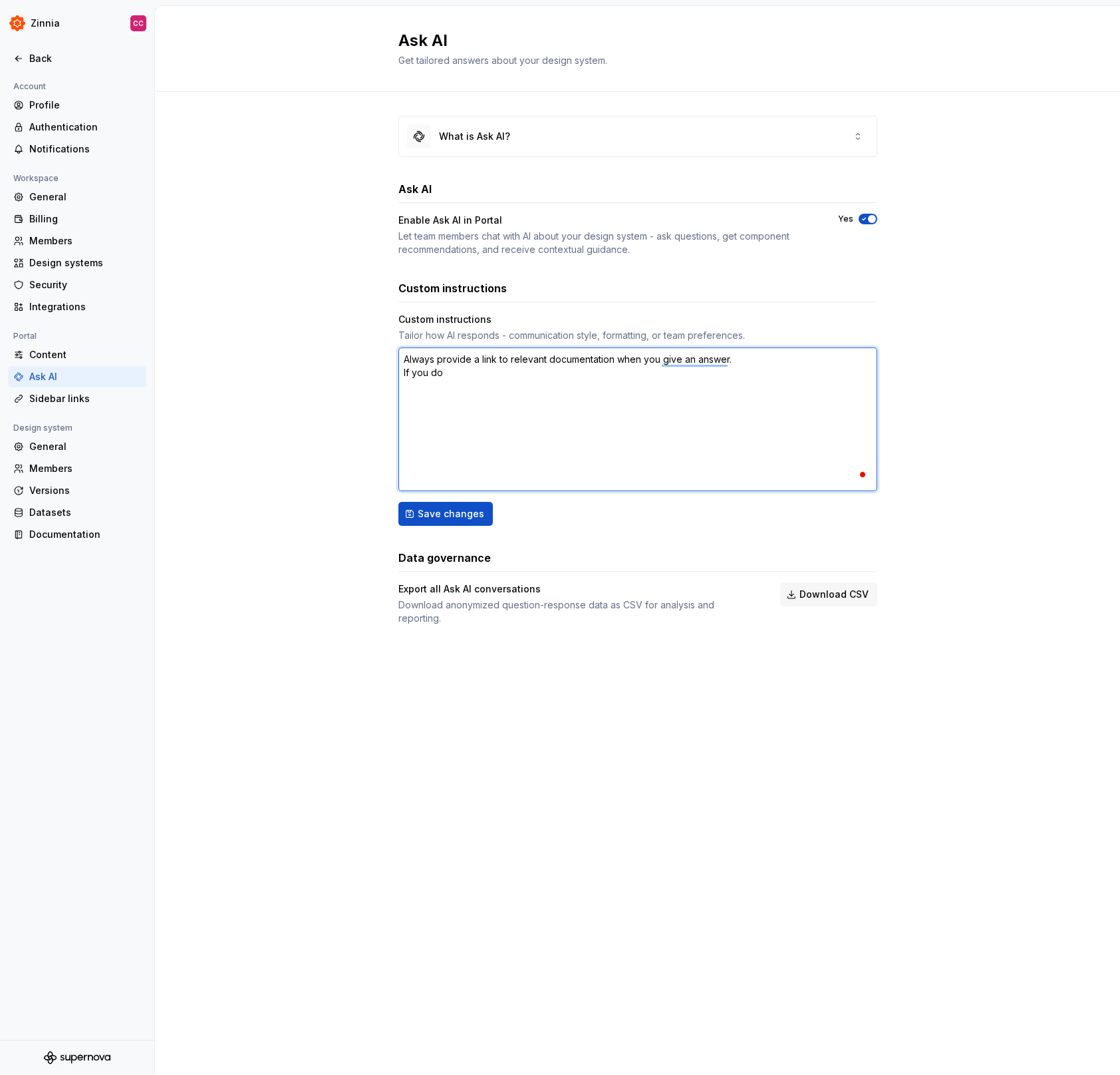
type textarea "*"
type textarea "Always provide a link to relevant documentation when you give an answer. If you…"
type textarea "*"
type textarea "Always provide a link to relevant documentation when you give an answer. If you…"
type textarea "*"
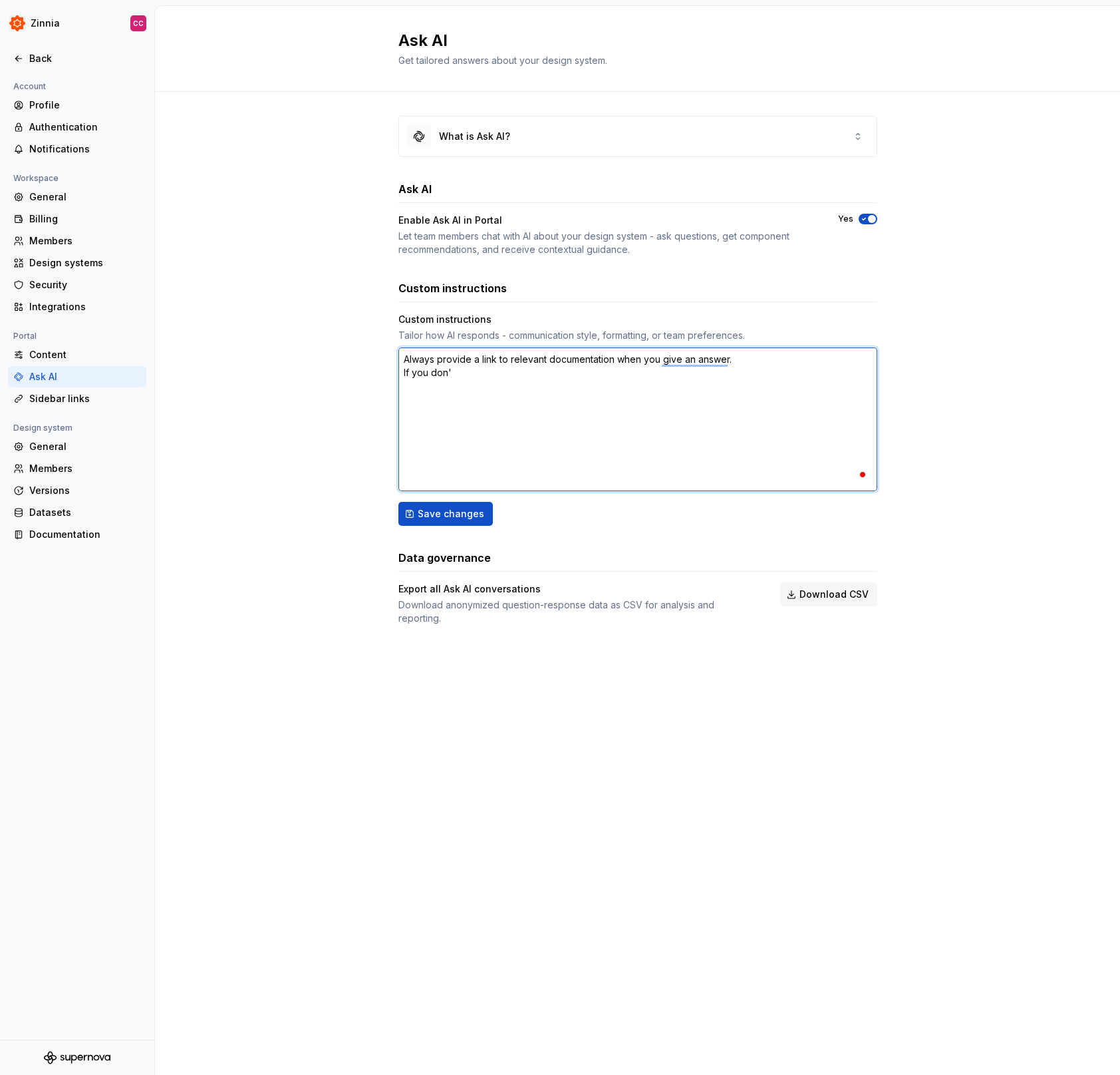
type textarea "Always provide a link to relevant documentation when you give an answer. If you…"
type textarea "*"
type textarea "Always provide a link to relevant documentation when you give an answer. If you…"
type textarea "*"
type textarea "Always provide a link to relevant documentation when you give an answer. If you…"
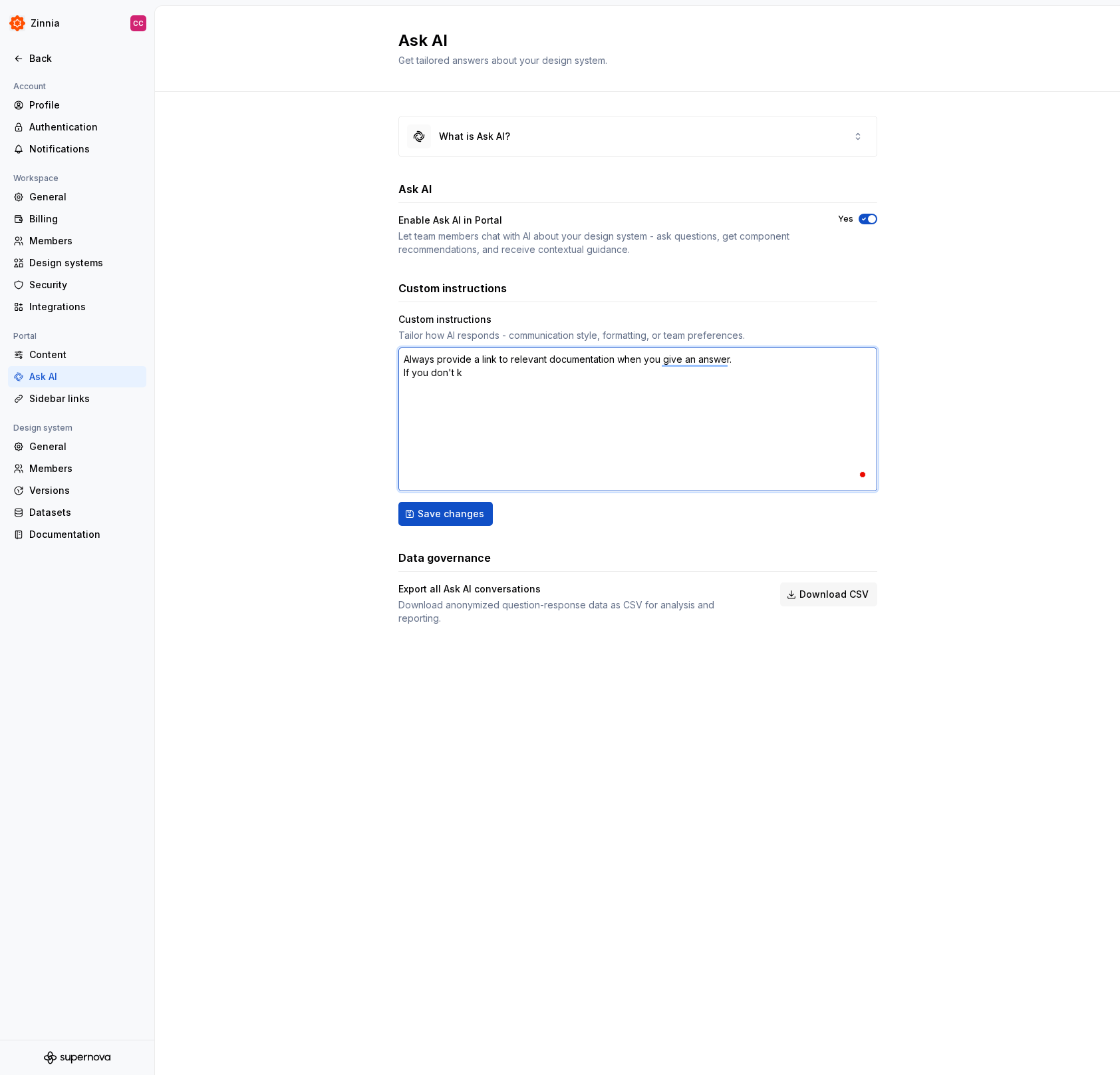
type textarea "*"
type textarea "Always provide a link to relevant documentation when you give an answer. If you…"
type textarea "*"
type textarea "Always provide a link to relevant documentation when you give an answer. If you…"
type textarea "*"
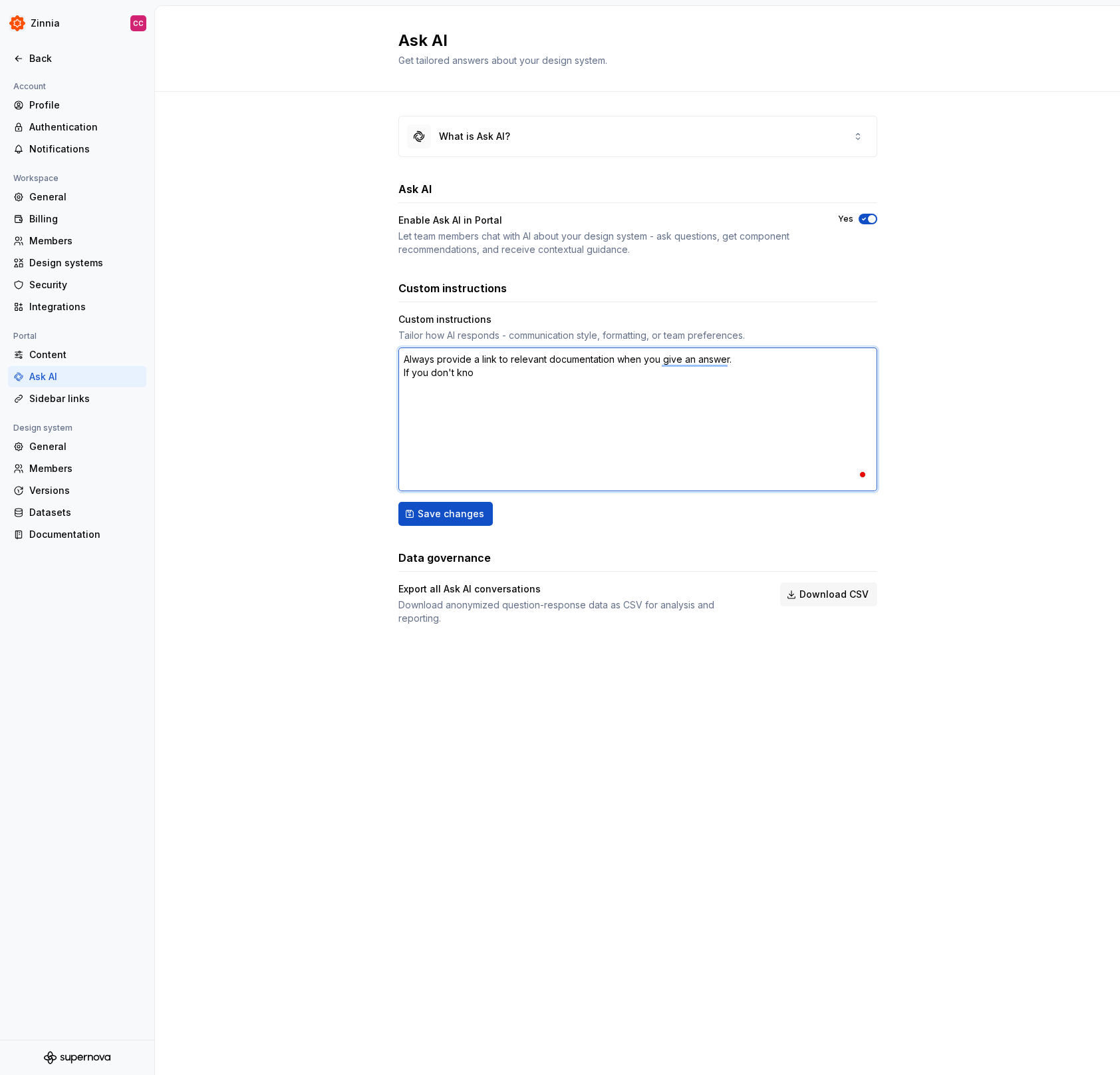
type textarea "Always provide a link to relevant documentation when you give an answer. If you…"
type textarea "*"
type textarea "Always provide a link to relevant documentation when you give an answer. If you…"
type textarea "*"
type textarea "Always provide a link to relevant documentation when you give an answer. If you…"
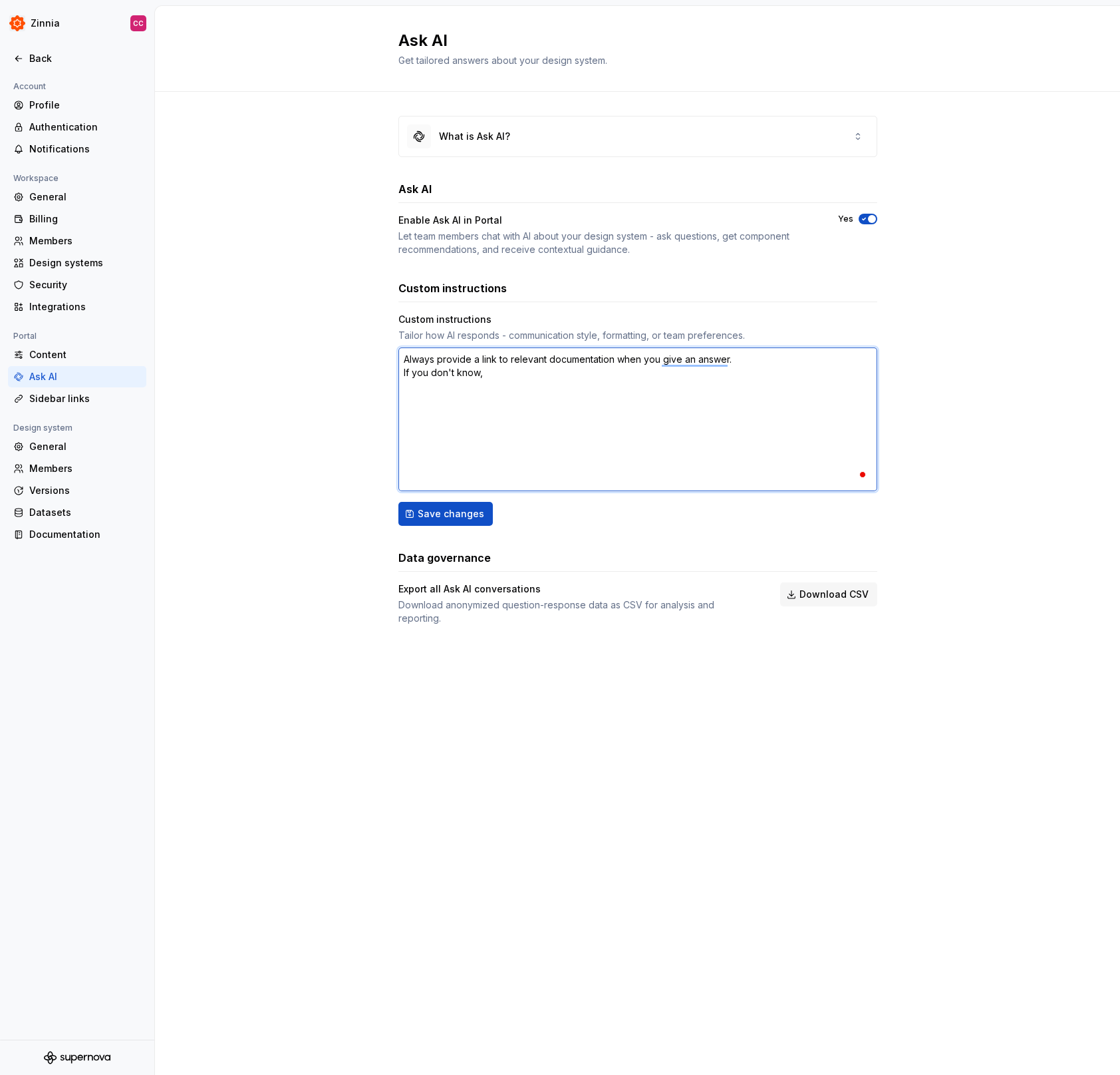
type textarea "*"
type textarea "Always provide a link to relevant documentation when you give an answer. If you…"
type textarea "*"
type textarea "Always provide a link to relevant documentation when you give an answer. If you…"
type textarea "*"
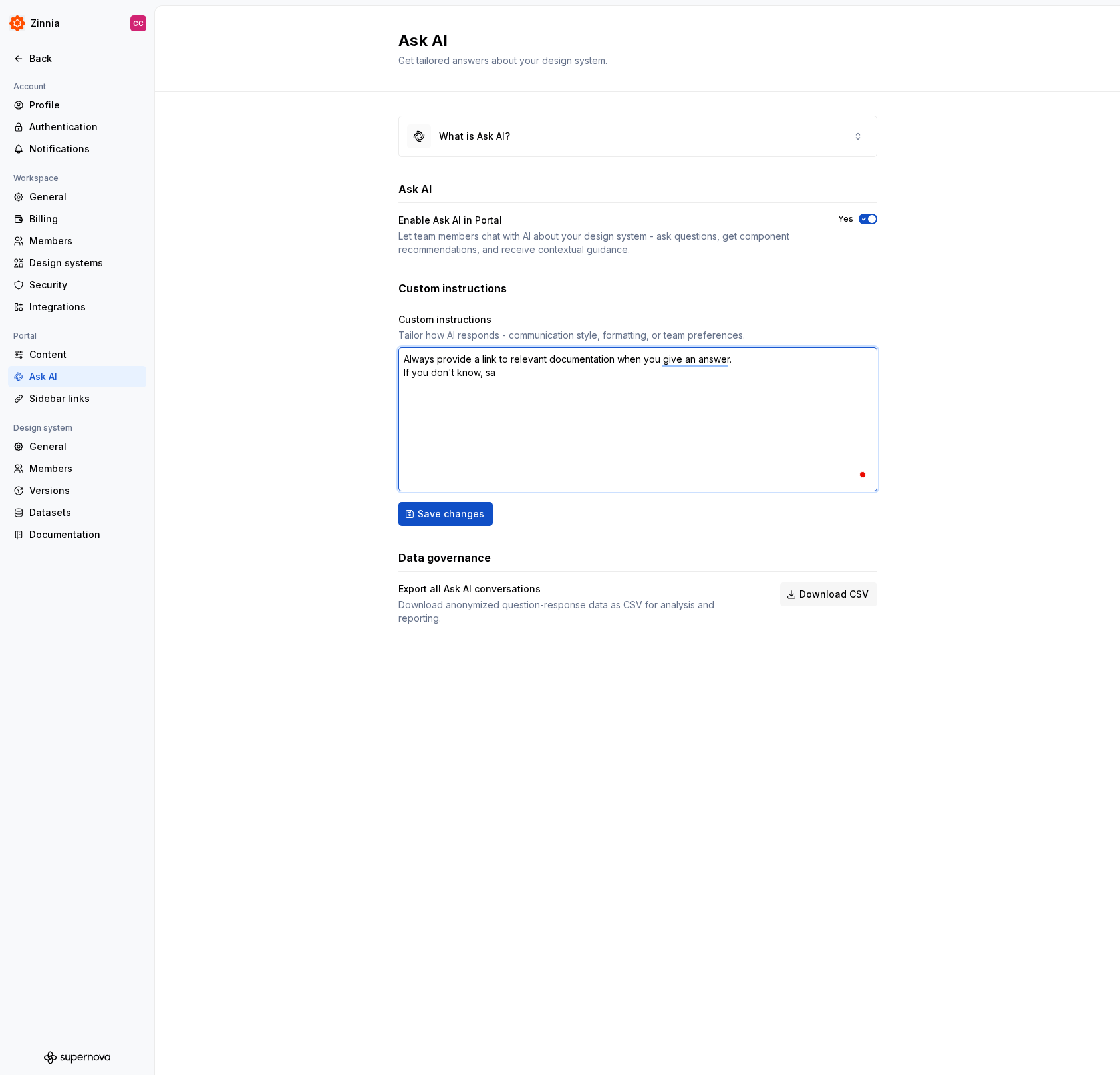
type textarea "Always provide a link to relevant documentation when you give an answer. If you…"
type textarea "*"
type textarea "Always provide a link to relevant documentation when you give an answer. If you…"
type textarea "*"
type textarea "Always provide a link to relevant documentation when you give an answer. If you…"
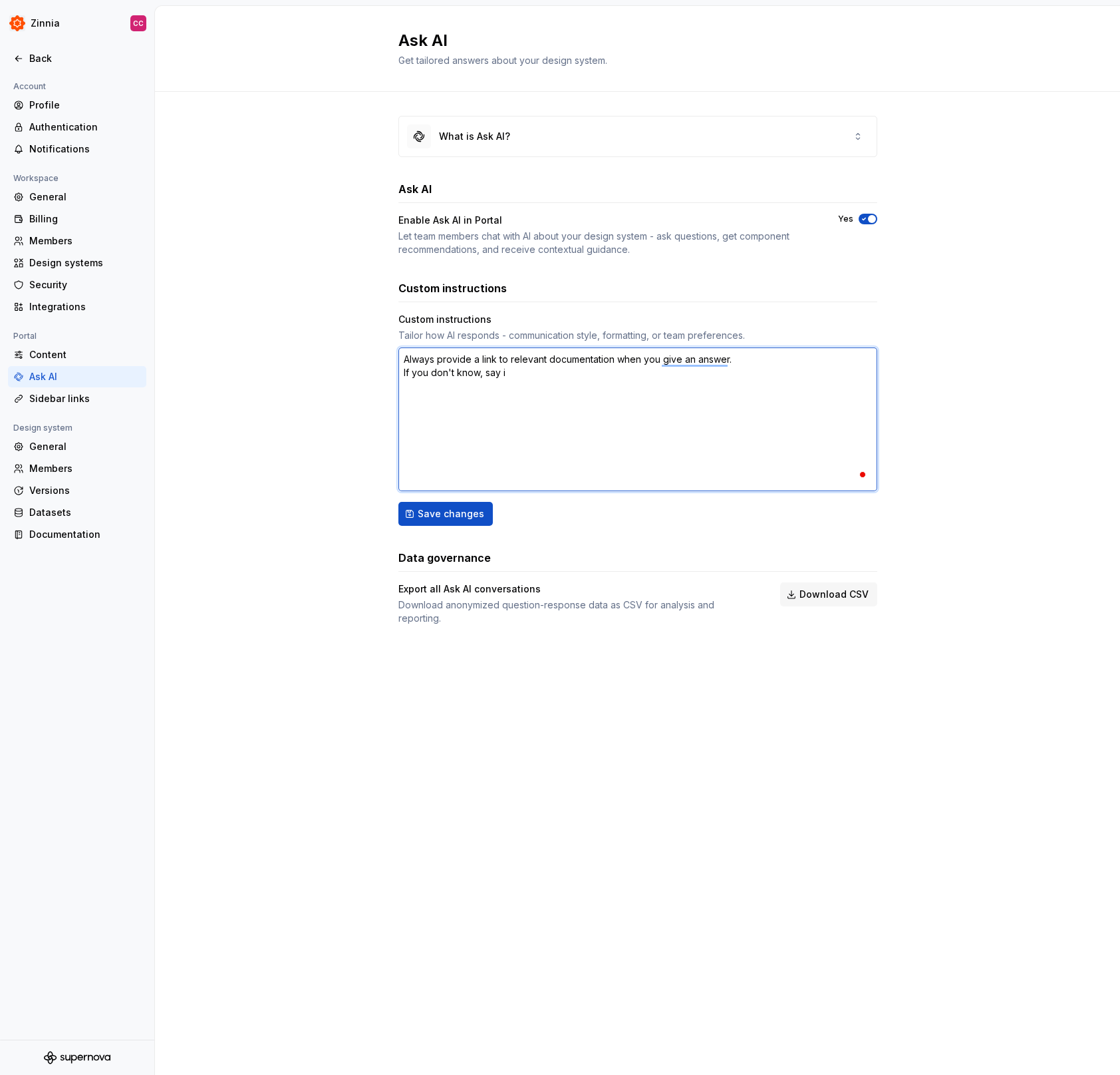
type textarea "*"
click at [664, 355] on textarea "Always provide a link to relevant documentation when you give an answer. If you…" at bounding box center [638, 419] width 479 height 144
click at [750, 433] on textarea "Always provide a link to relevant documentation when you provide an answer. If …" at bounding box center [638, 419] width 479 height 144
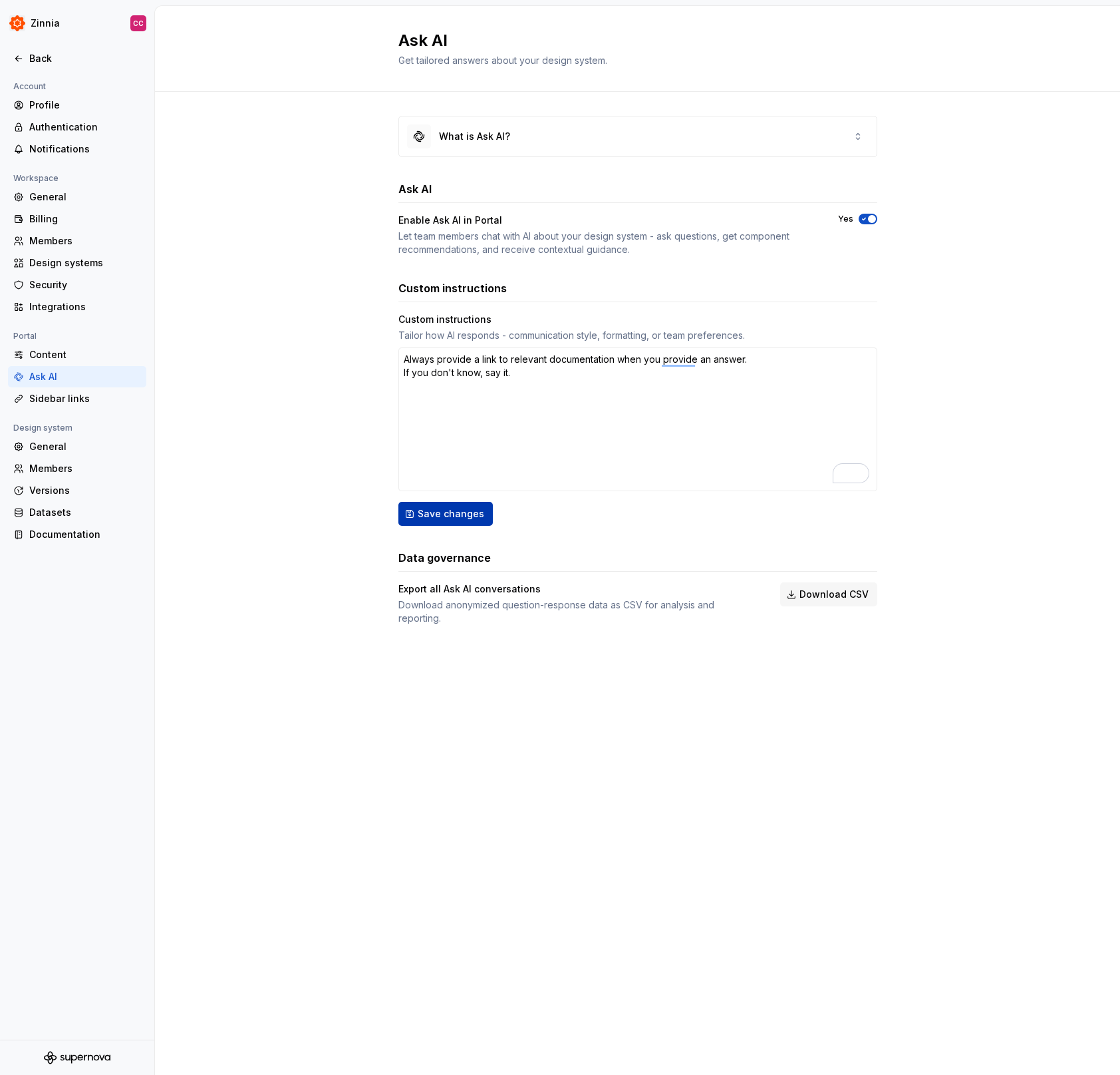
click at [454, 517] on span "Save changes" at bounding box center [451, 513] width 66 height 13
click at [31, 53] on div "Back" at bounding box center [85, 58] width 112 height 13
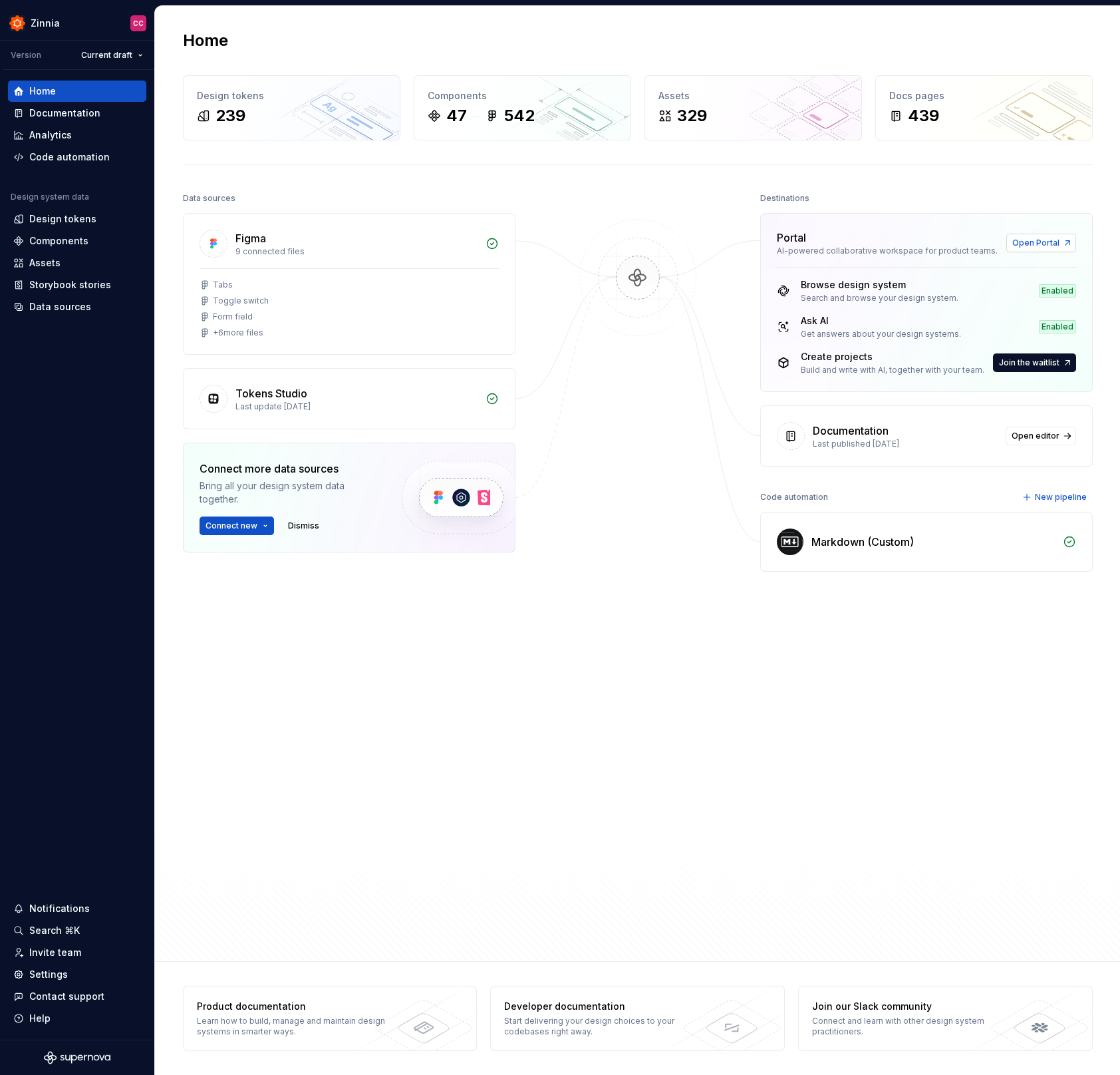
click at [1043, 242] on span "Open Portal" at bounding box center [1036, 243] width 48 height 10
click at [579, 721] on div at bounding box center [638, 511] width 133 height 645
click at [619, 342] on img at bounding box center [638, 291] width 129 height 145
click at [741, 750] on div "Data sources Figma 9 connected files Tabs Toggle switch Form field + 6 more fil…" at bounding box center [638, 538] width 910 height 698
